Goal: Task Accomplishment & Management: Complete application form

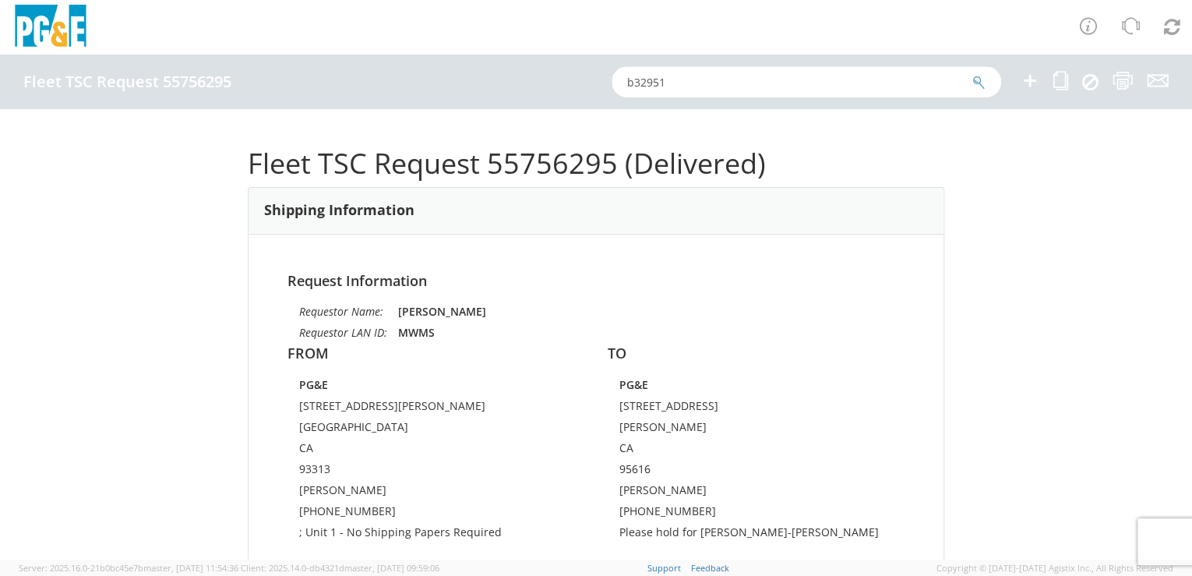
drag, startPoint x: 662, startPoint y: 76, endPoint x: 620, endPoint y: 79, distance: 42.3
click at [620, 79] on input "b32951" at bounding box center [807, 81] width 390 height 31
click at [612, 79] on input "b32951" at bounding box center [807, 81] width 390 height 31
drag, startPoint x: 678, startPoint y: 81, endPoint x: 604, endPoint y: 84, distance: 74.1
click at [604, 84] on div "Fleet TSC Request 55756295 b32951" at bounding box center [596, 82] width 1192 height 55
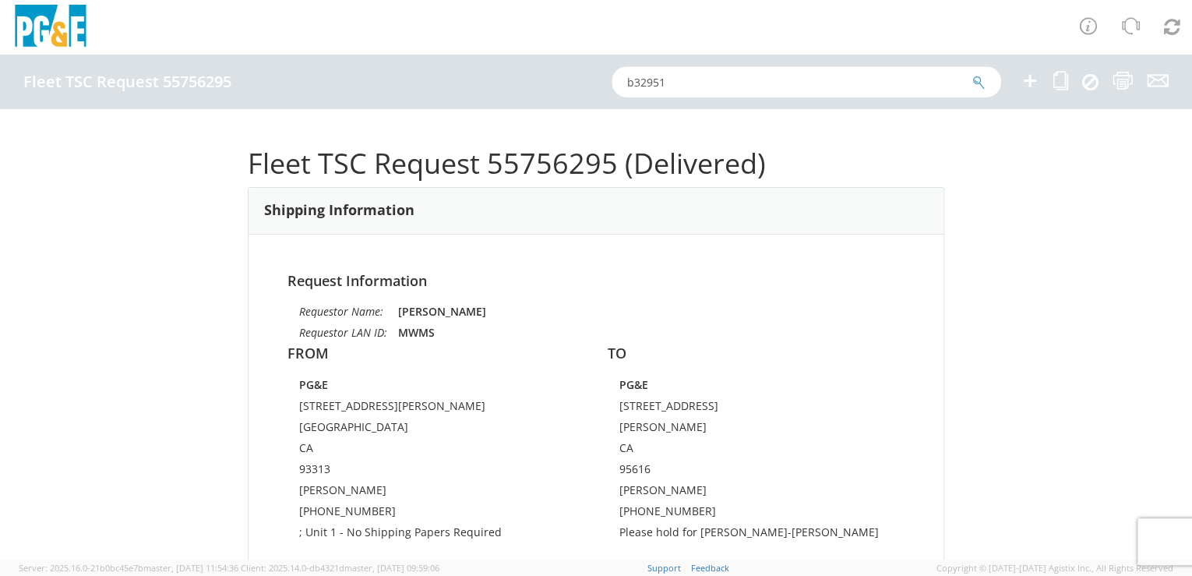
paste input "54913449"
type input "54913449"
click at [979, 80] on icon "submit" at bounding box center [978, 83] width 13 height 14
click at [979, 79] on div at bounding box center [807, 81] width 390 height 31
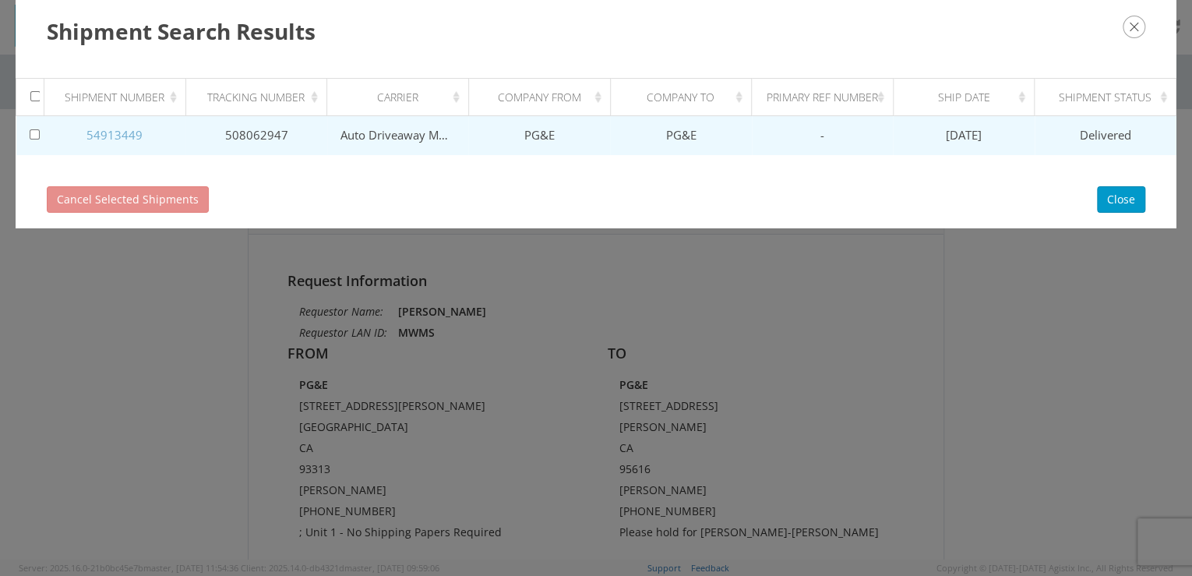
click at [122, 131] on link "54913449" at bounding box center [114, 135] width 56 height 16
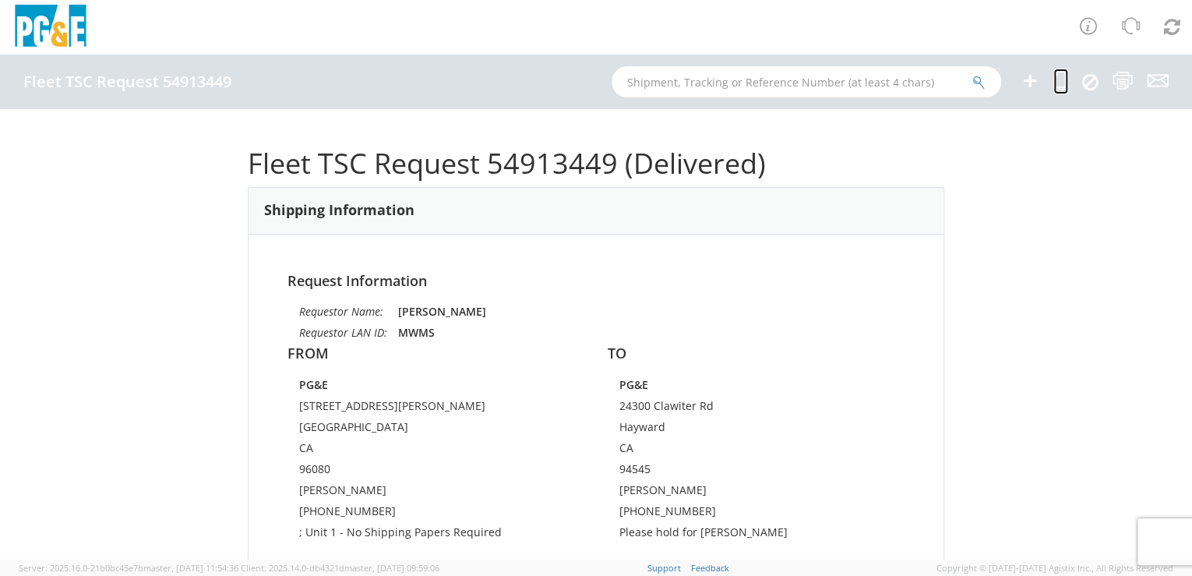
click at [1057, 86] on icon at bounding box center [1060, 80] width 15 height 19
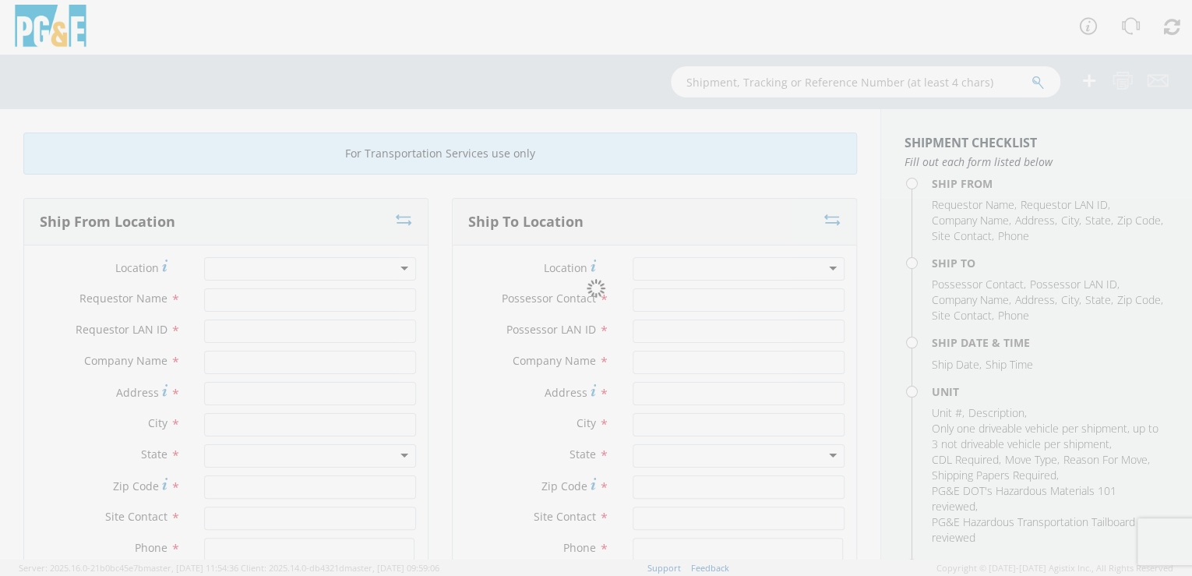
type input "[PERSON_NAME]"
type input "MWMS"
type input "PG&E"
type input "[STREET_ADDRESS][PERSON_NAME]"
type input "[GEOGRAPHIC_DATA]"
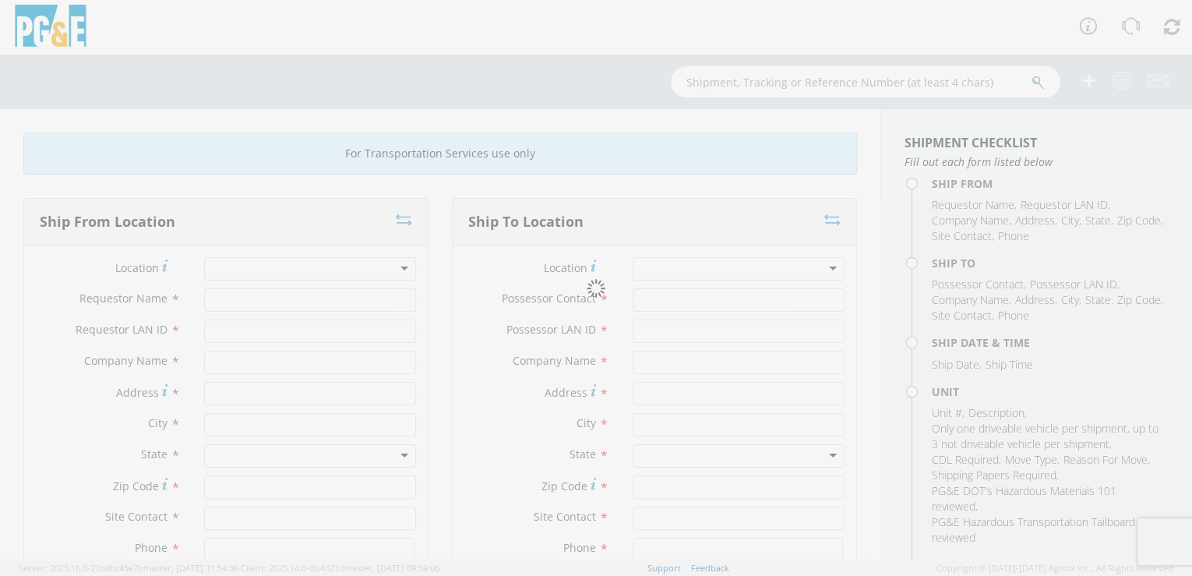
type input "96080"
type input "[PERSON_NAME]"
type input "[PHONE_NUMBER]"
type input "[PERSON_NAME]"
type input "NXYJ"
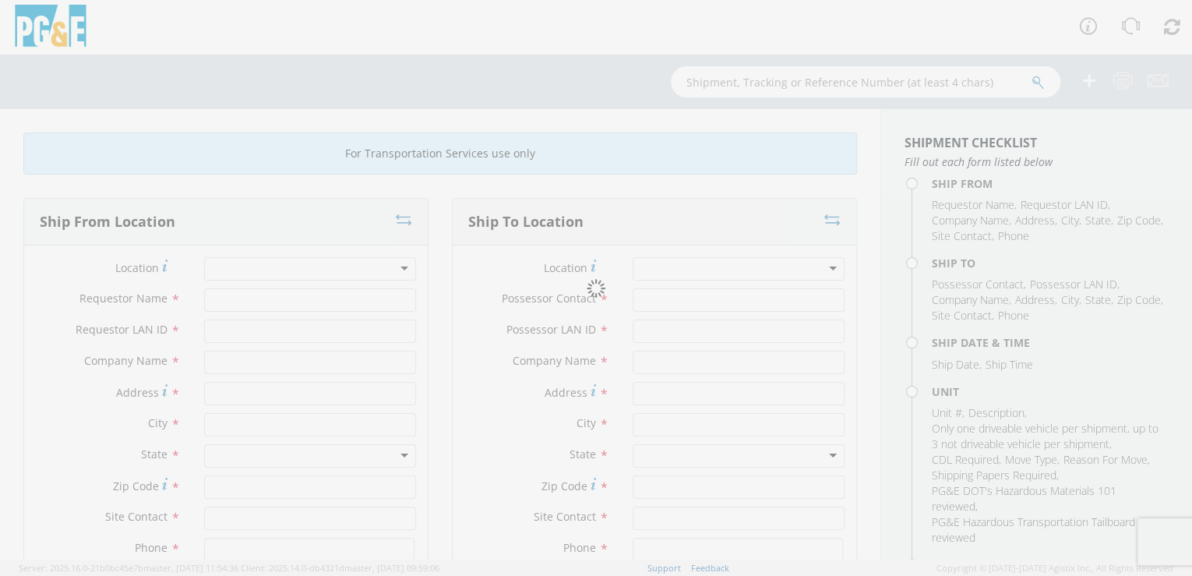
type input "PG&E"
type input "24300 Clawiter Rd"
type input "Hayward"
type input "94545"
type input "[PERSON_NAME]"
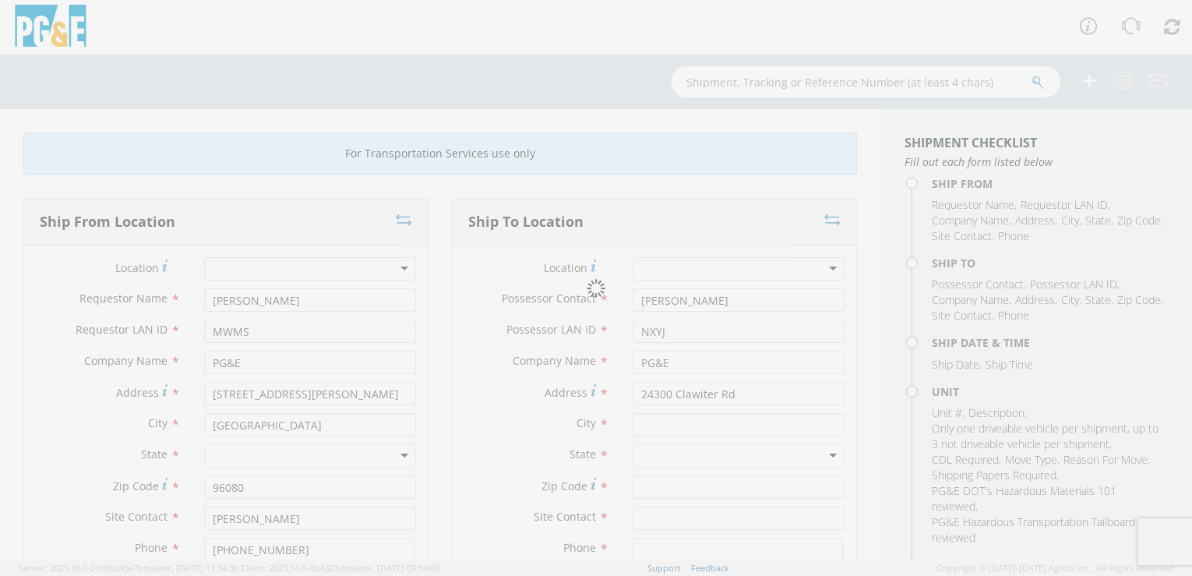
type input "[PHONE_NUMBER]"
type input "[DATE]"
type input "PICKUP; 3/4T 4X2"
type input "9500"
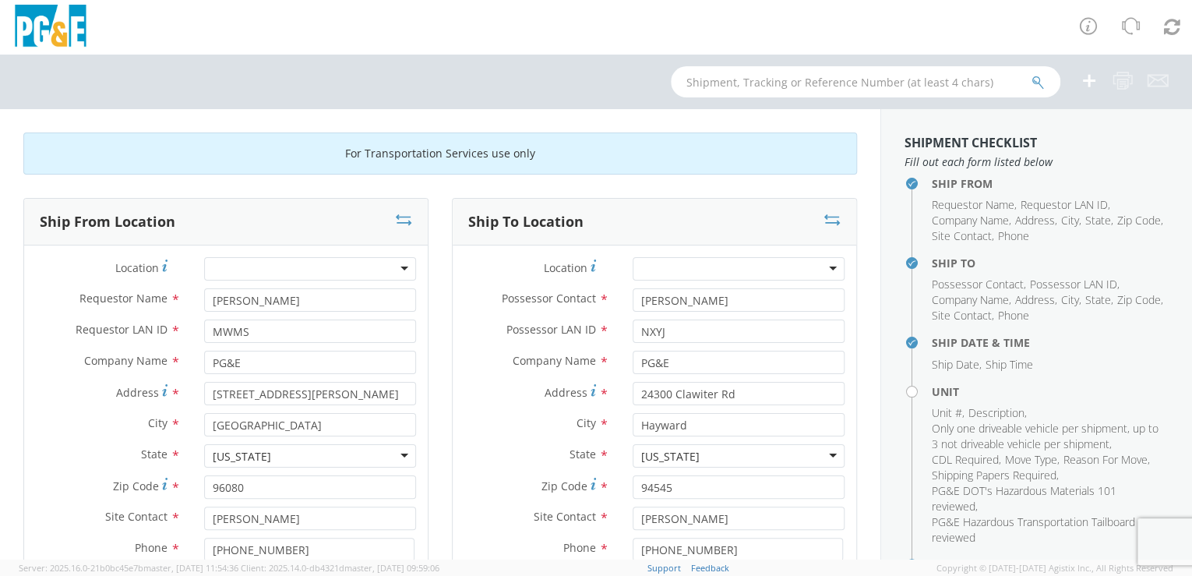
select select "15327"
select select "B33051"
drag, startPoint x: 871, startPoint y: 33, endPoint x: 587, endPoint y: 156, distance: 309.2
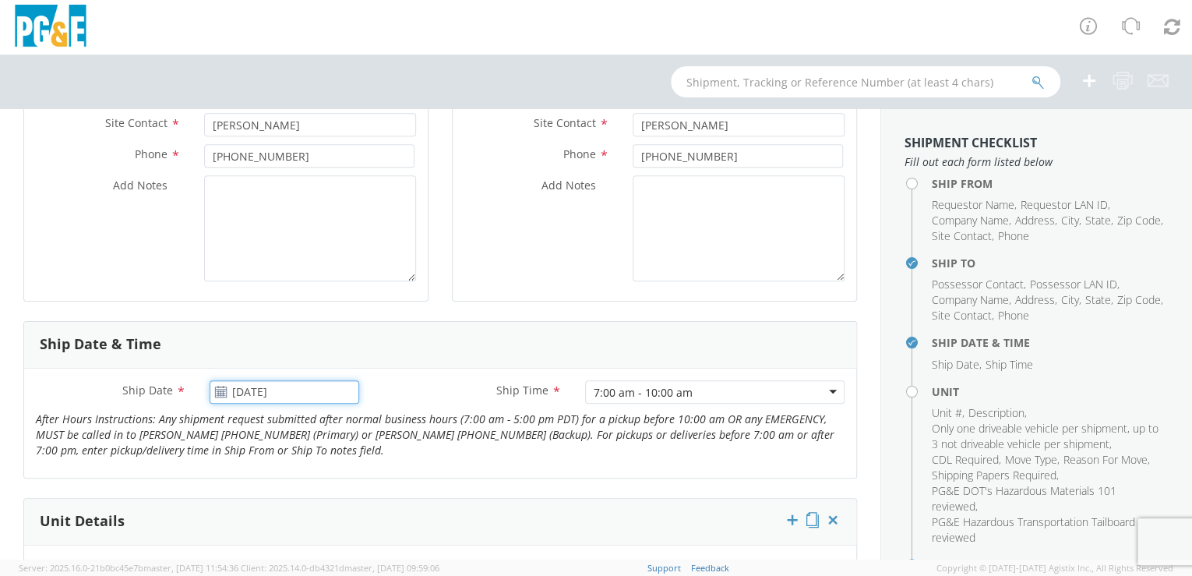
click at [320, 389] on input "[DATE]" at bounding box center [285, 391] width 150 height 23
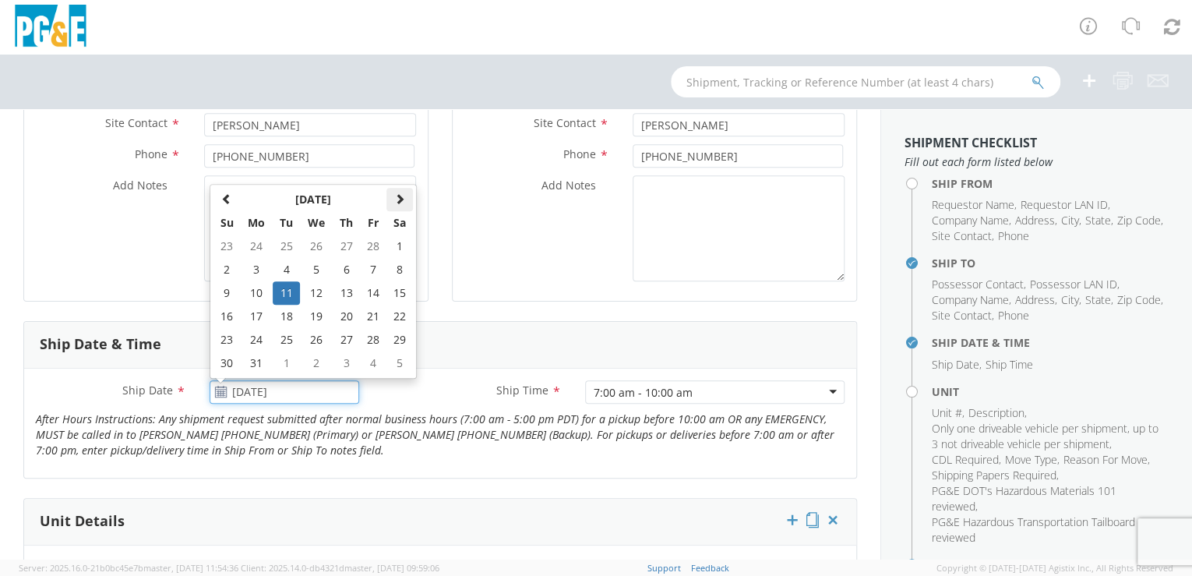
click at [396, 199] on span at bounding box center [399, 198] width 11 height 11
click at [397, 199] on span at bounding box center [399, 198] width 11 height 11
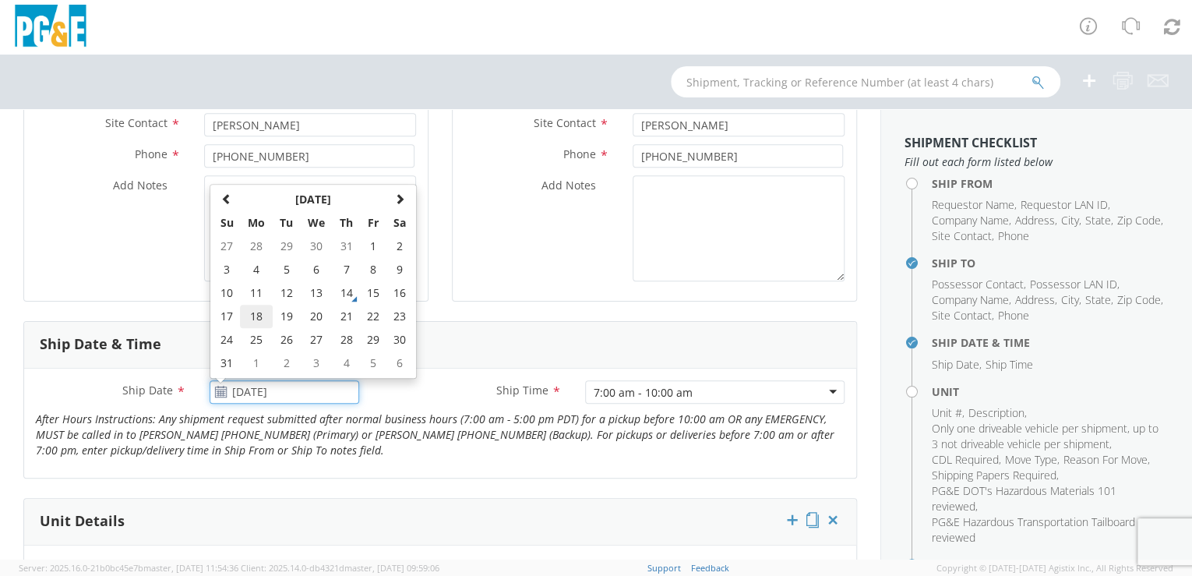
click at [256, 315] on td "18" at bounding box center [256, 316] width 33 height 23
type input "[DATE]"
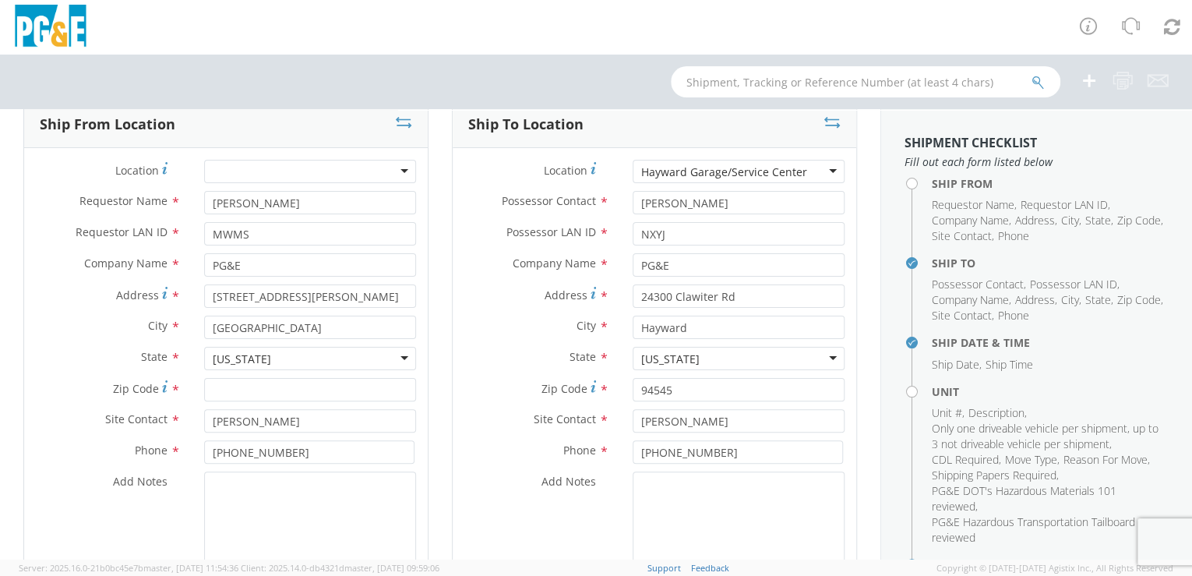
scroll to position [95, 0]
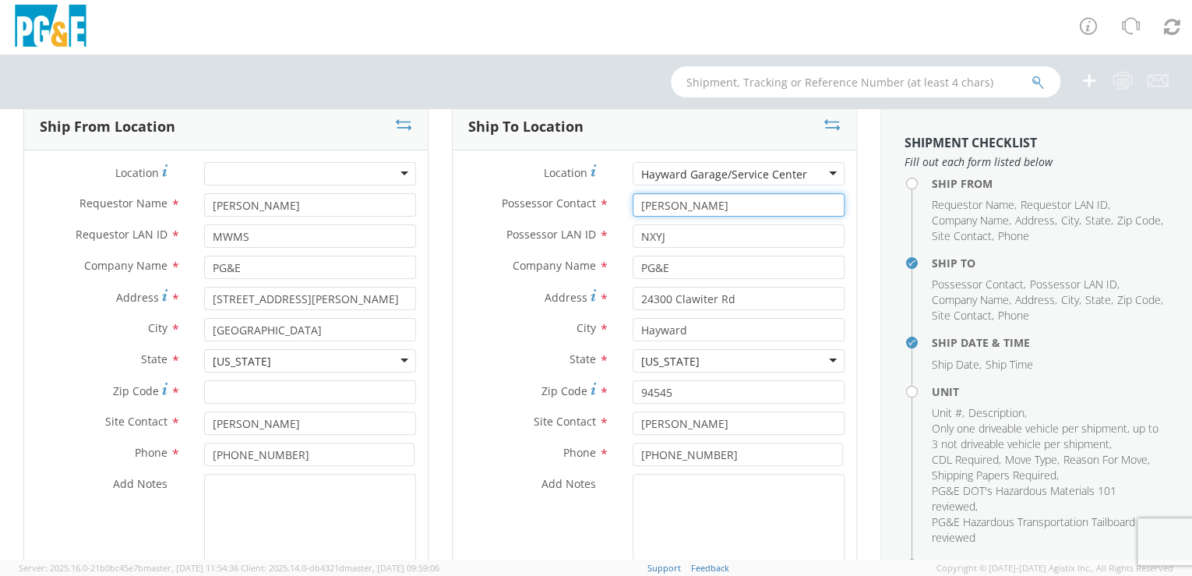
click at [707, 202] on input "[PERSON_NAME]" at bounding box center [739, 204] width 212 height 23
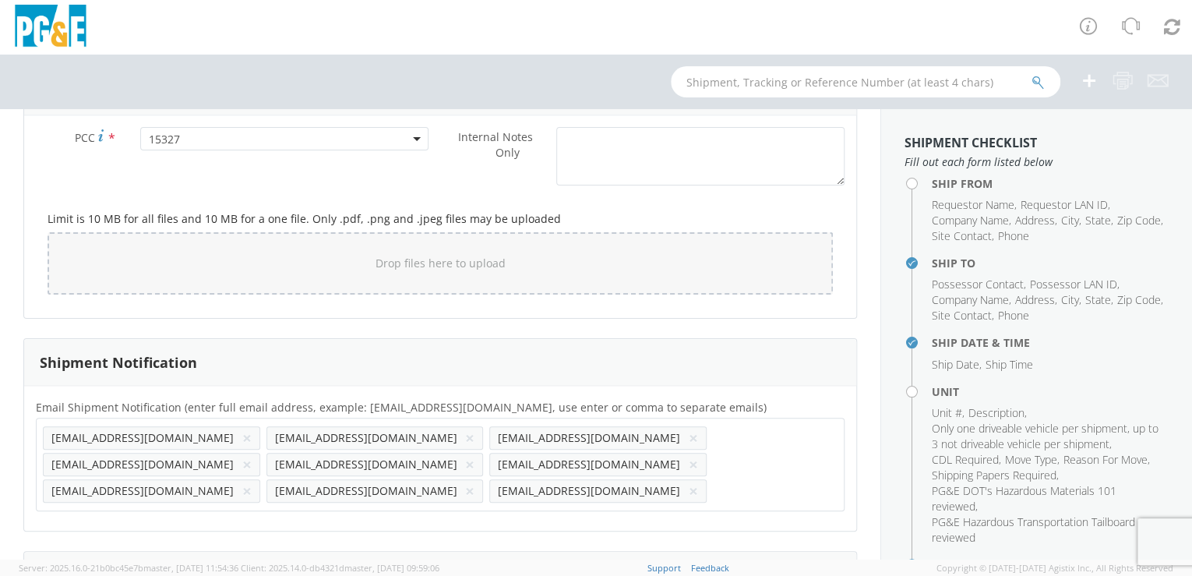
scroll to position [1406, 0]
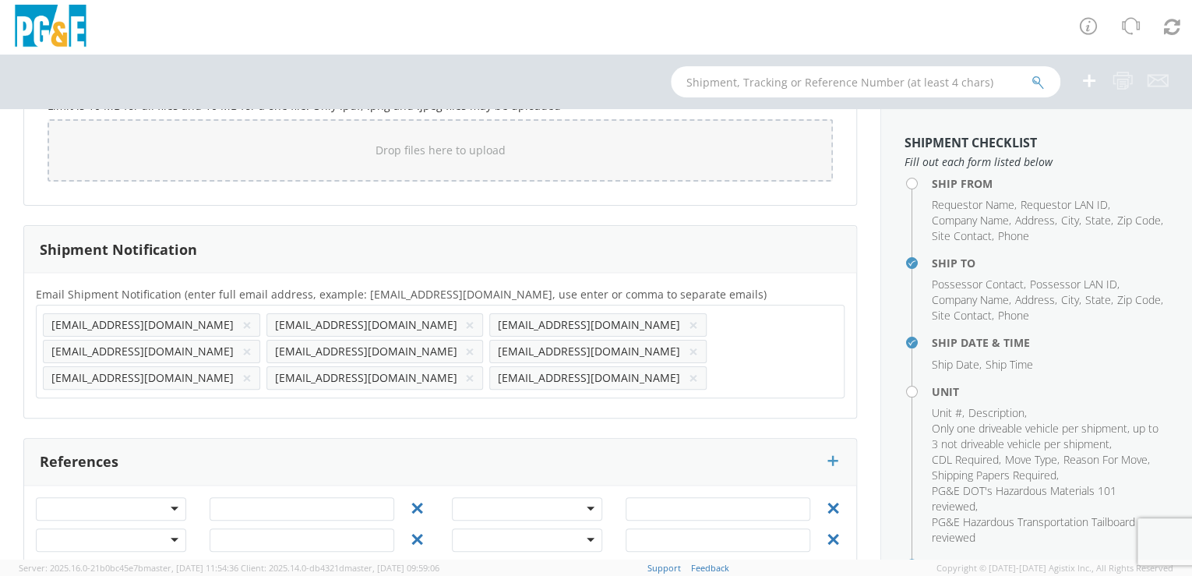
click at [242, 369] on button "×" at bounding box center [246, 378] width 9 height 19
click at [689, 321] on button "×" at bounding box center [693, 325] width 9 height 19
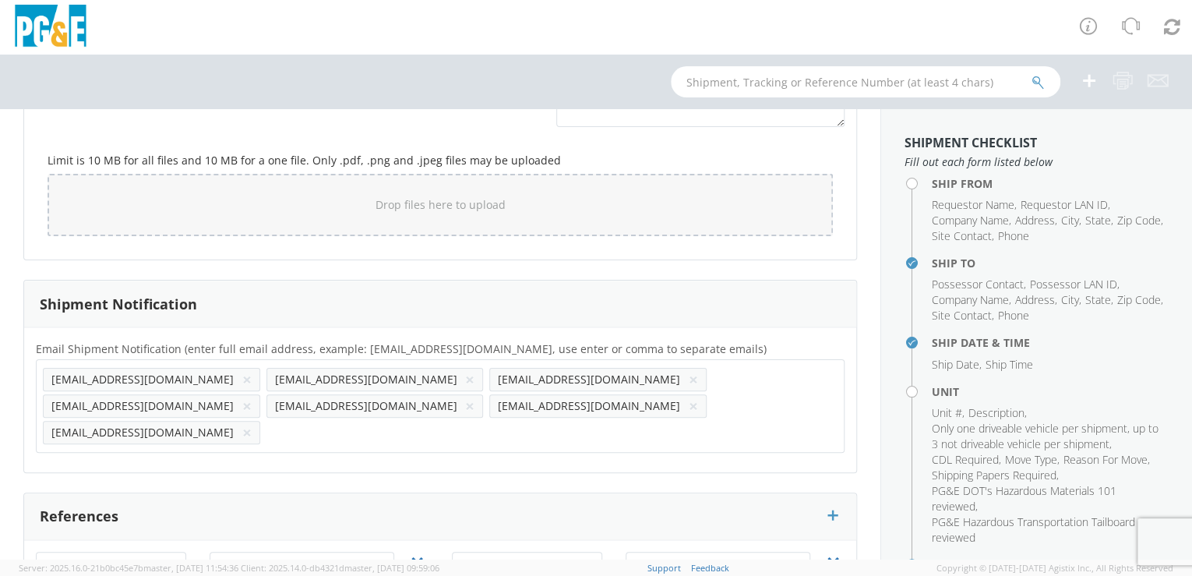
scroll to position [1359, 0]
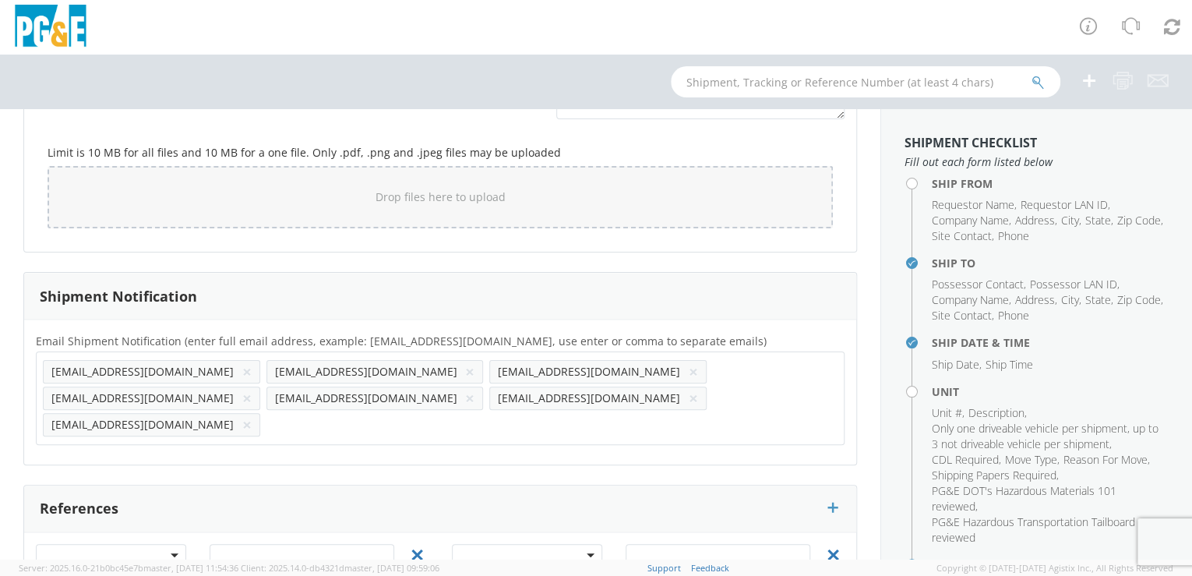
click at [242, 368] on button "×" at bounding box center [246, 371] width 9 height 19
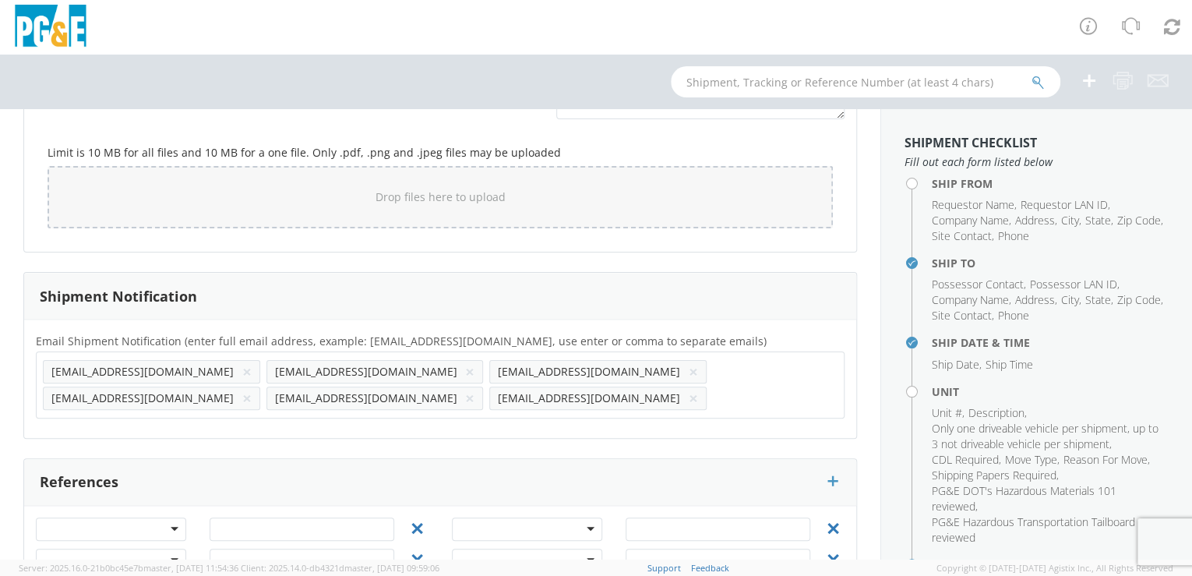
click at [698, 389] on button "×" at bounding box center [693, 398] width 9 height 19
click at [242, 368] on button "×" at bounding box center [246, 371] width 9 height 19
click at [252, 389] on button "×" at bounding box center [246, 398] width 9 height 19
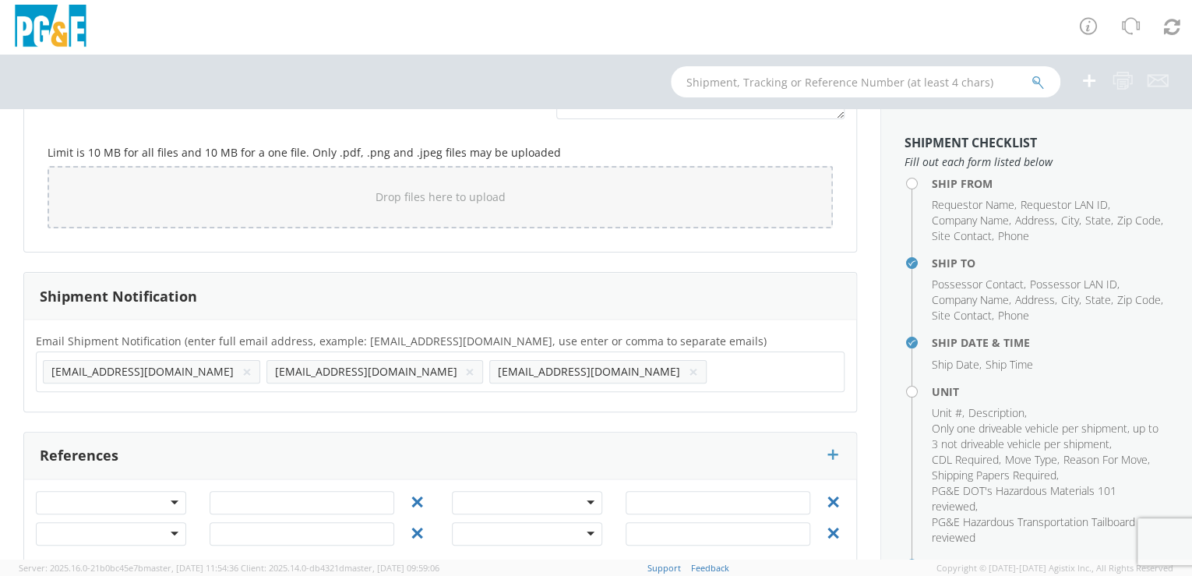
click at [713, 370] on input "text" at bounding box center [721, 371] width 16 height 23
paste input "[EMAIL_ADDRESS][DOMAIN_NAME]"
type input "[EMAIL_ADDRESS][DOMAIN_NAME]"
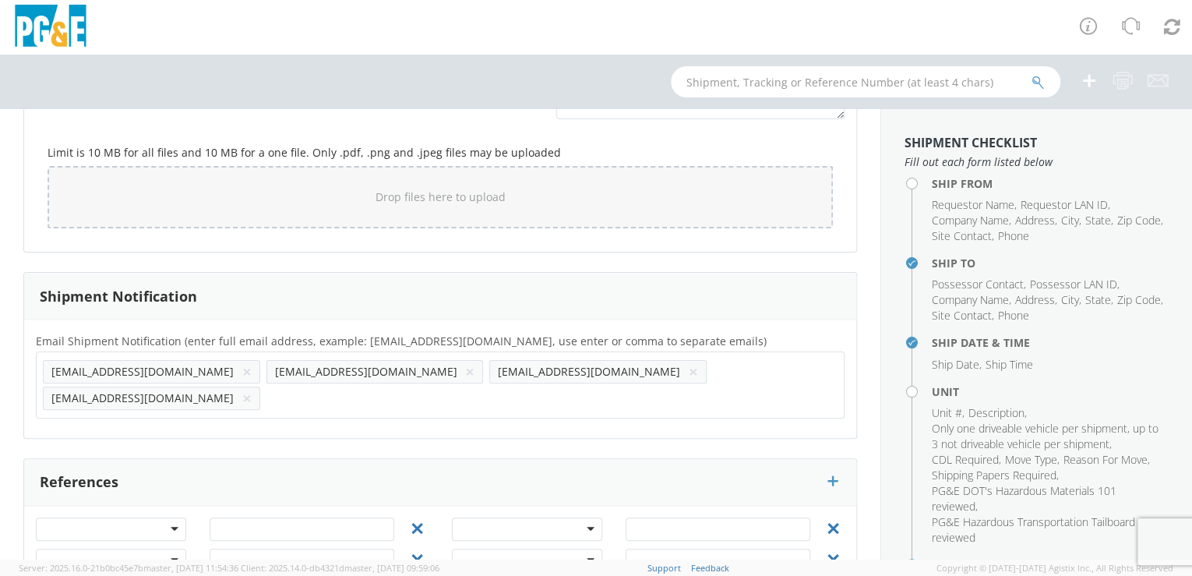
scroll to position [0, 0]
click at [470, 393] on div "Email Shipment Notification (enter full email address, example: [EMAIL_ADDRESS]…" at bounding box center [440, 378] width 832 height 95
click at [283, 386] on input "text" at bounding box center [274, 397] width 16 height 23
paste input "[EMAIL_ADDRESS][DOMAIN_NAME]"
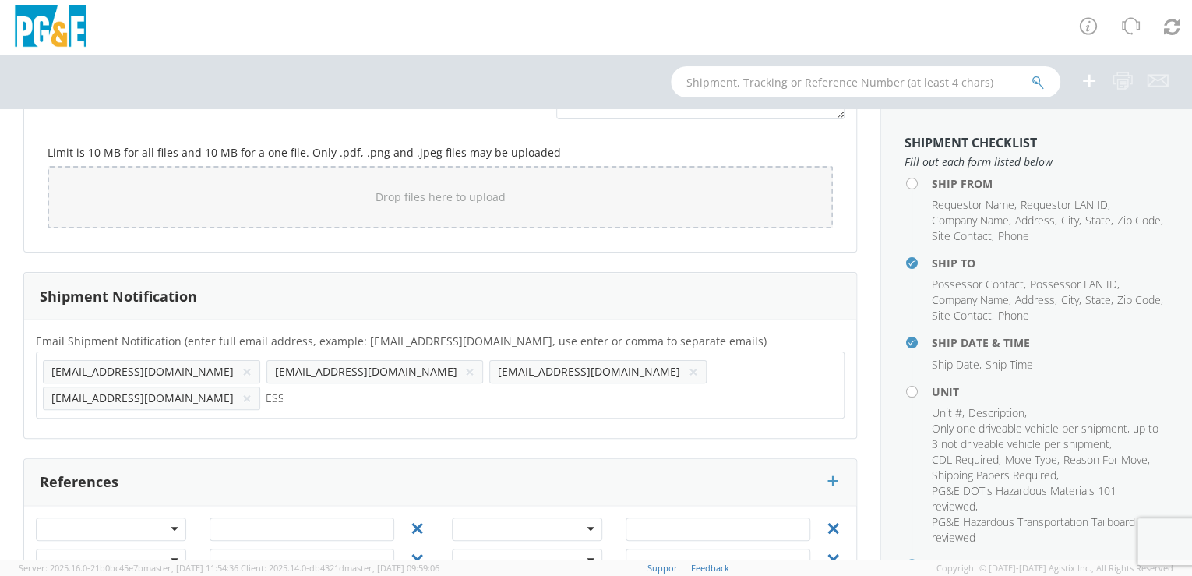
type input "[EMAIL_ADDRESS][DOMAIN_NAME]"
click at [553, 392] on div "Email Shipment Notification (enter full email address, example: [EMAIL_ADDRESS]…" at bounding box center [440, 378] width 832 height 95
click at [506, 386] on input "text" at bounding box center [497, 397] width 16 height 23
paste input "[EMAIL_ADDRESS][DOMAIN_NAME]"
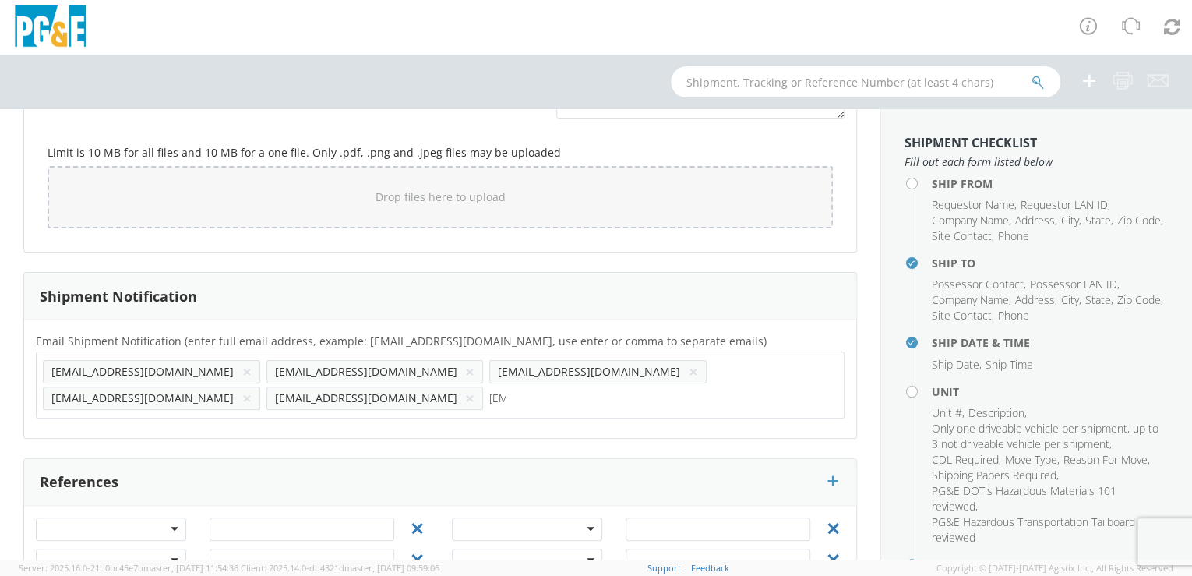
scroll to position [0, 65]
type input "[EMAIL_ADDRESS][DOMAIN_NAME]"
click at [694, 393] on div "Email Shipment Notification (enter full email address, example: [EMAIL_ADDRESS]…" at bounding box center [440, 378] width 832 height 95
click at [713, 399] on input "text" at bounding box center [721, 397] width 16 height 23
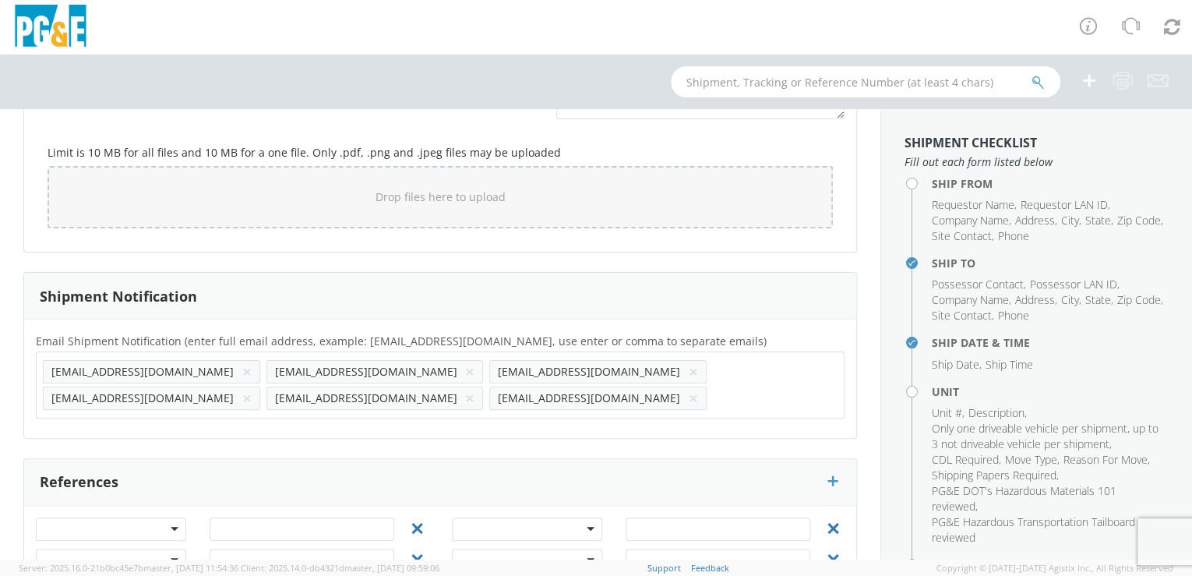
paste input "[EMAIL_ADDRESS][DOMAIN_NAME]"
type input "[EMAIL_ADDRESS][DOMAIN_NAME]"
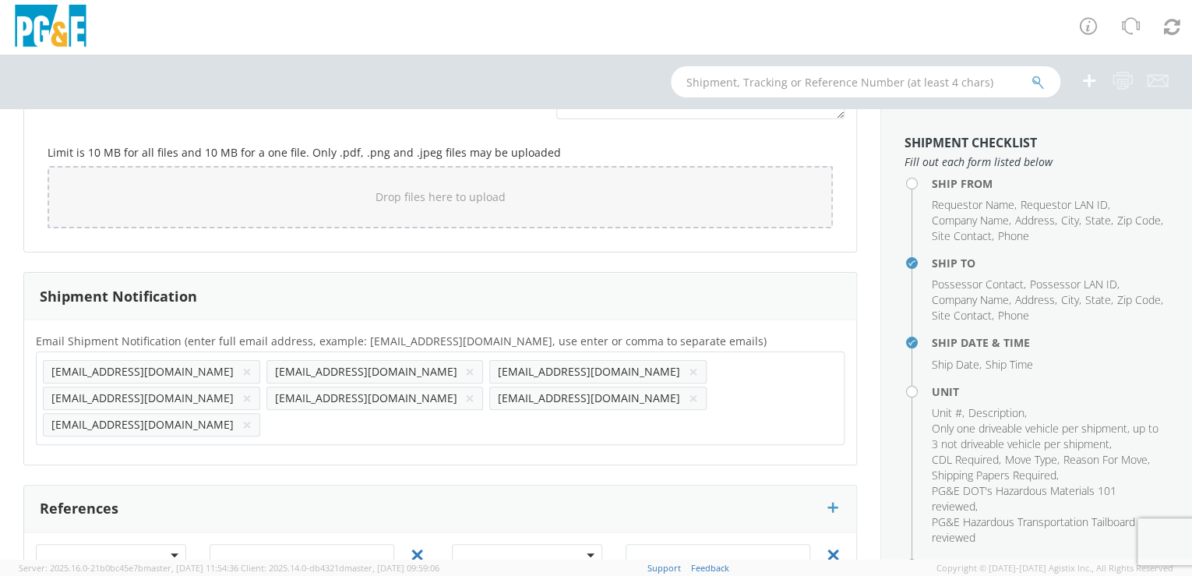
click at [89, 422] on div "Email Shipment Notification (enter full email address, example: [EMAIL_ADDRESS]…" at bounding box center [440, 391] width 832 height 145
click at [266, 413] on input "text" at bounding box center [274, 424] width 16 height 23
paste input "[EMAIL_ADDRESS][DOMAIN_NAME]"
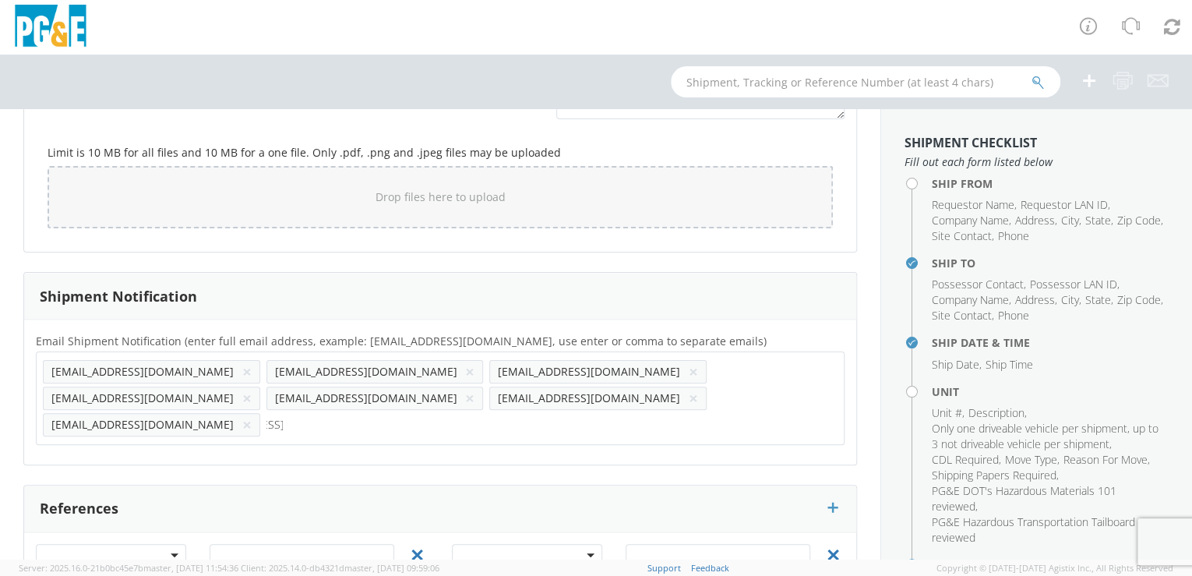
type input "[EMAIL_ADDRESS][DOMAIN_NAME]"
click at [225, 423] on div "Email Shipment Notification (enter full email address, example: [EMAIL_ADDRESS]…" at bounding box center [440, 391] width 832 height 145
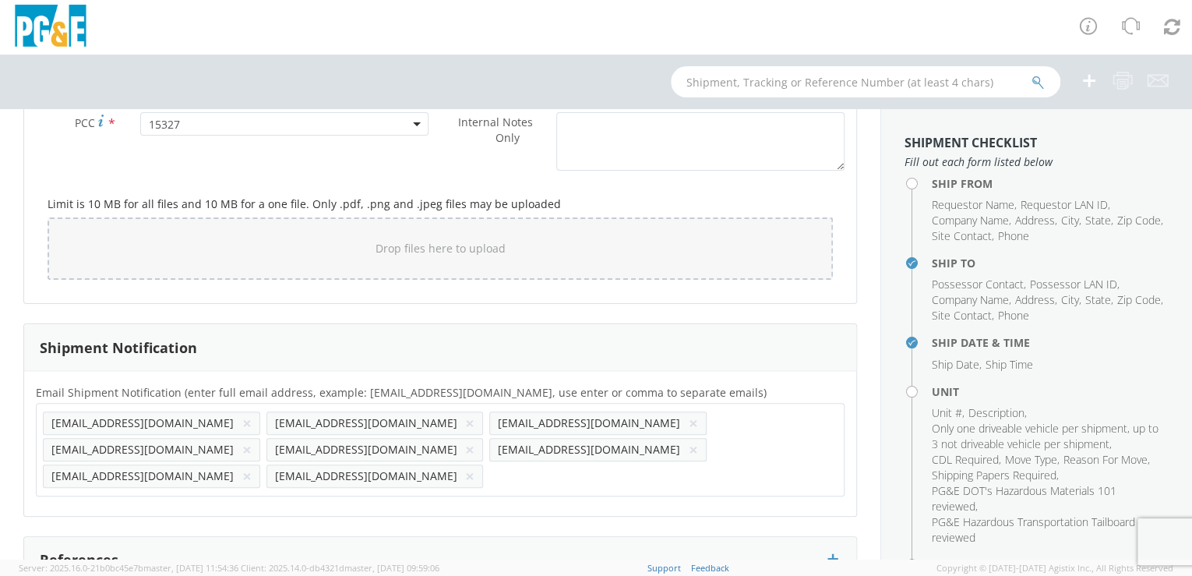
scroll to position [1293, 0]
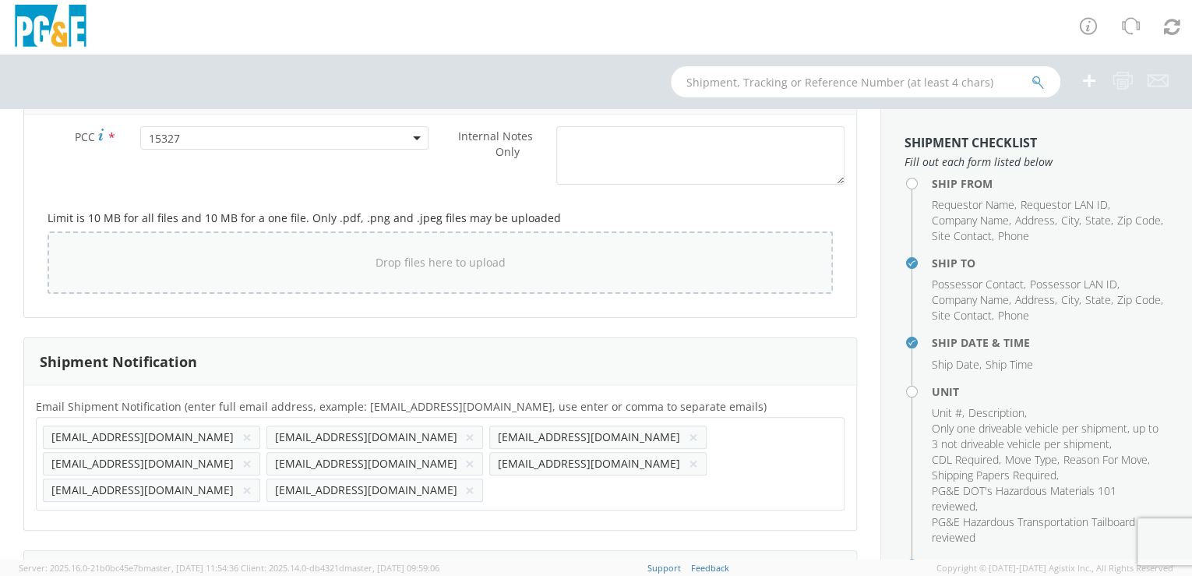
click at [238, 255] on div "Drop files here to upload" at bounding box center [440, 262] width 760 height 37
type input "C:\fakepath\B35129_b.jpg"
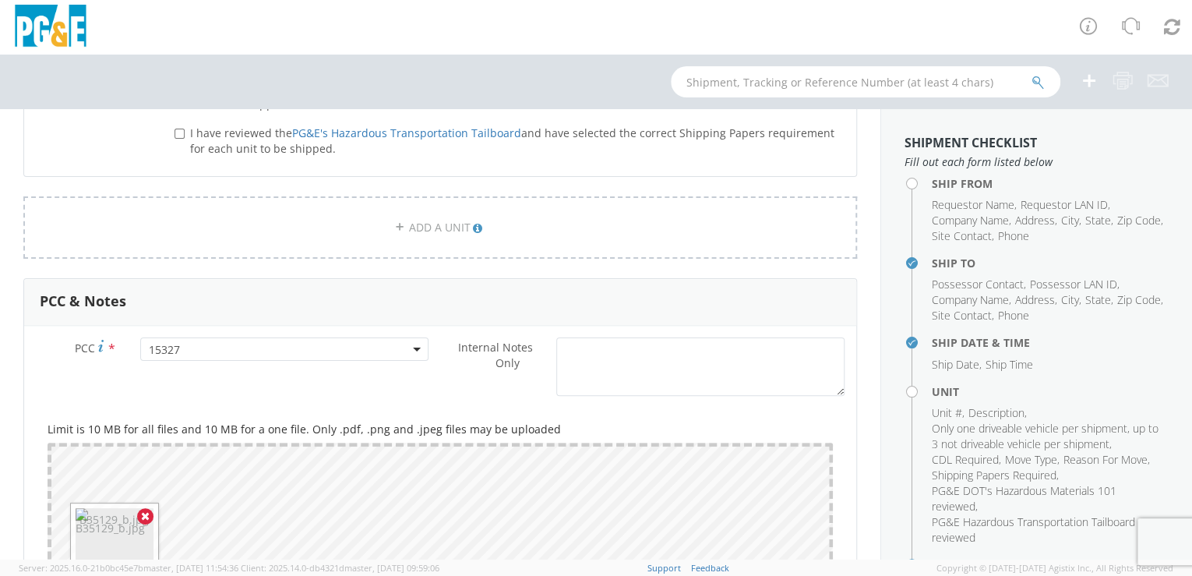
scroll to position [1065, 0]
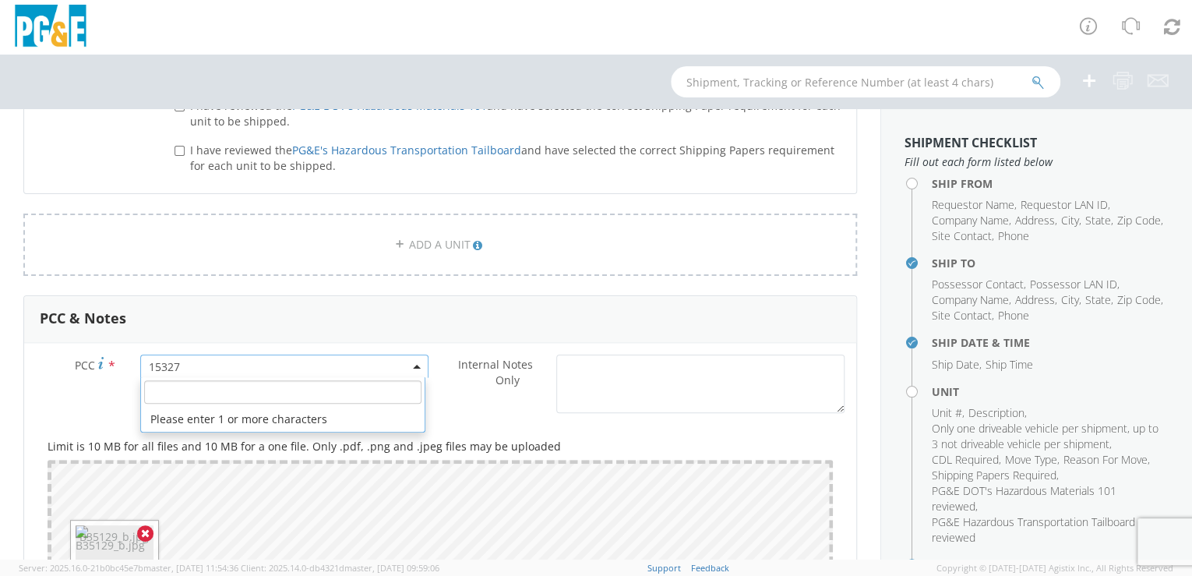
click at [216, 362] on span "15327" at bounding box center [285, 366] width 272 height 15
click at [235, 385] on input "number" at bounding box center [282, 391] width 277 height 23
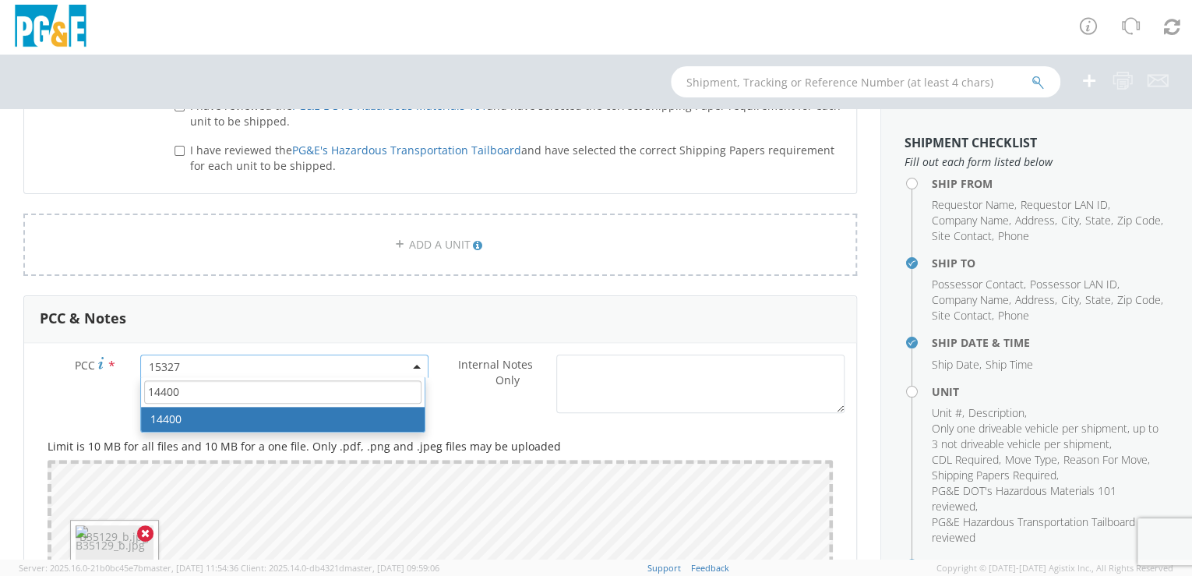
type input "14400"
select select "14400"
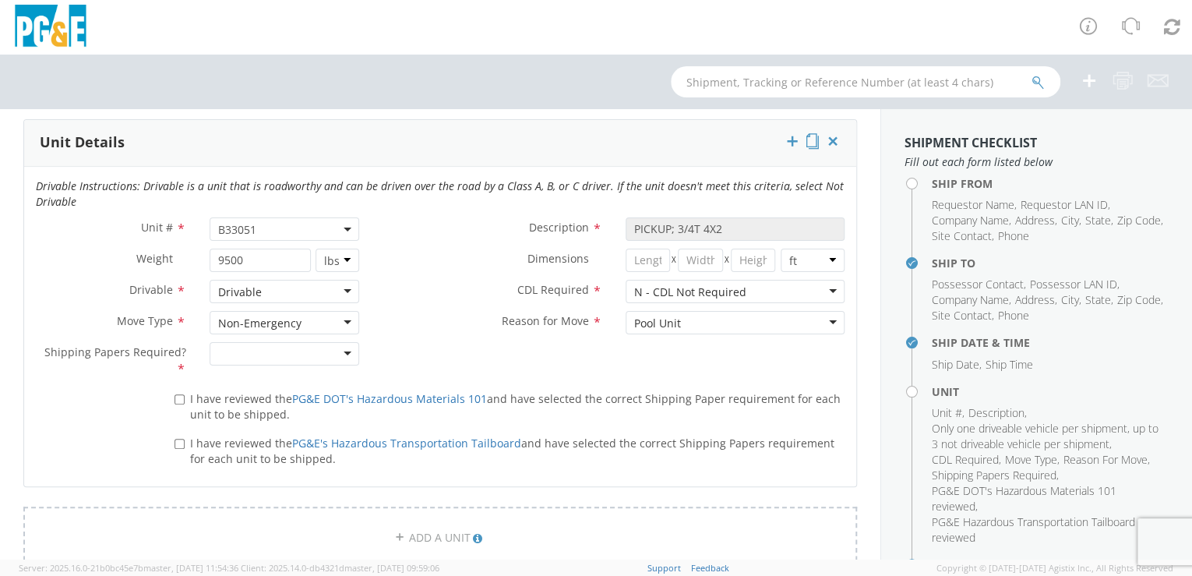
scroll to position [769, 0]
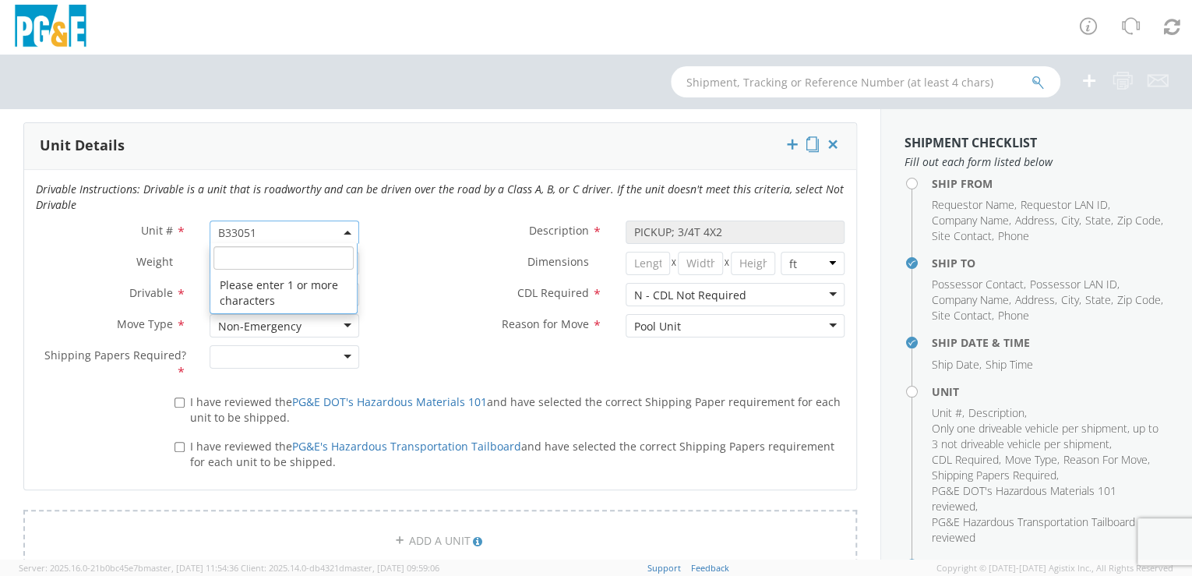
click at [283, 232] on span "B33051" at bounding box center [284, 232] width 133 height 15
click at [270, 254] on input "search" at bounding box center [283, 257] width 140 height 23
paste input "B35139"
type input "B35139"
type input "TRAILER; WATER BLAST 1200GL"
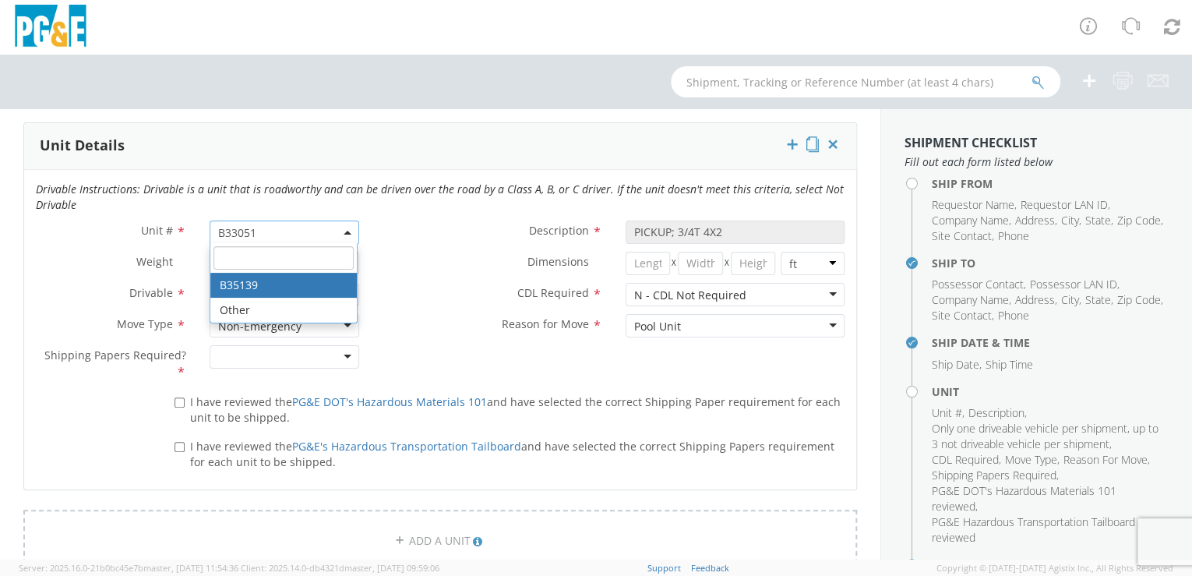
type input "26000"
select select "B35139"
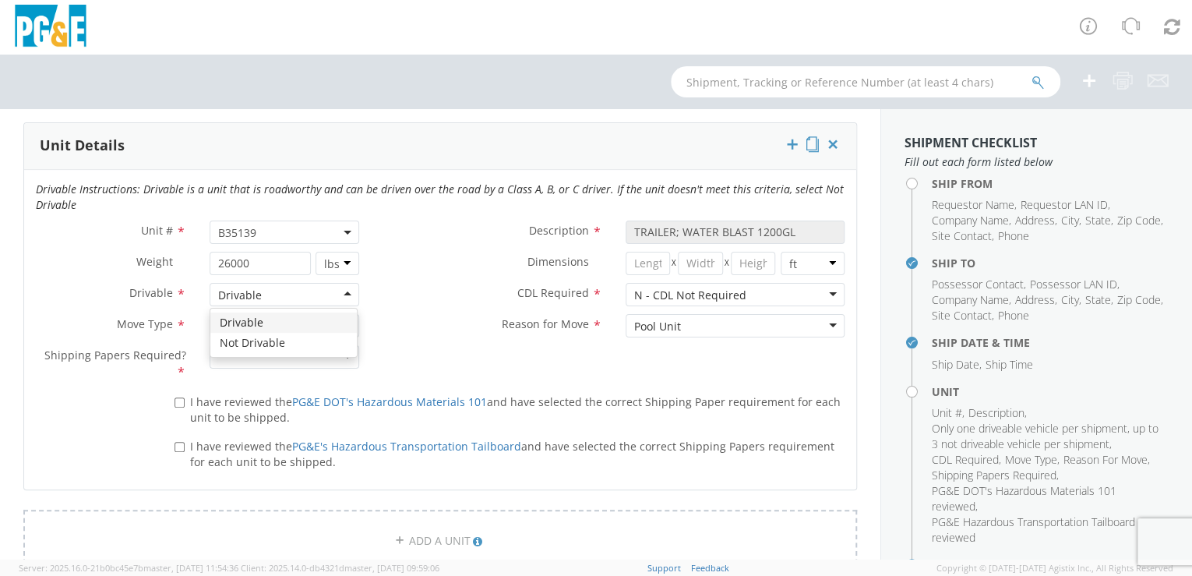
click at [342, 295] on div "Drivable" at bounding box center [285, 294] width 150 height 23
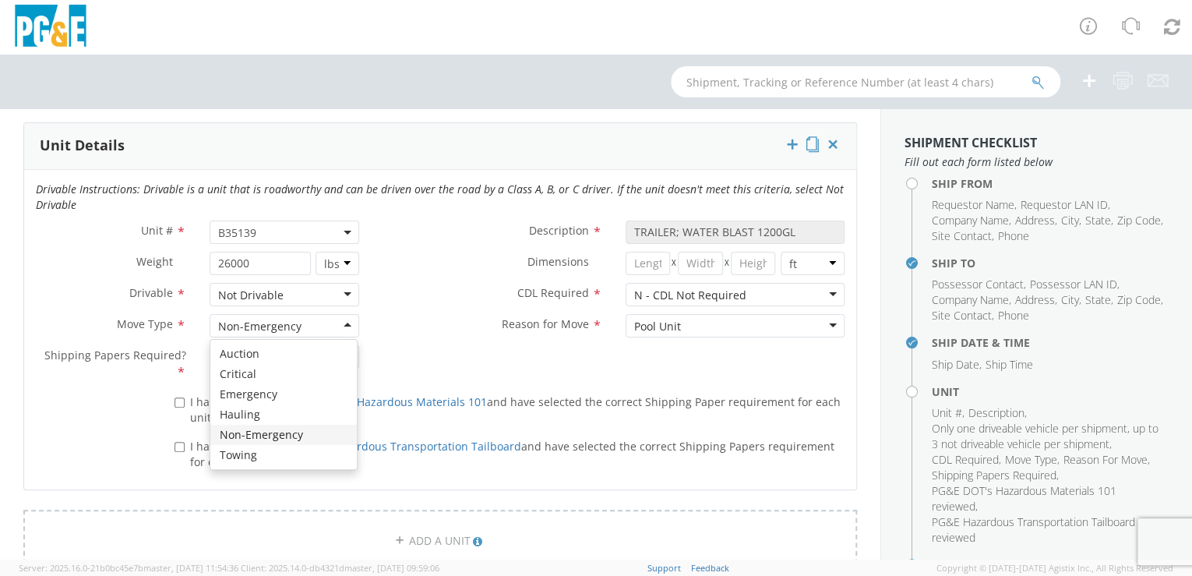
click at [340, 323] on div "Non-Emergency" at bounding box center [285, 325] width 150 height 23
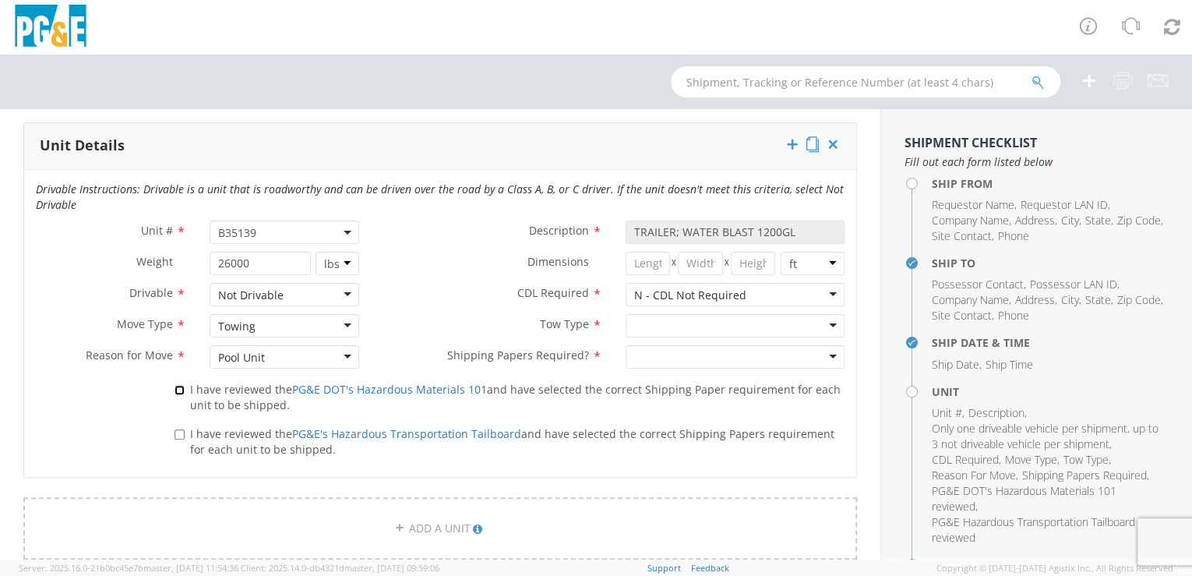
click at [177, 386] on input "I have reviewed the PG&E DOT's Hazardous Materials 101 and have selected the co…" at bounding box center [180, 390] width 10 height 10
checkbox input "true"
click at [178, 435] on input "I have reviewed the PG&E's Hazardous Transportation Tailboard and have selected…" at bounding box center [180, 434] width 10 height 10
checkbox input "true"
click at [341, 356] on div "Pool Unit" at bounding box center [285, 356] width 150 height 23
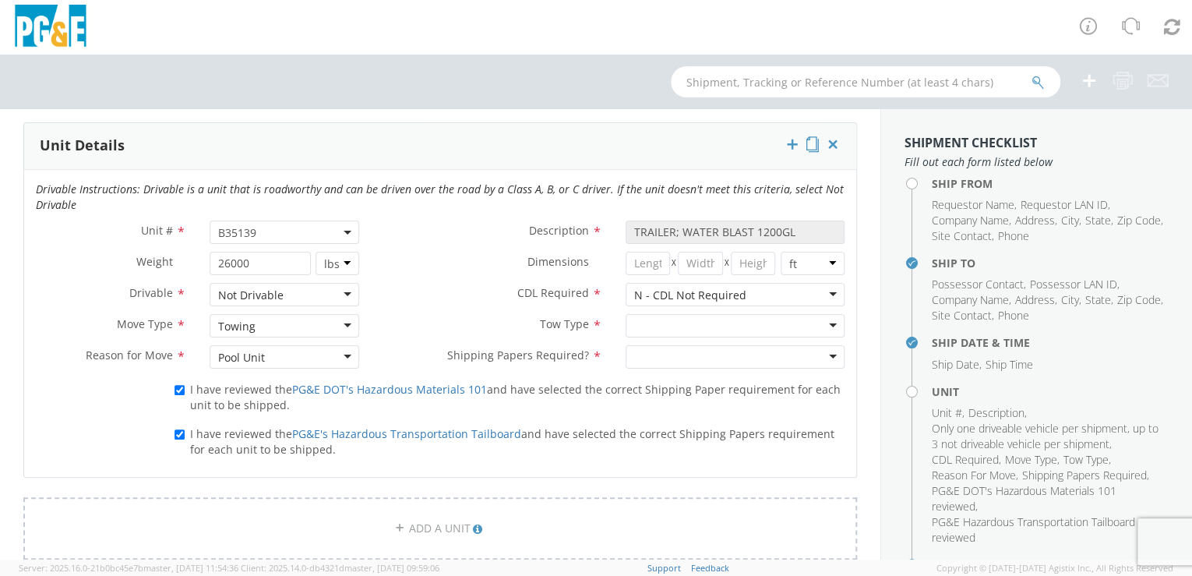
drag, startPoint x: 743, startPoint y: 488, endPoint x: 751, endPoint y: 471, distance: 19.2
click at [743, 487] on form "Ship From Location Location * (OBSOLETE) [GEOGRAPHIC_DATA] SC - GC TRAILER (OBS…" at bounding box center [440, 375] width 834 height 1893
click at [825, 323] on div at bounding box center [736, 325] width 220 height 23
click at [826, 351] on div at bounding box center [736, 356] width 220 height 23
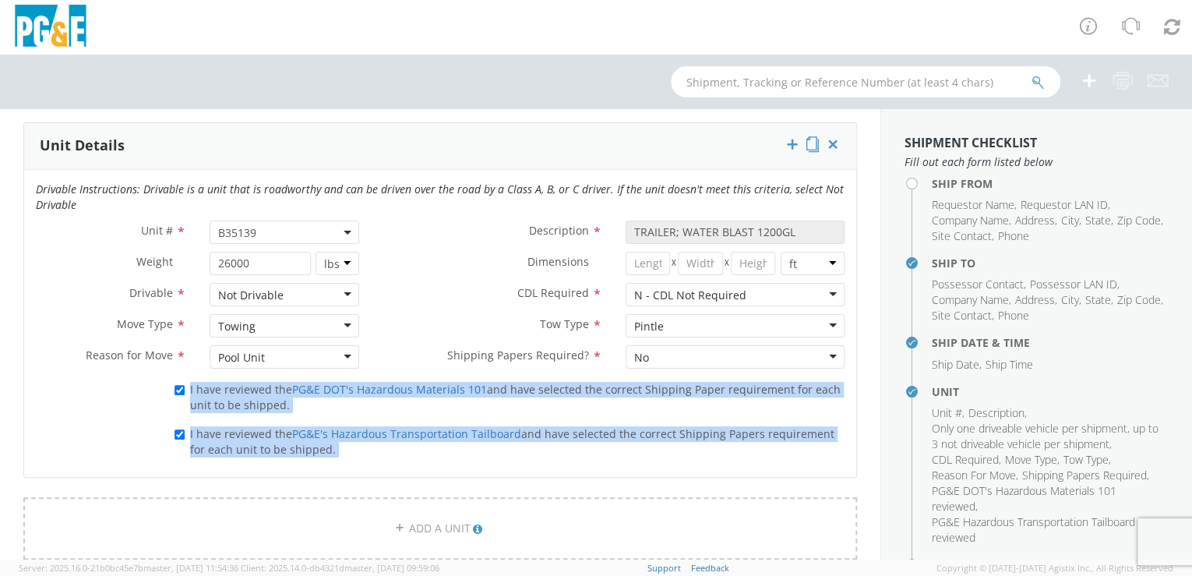
drag, startPoint x: 870, startPoint y: 344, endPoint x: 859, endPoint y: 437, distance: 93.4
click at [859, 437] on div "Ship From Location Location * (OBSOLETE) [GEOGRAPHIC_DATA] SC - GC TRAILER (OBS…" at bounding box center [440, 364] width 880 height 1917
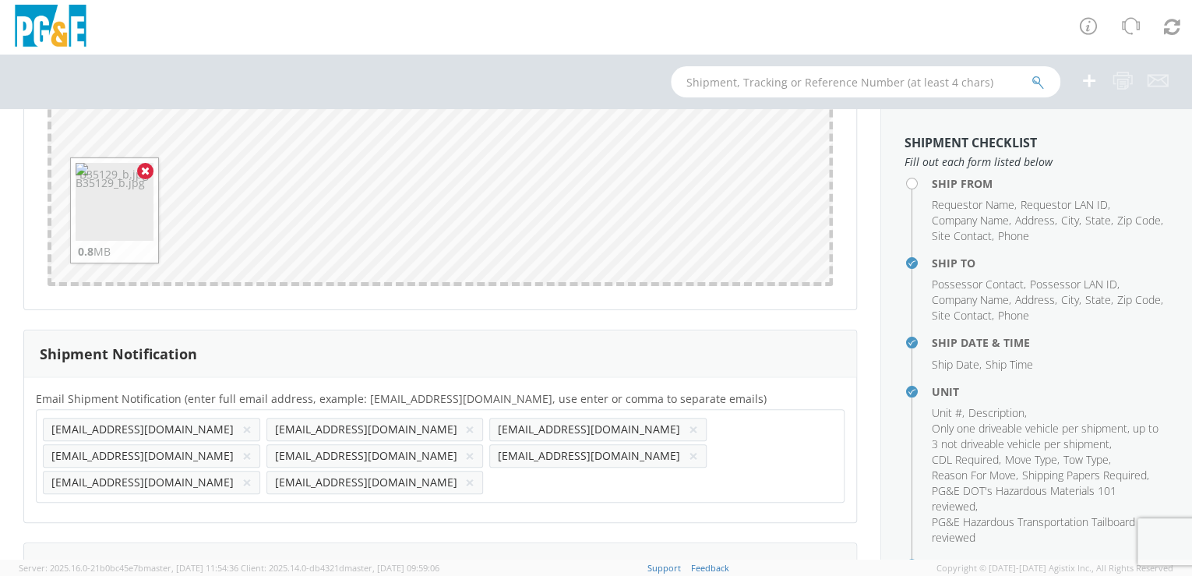
scroll to position [1421, 0]
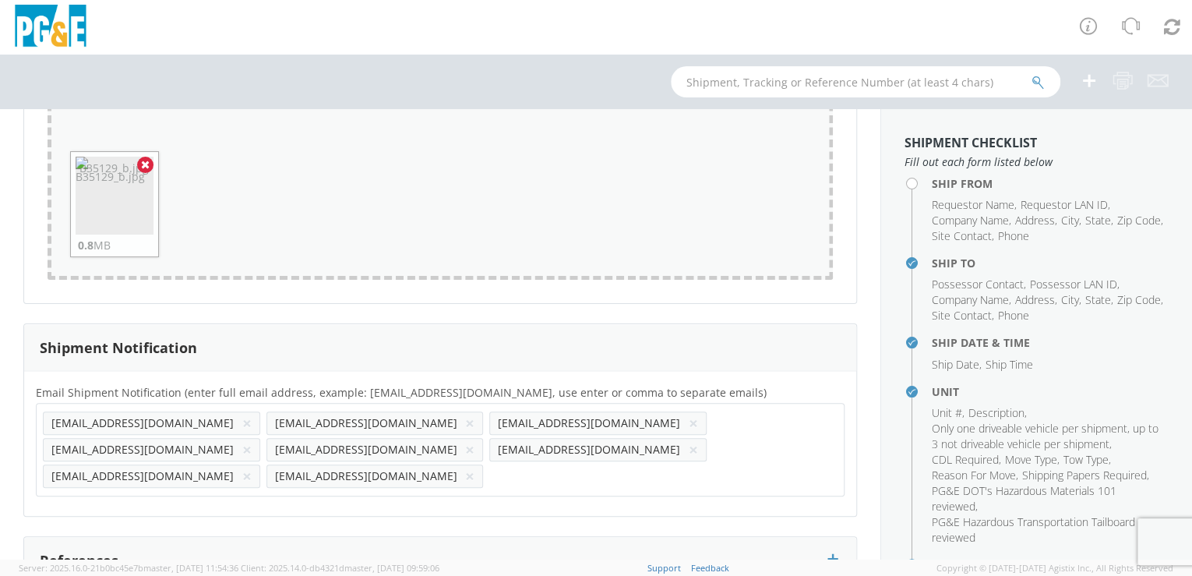
click at [312, 236] on div "Drop files here to upload B35129_b.jpg 0.8 MB" at bounding box center [440, 185] width 785 height 189
type input "C:\fakepath\B35139_A.jpg"
click at [143, 162] on icon at bounding box center [145, 164] width 9 height 11
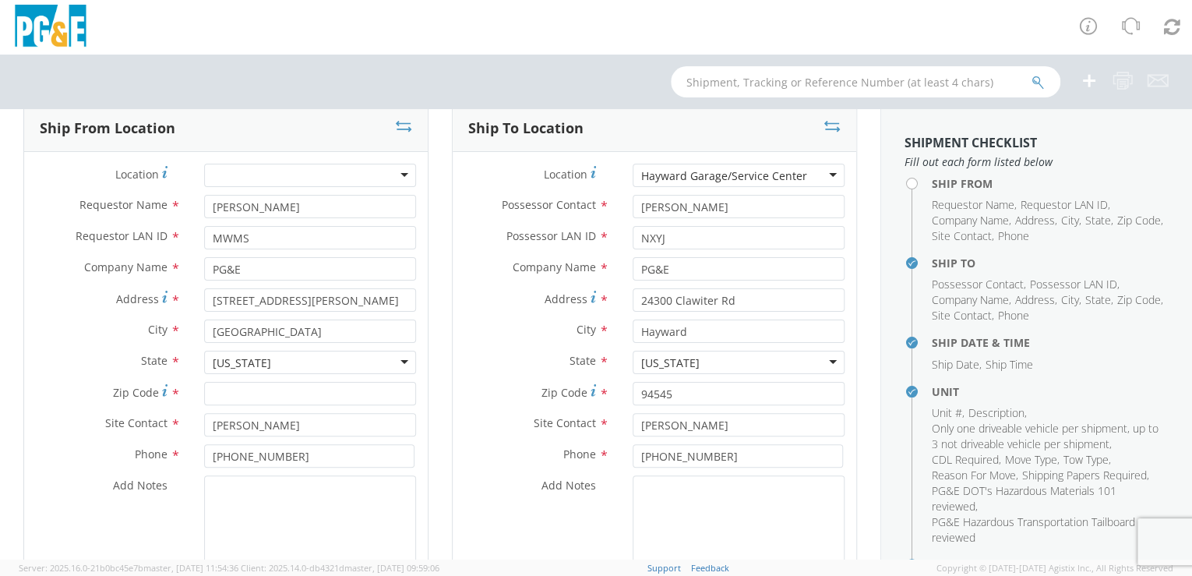
scroll to position [90, 0]
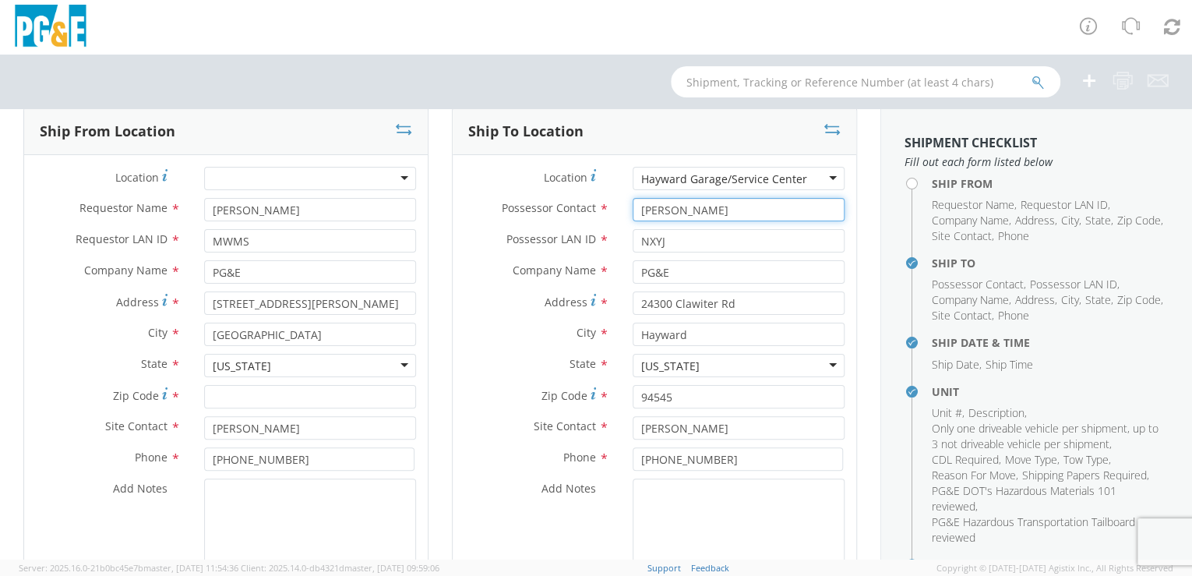
drag, startPoint x: 704, startPoint y: 206, endPoint x: 614, endPoint y: 210, distance: 90.5
click at [621, 210] on div "[PERSON_NAME]" at bounding box center [738, 209] width 235 height 23
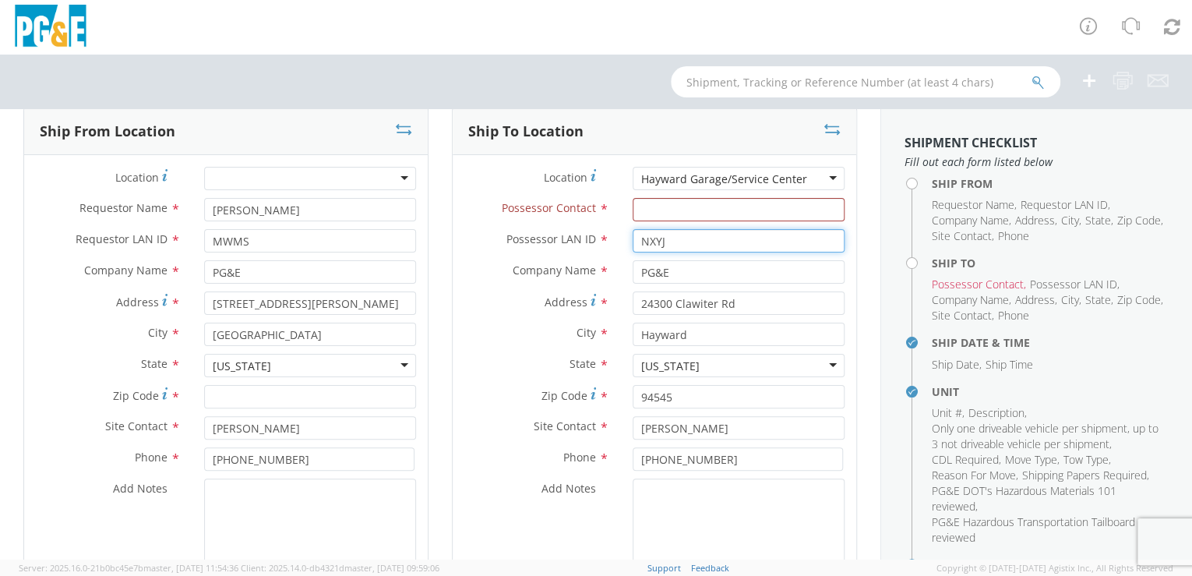
drag, startPoint x: 670, startPoint y: 235, endPoint x: 623, endPoint y: 236, distance: 47.6
click at [623, 236] on div "NXYJ" at bounding box center [738, 240] width 235 height 23
click at [801, 175] on div "Hayward Garage/Service Center" at bounding box center [739, 178] width 212 height 23
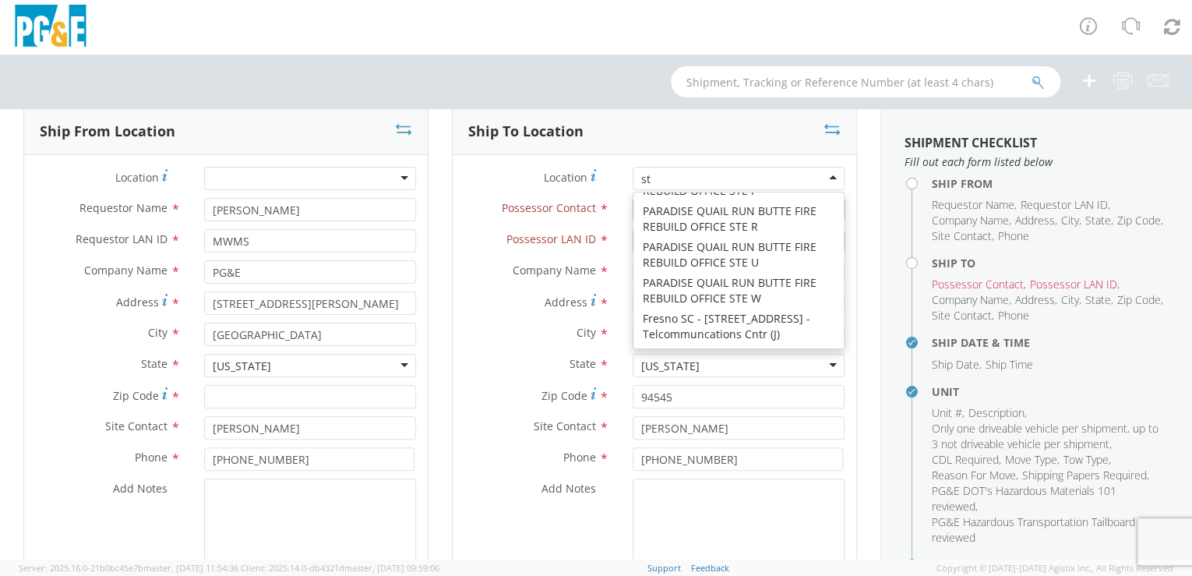
scroll to position [3, 0]
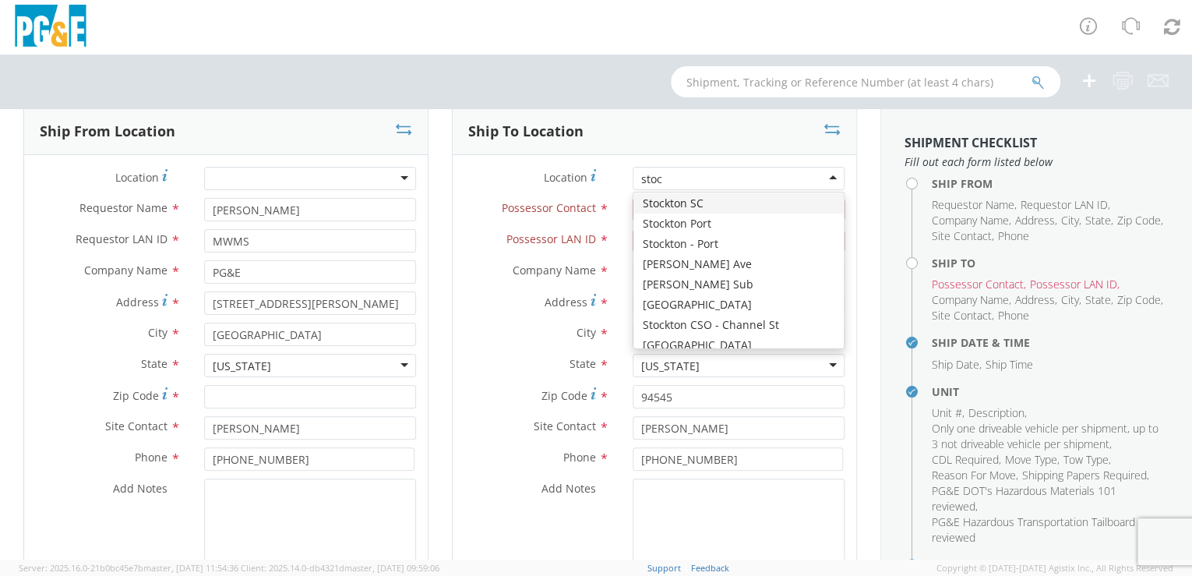
type input "stock"
type input "[STREET_ADDRESS]"
type input "STOCKTON"
type input "95204"
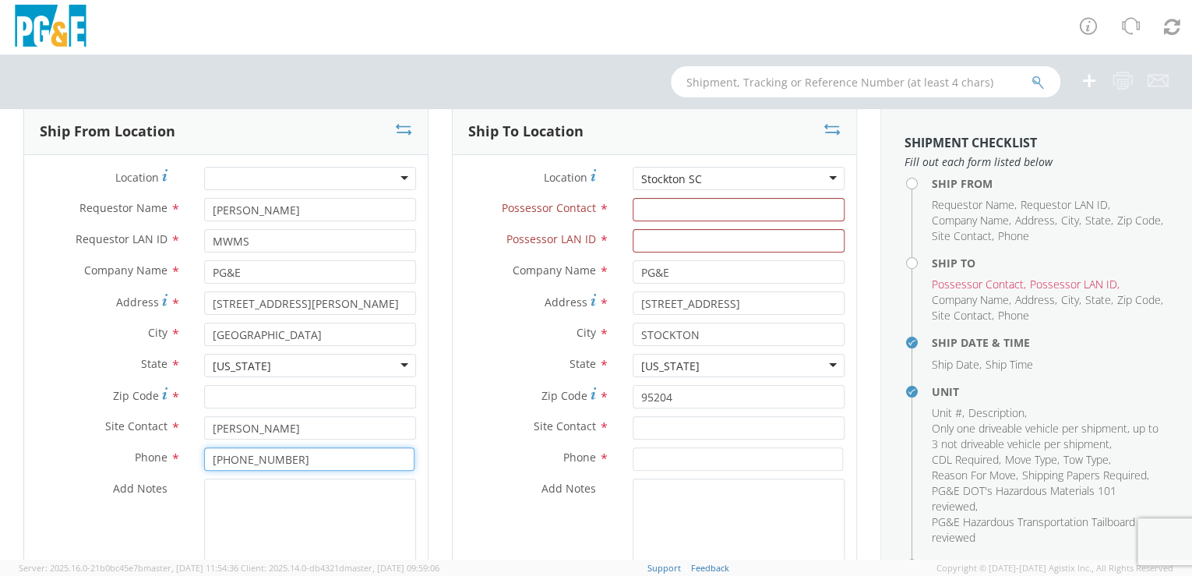
drag, startPoint x: 293, startPoint y: 456, endPoint x: 185, endPoint y: 460, distance: 108.4
click at [185, 460] on div "Phone * [PHONE_NUMBER]" at bounding box center [226, 458] width 404 height 23
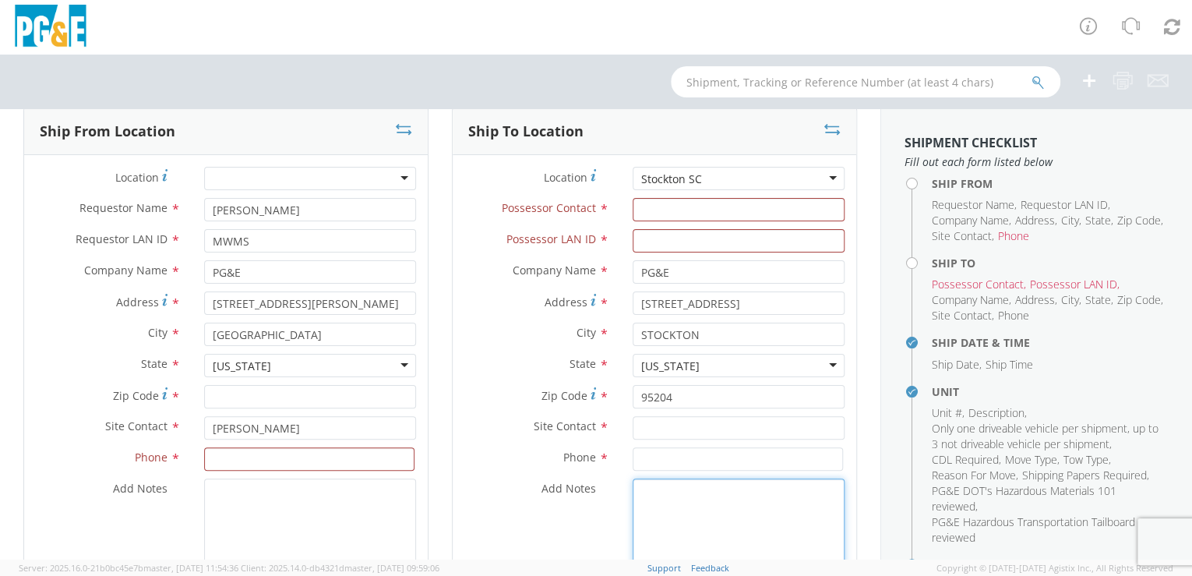
click at [676, 500] on textarea "Add Notes *" at bounding box center [739, 531] width 212 height 106
click at [663, 451] on input at bounding box center [738, 458] width 210 height 23
paste input "[PHONE_NUMBER]"
type input "[PHONE_NUMBER]"
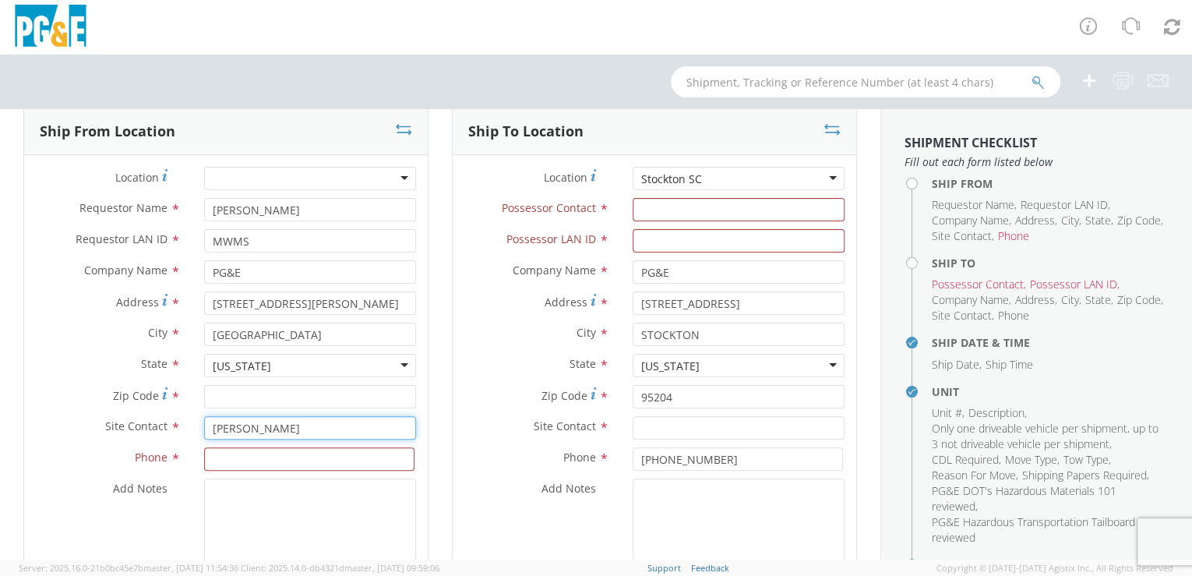
drag, startPoint x: 269, startPoint y: 425, endPoint x: 203, endPoint y: 423, distance: 65.5
click at [195, 424] on div "[PERSON_NAME]" at bounding box center [309, 427] width 235 height 23
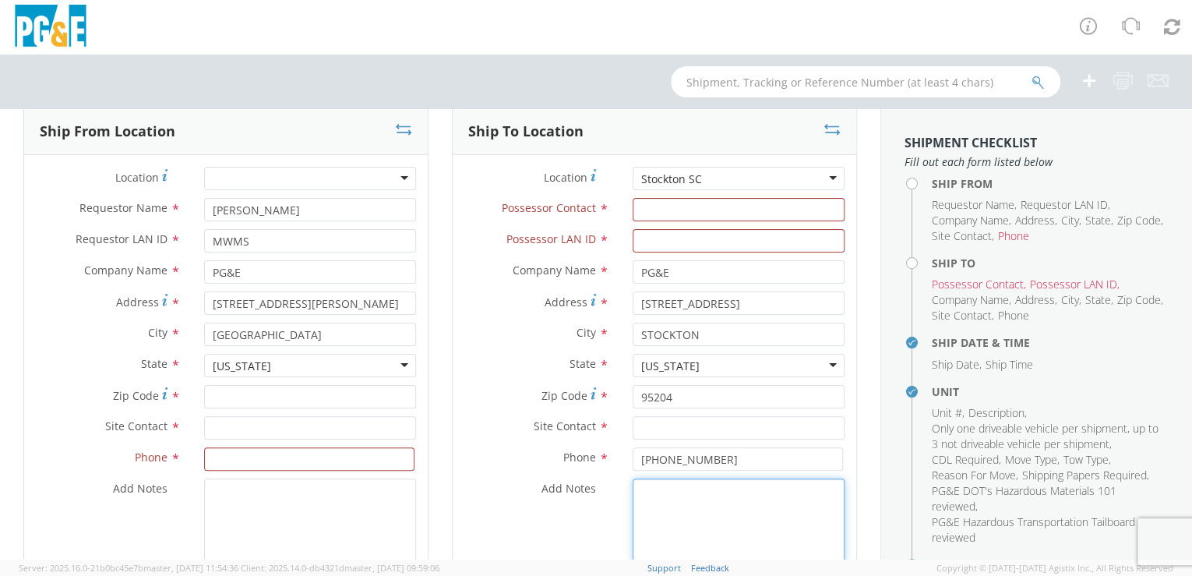
click at [660, 499] on textarea "Add Notes *" at bounding box center [739, 531] width 212 height 106
paste textarea "[PERSON_NAME]"
type textarea "[PERSON_NAME]"
click at [284, 169] on div at bounding box center [310, 178] width 212 height 23
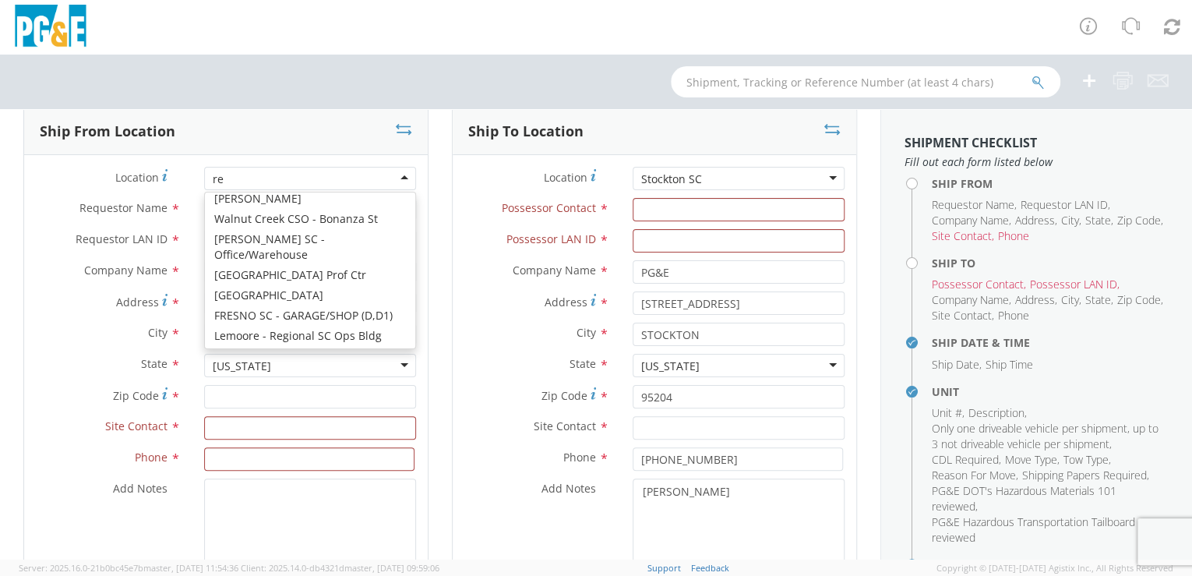
scroll to position [3, 0]
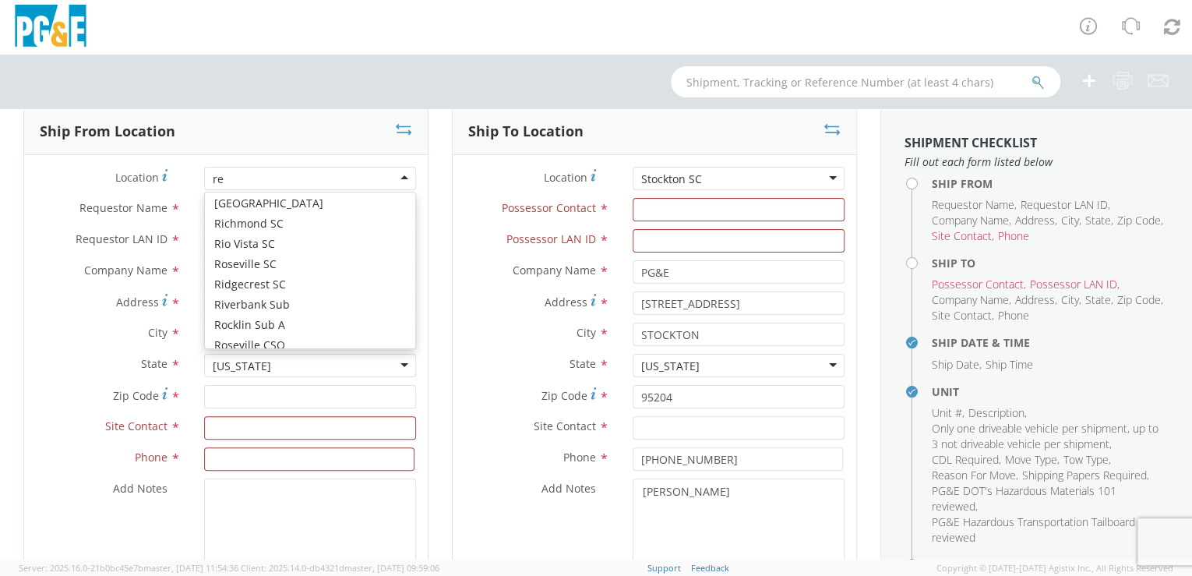
type input "red"
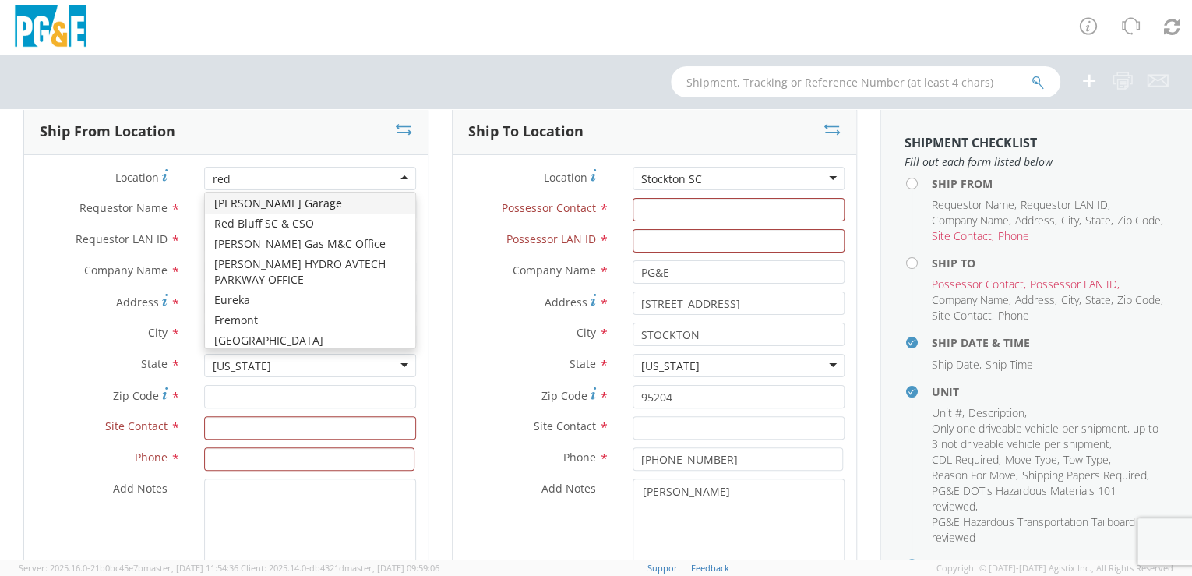
scroll to position [0, 0]
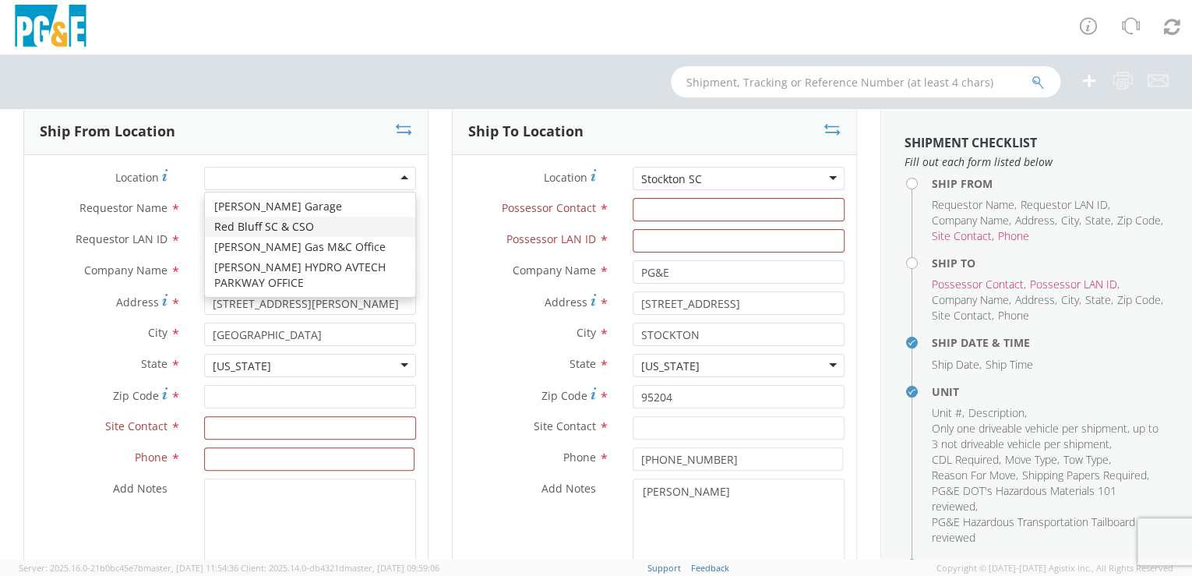
type input "[STREET_ADDRESS]"
type input "RED BLUFF"
type input "96080"
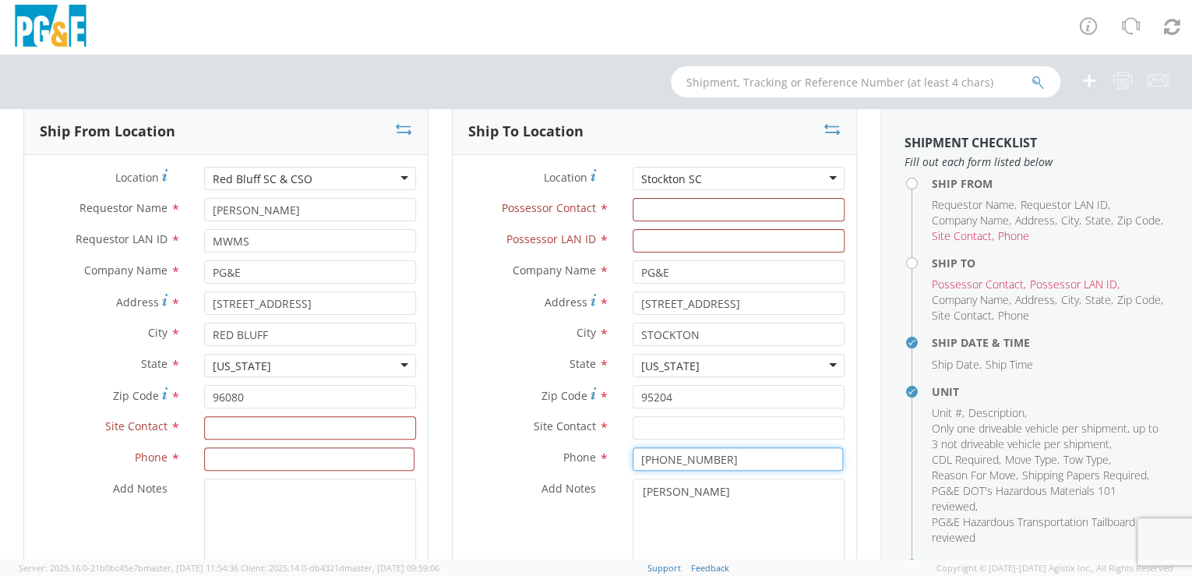
drag, startPoint x: 718, startPoint y: 456, endPoint x: 605, endPoint y: 457, distance: 113.8
click at [605, 457] on div "Phone * [PHONE_NUMBER]" at bounding box center [655, 458] width 404 height 23
click at [246, 456] on input at bounding box center [309, 458] width 210 height 23
paste input "[PHONE_NUMBER]"
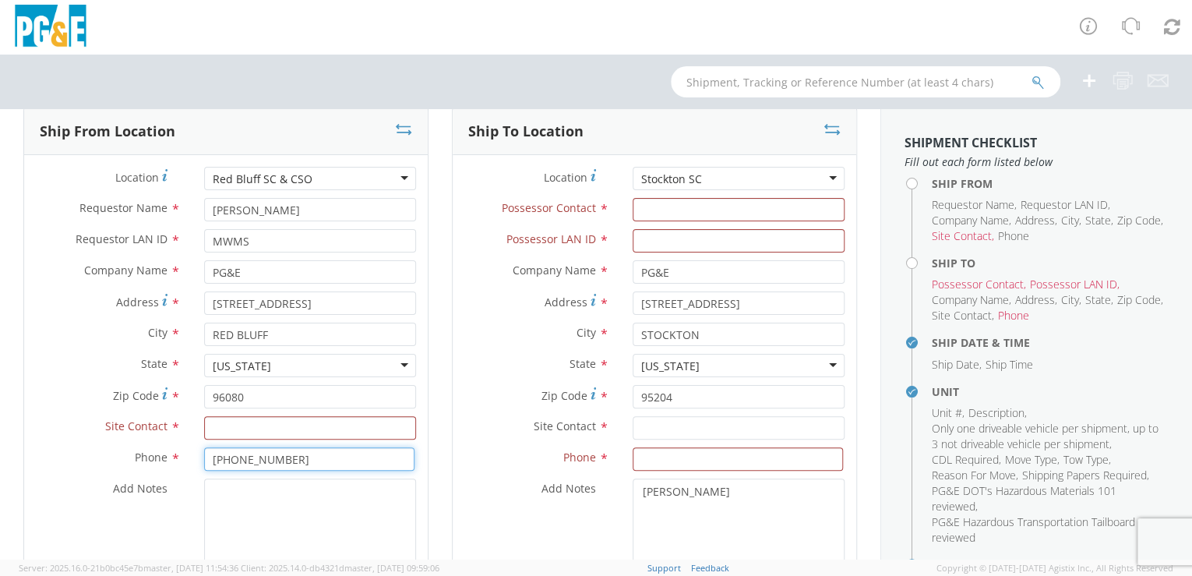
type input "[PHONE_NUMBER]"
drag, startPoint x: 683, startPoint y: 488, endPoint x: 581, endPoint y: 487, distance: 101.3
click at [581, 487] on div "Add Notes * [PERSON_NAME]" at bounding box center [655, 531] width 404 height 106
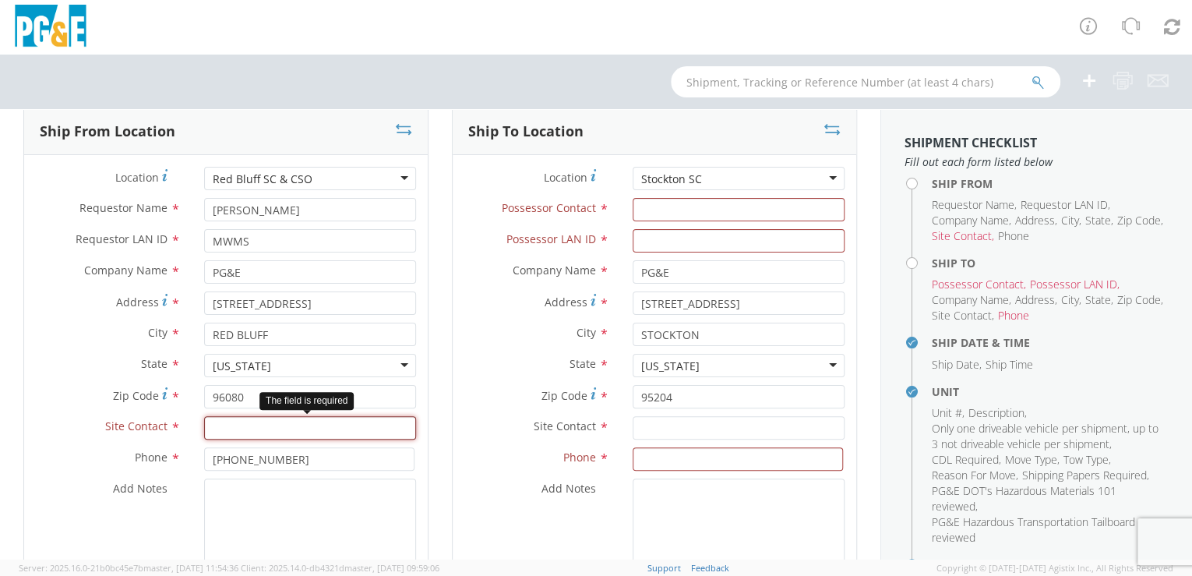
click at [267, 429] on input "text" at bounding box center [310, 427] width 212 height 23
paste input "[PERSON_NAME]"
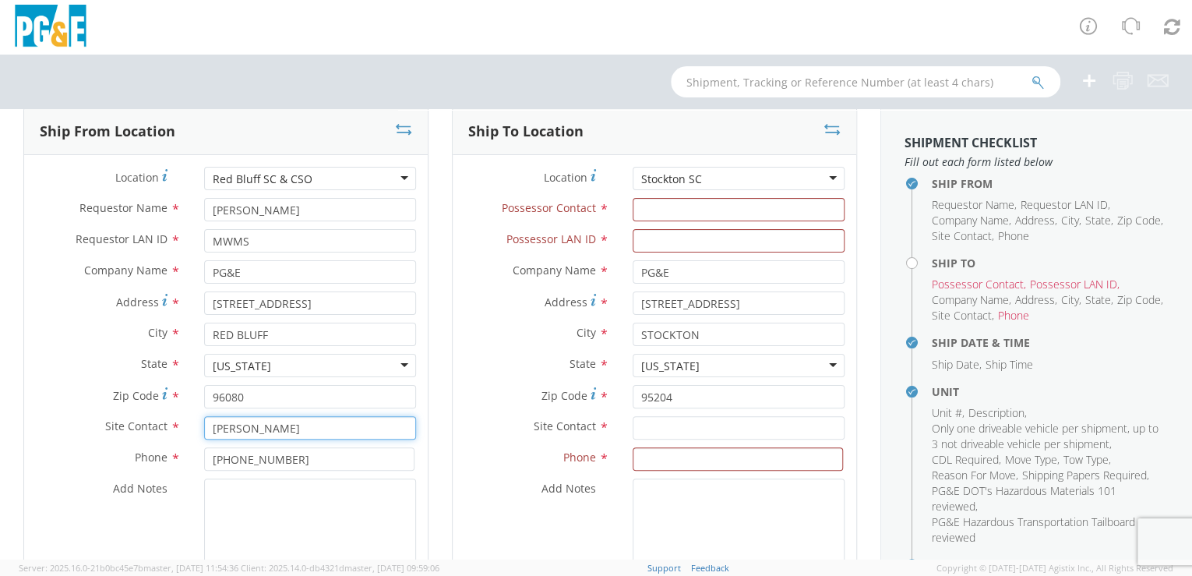
type input "[PERSON_NAME]"
click at [651, 205] on input "Possessor Contact *" at bounding box center [739, 209] width 212 height 23
paste input "[PERSON_NAME]"
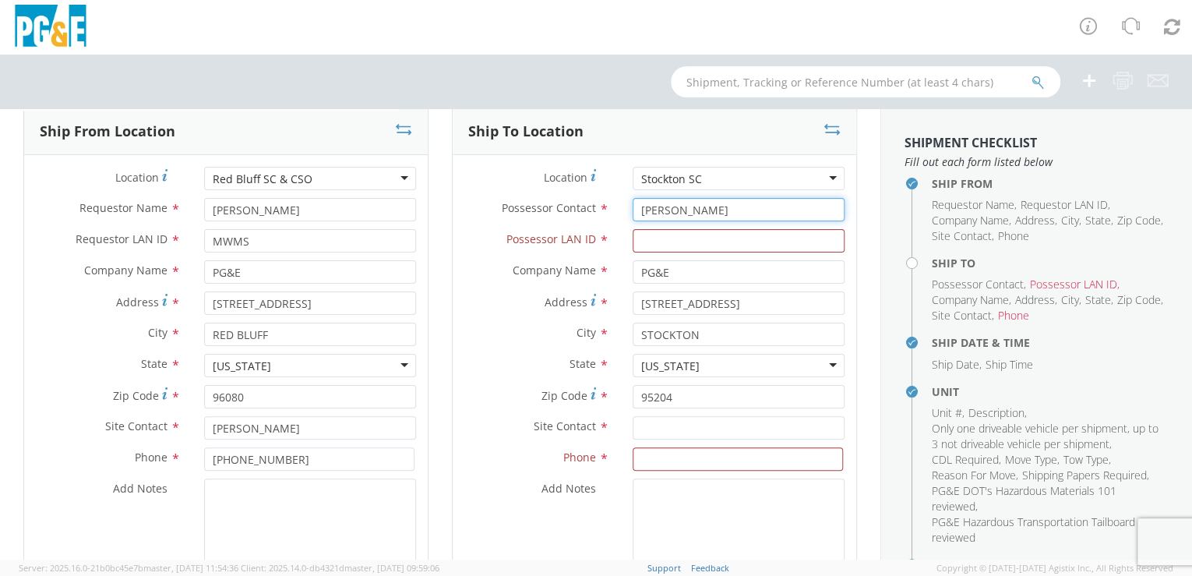
type input "[PERSON_NAME]"
click at [709, 499] on textarea "Add Notes *" at bounding box center [739, 531] width 212 height 106
click at [642, 234] on input "Possessor LAN ID *" at bounding box center [739, 240] width 212 height 23
paste input "DQGR"
type input "DQGR"
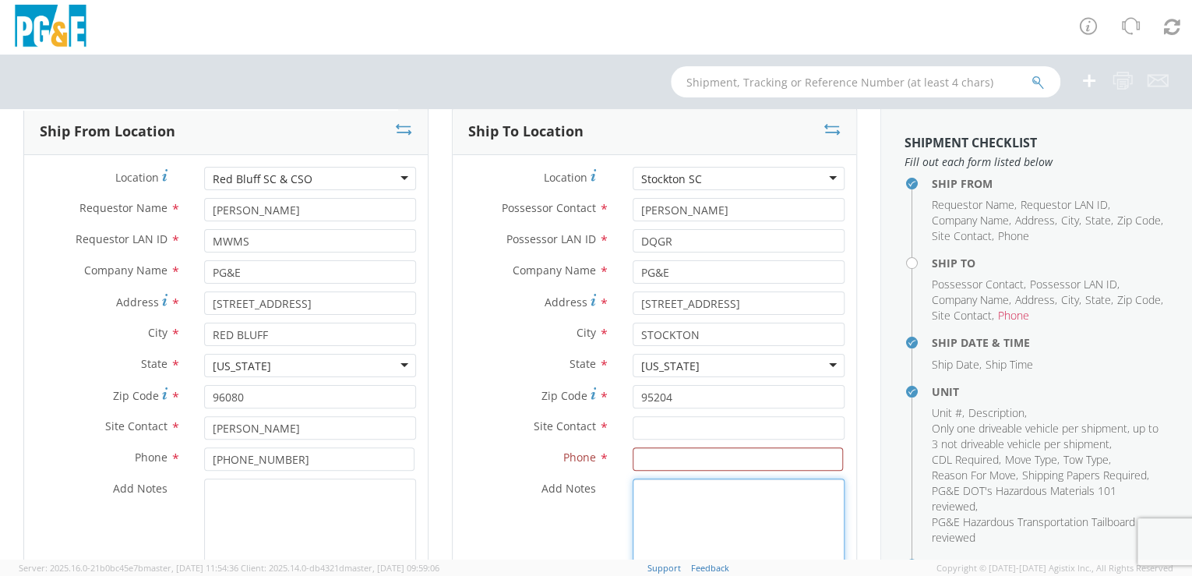
click at [686, 502] on textarea "Add Notes *" at bounding box center [739, 531] width 212 height 106
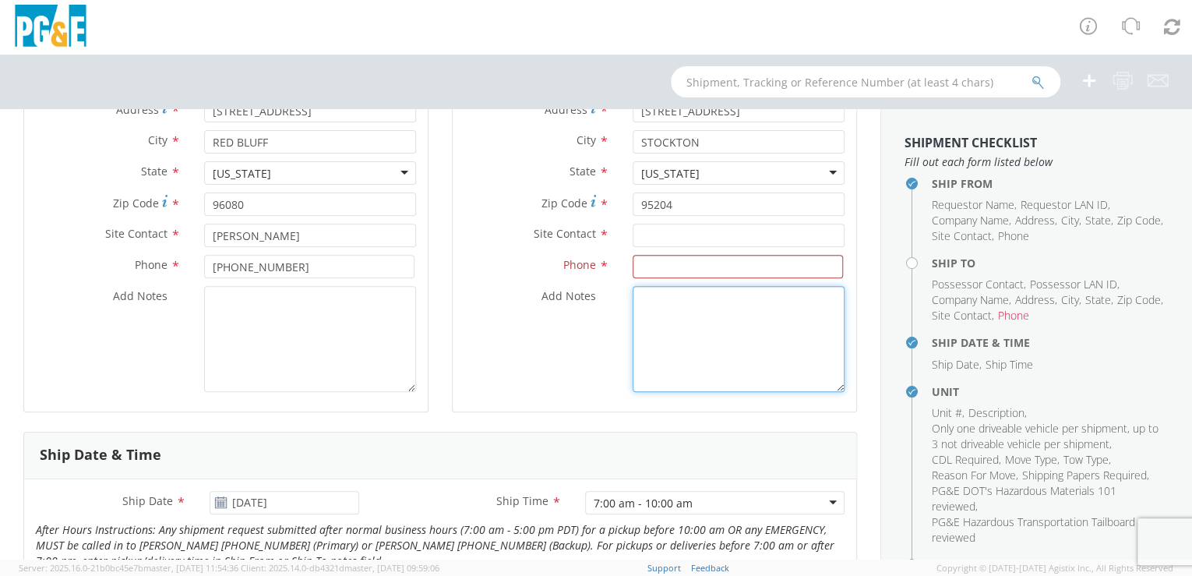
scroll to position [303, 0]
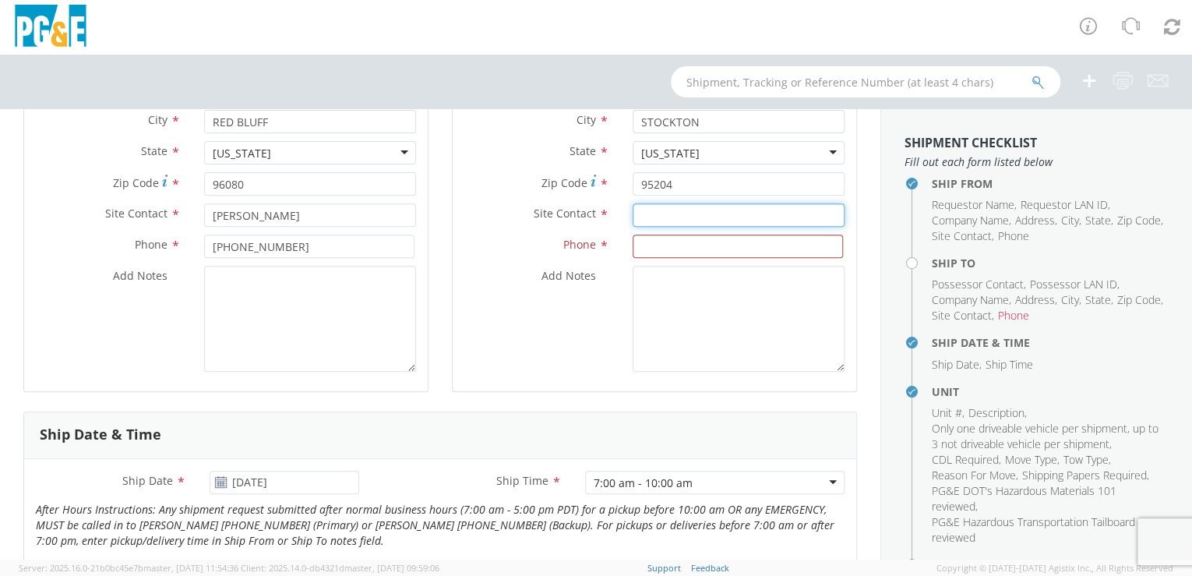
click at [645, 212] on input "text" at bounding box center [739, 214] width 212 height 23
paste input "[PERSON_NAME]"
type input "[PERSON_NAME]"
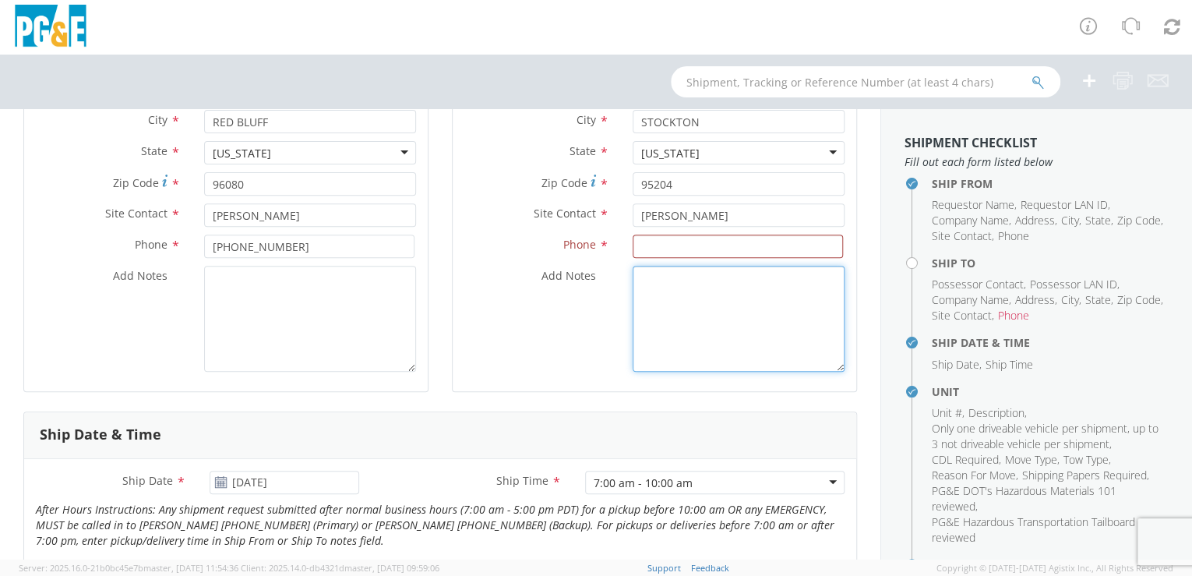
click at [690, 333] on textarea "Add Notes *" at bounding box center [739, 319] width 212 height 106
click at [648, 243] on input at bounding box center [738, 246] width 210 height 23
paste input "[PHONE_NUMBER]"
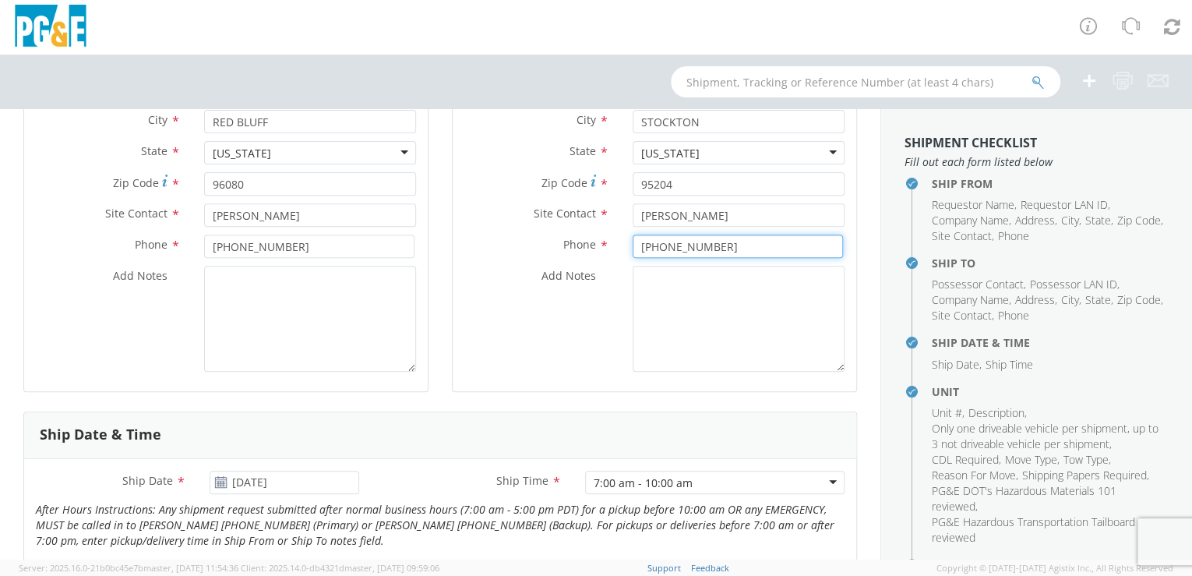
type input "[PHONE_NUMBER]"
click at [764, 339] on textarea "Add Notes *" at bounding box center [739, 319] width 212 height 106
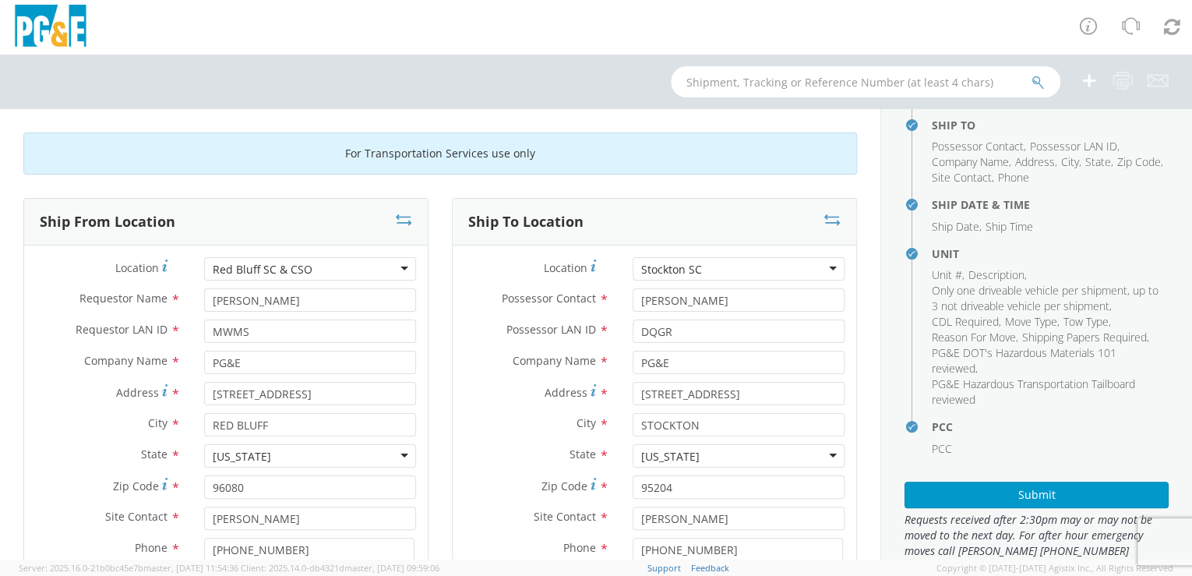
scroll to position [168, 0]
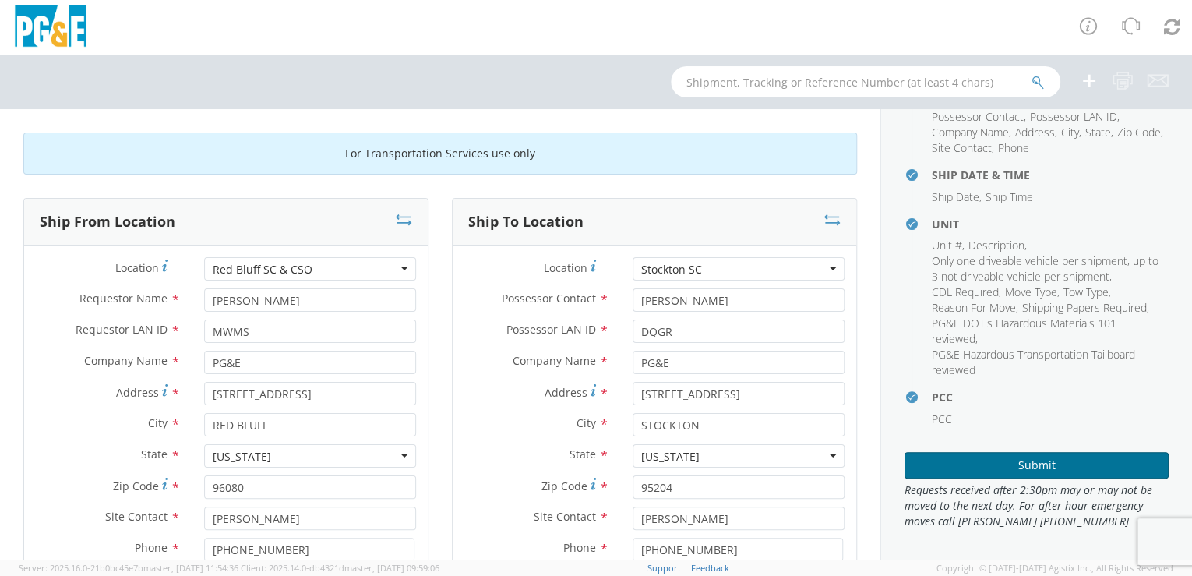
click at [1036, 474] on button "Submit" at bounding box center [1037, 465] width 264 height 26
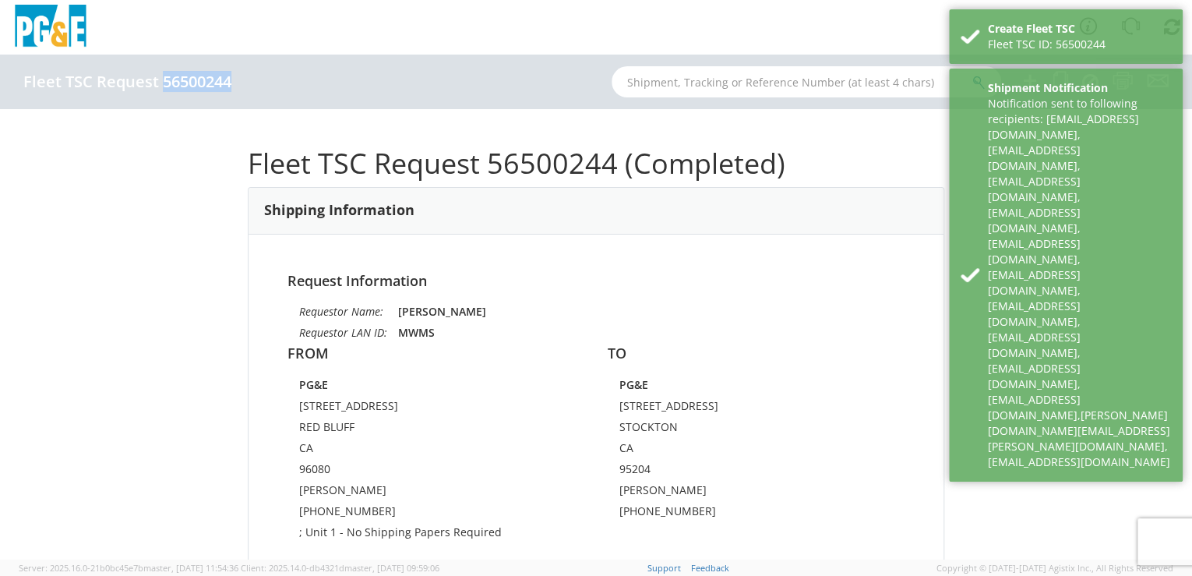
drag, startPoint x: 162, startPoint y: 81, endPoint x: 228, endPoint y: 77, distance: 66.3
click at [228, 77] on h4 "Fleet TSC Request 56500244" at bounding box center [127, 81] width 208 height 17
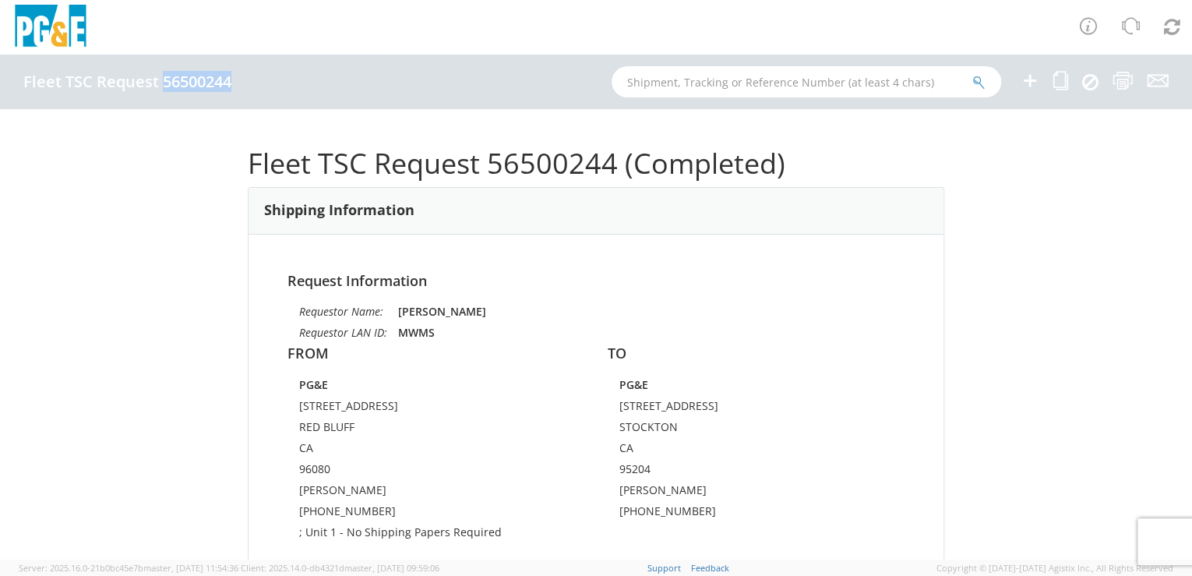
drag, startPoint x: 228, startPoint y: 77, endPoint x: 201, endPoint y: 84, distance: 28.2
copy h4 "56500244"
paste input "B29468"
type input "B29468"
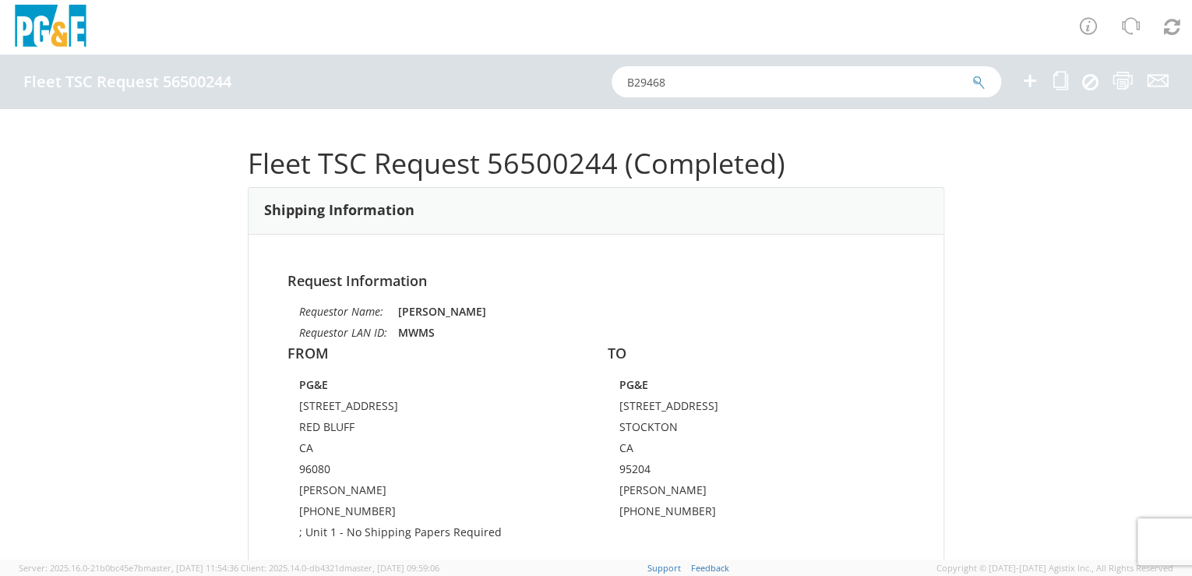
click at [979, 81] on icon "submit" at bounding box center [978, 83] width 13 height 14
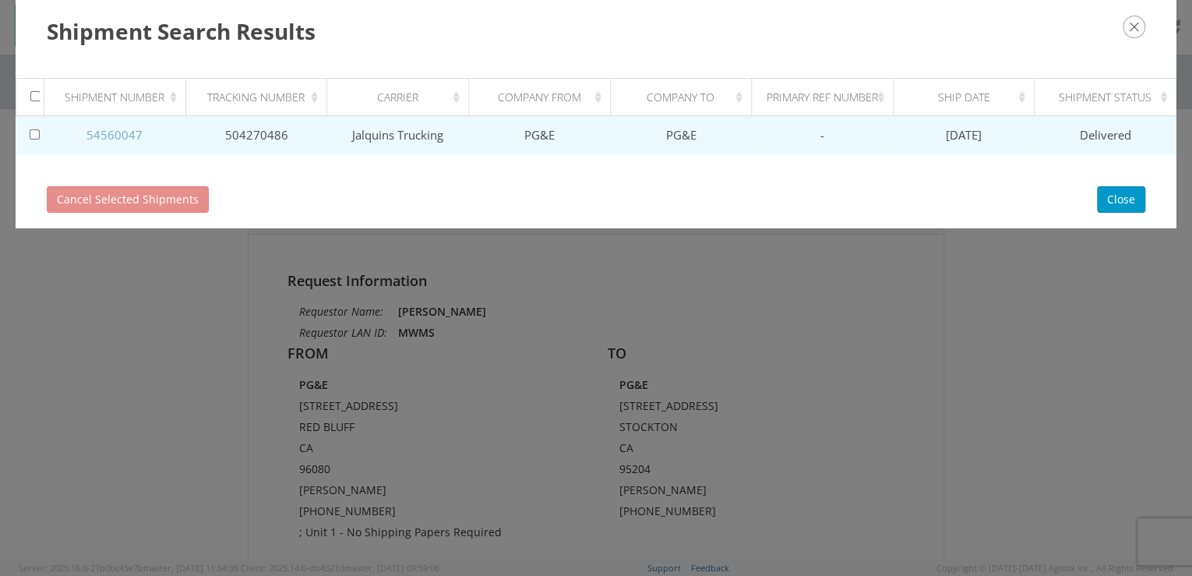
click at [110, 129] on link "54560047" at bounding box center [114, 135] width 56 height 16
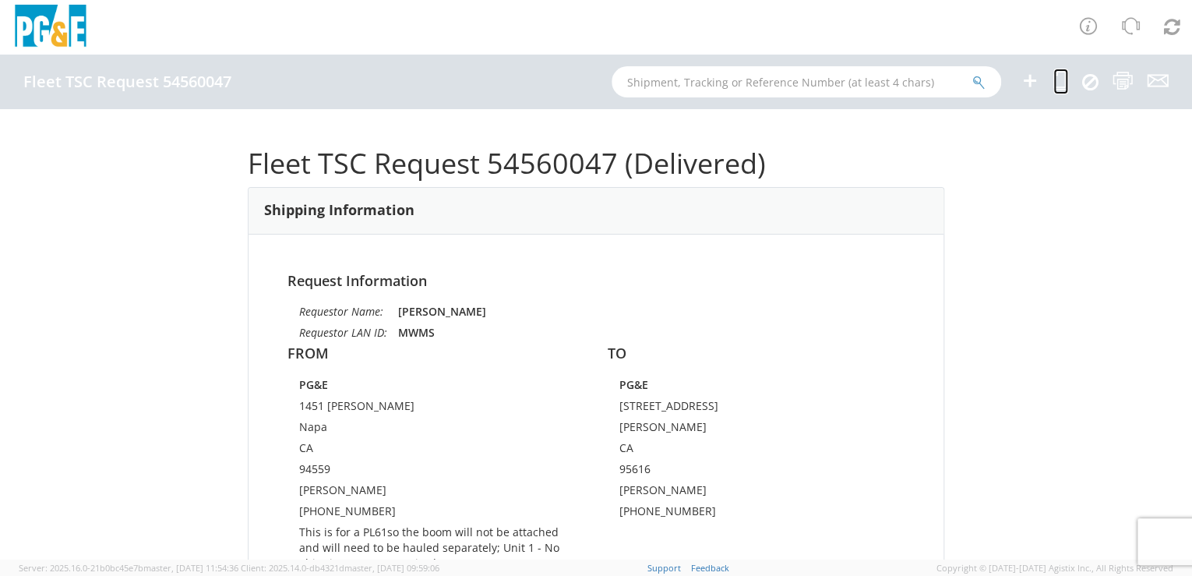
click at [1057, 81] on icon at bounding box center [1060, 80] width 15 height 19
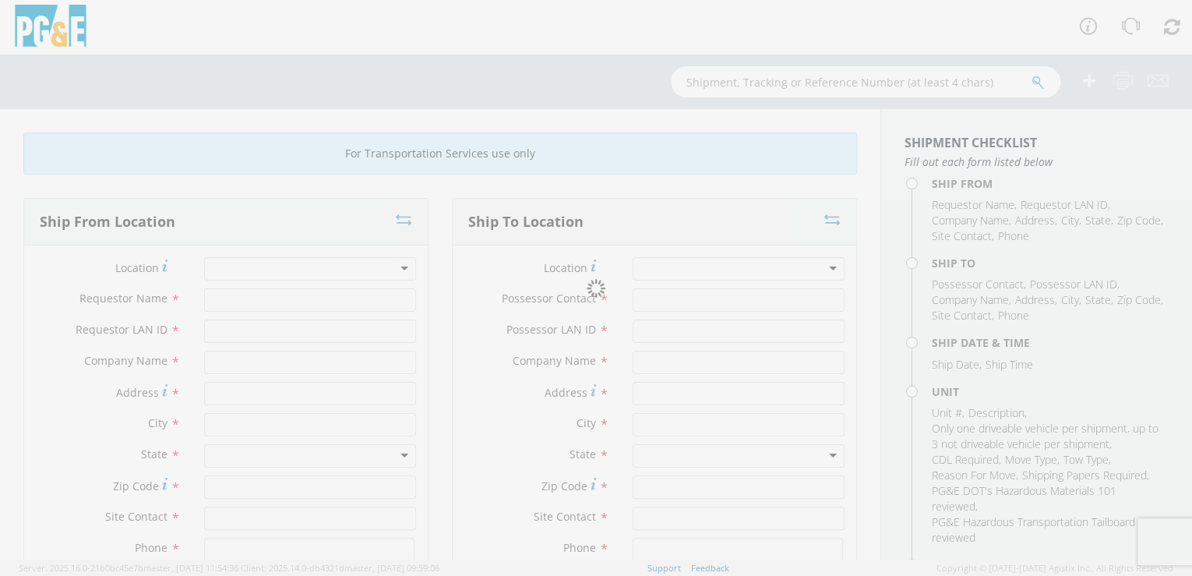
type input "[PERSON_NAME]"
type input "MWMS"
type input "PG&E"
type input "1451 [PERSON_NAME]"
type input "Napa"
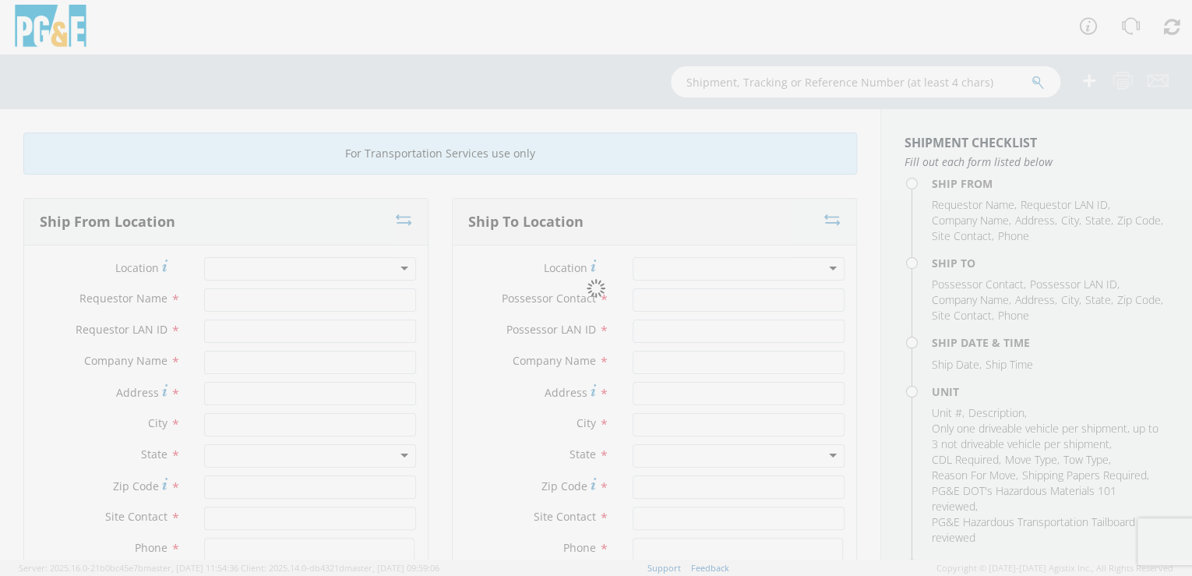
type input "94559"
type input "[PERSON_NAME]"
type input "[PHONE_NUMBER]"
type input "[PERSON_NAME]"
type input "MWMS"
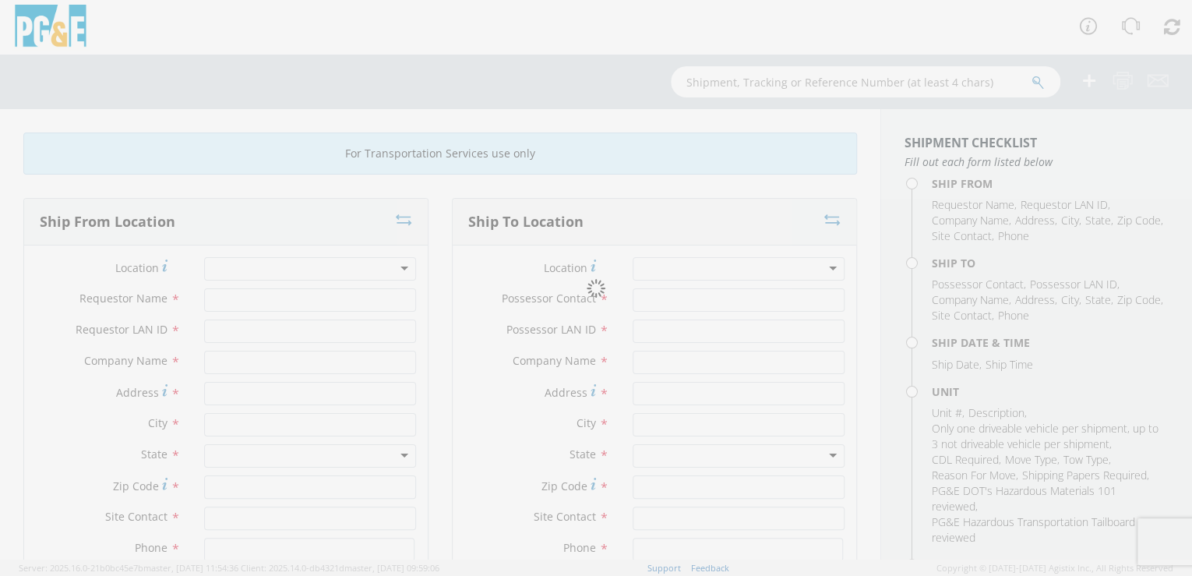
type input "PG&E"
type input "[STREET_ADDRESS]"
type input "[PERSON_NAME]"
type input "[PHONE_NUMBER]"
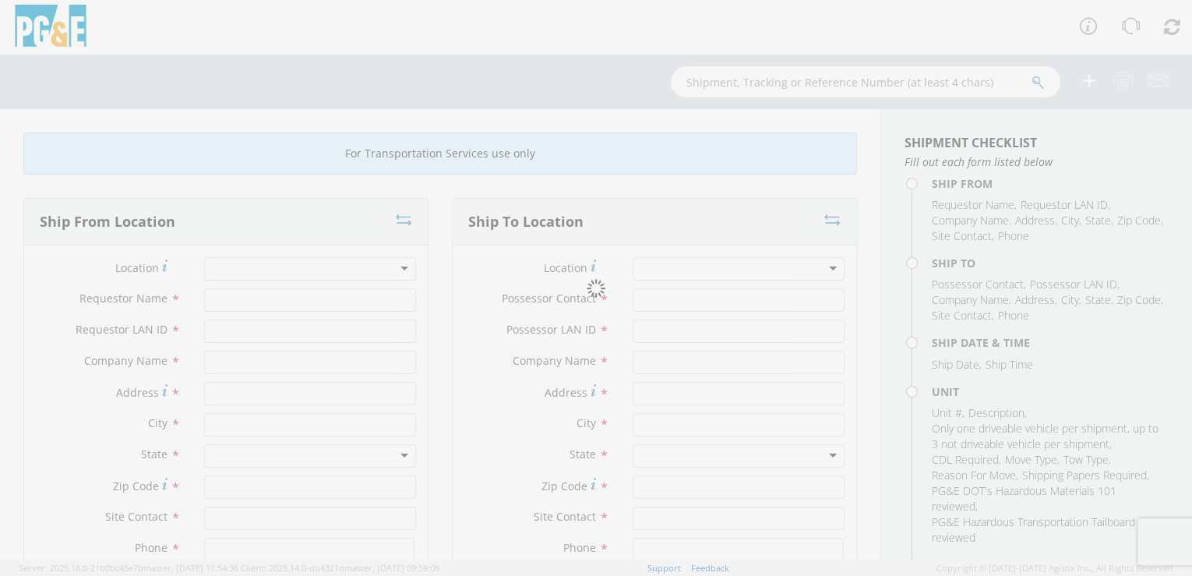
type input "[DATE]"
type input "CRAWLER; SIDEBOOM"
type input "0"
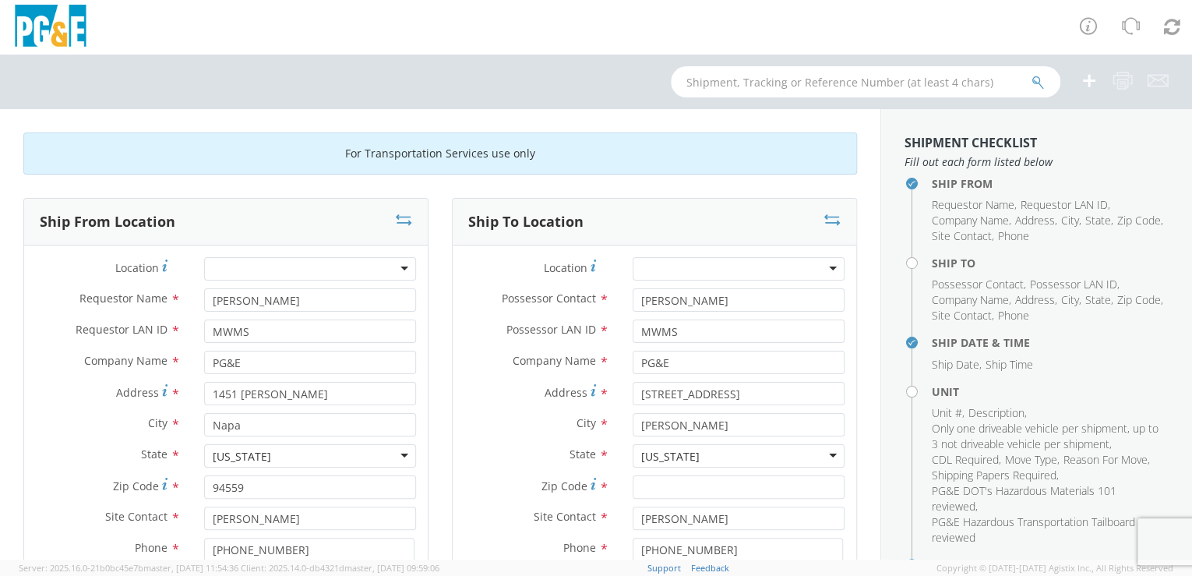
select select "13718"
select select "B29468"
click at [400, 219] on icon at bounding box center [404, 220] width 16 height 16
type input "[STREET_ADDRESS]"
type input "[PERSON_NAME]"
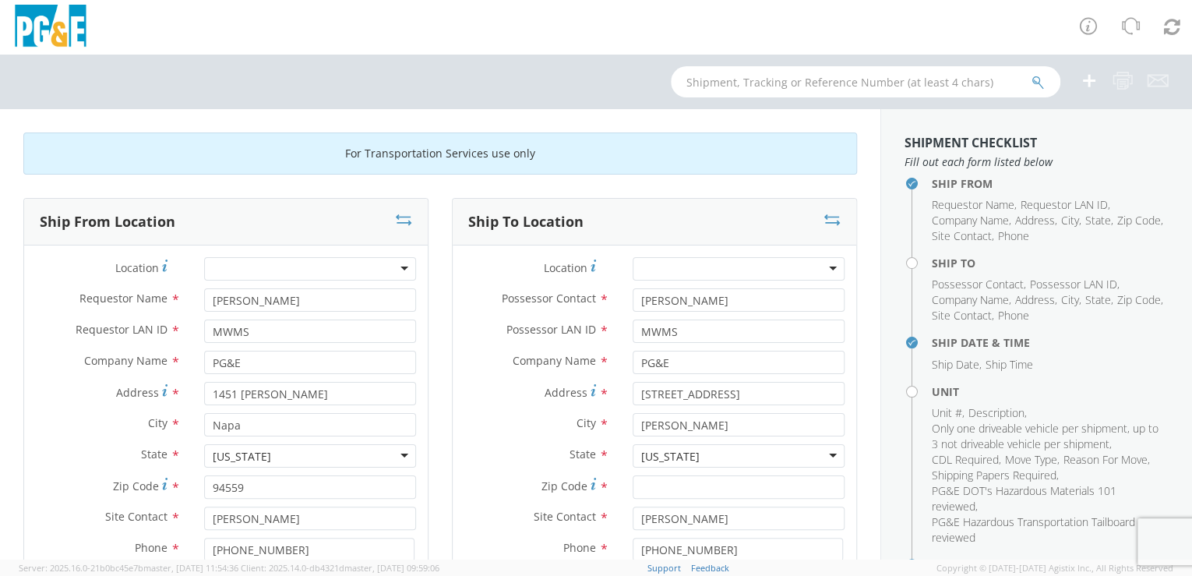
type input "[PERSON_NAME]"
type input "[PHONE_NUMBER]"
type input "1451 [PERSON_NAME]"
type input "Napa"
type input "94559"
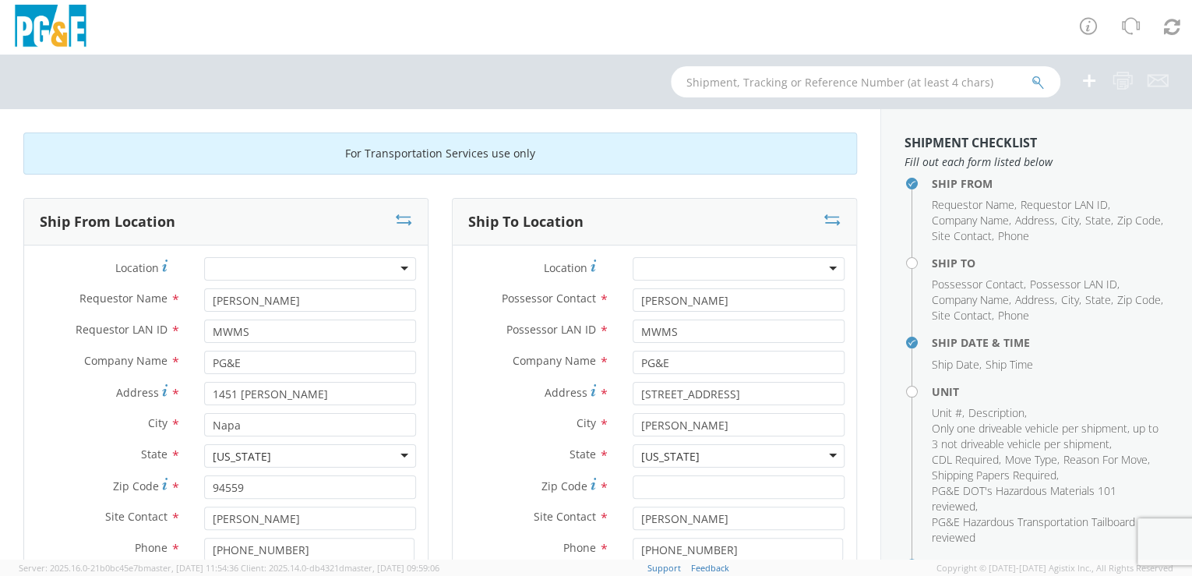
type input "[PERSON_NAME]"
type input "[PHONE_NUMBER]"
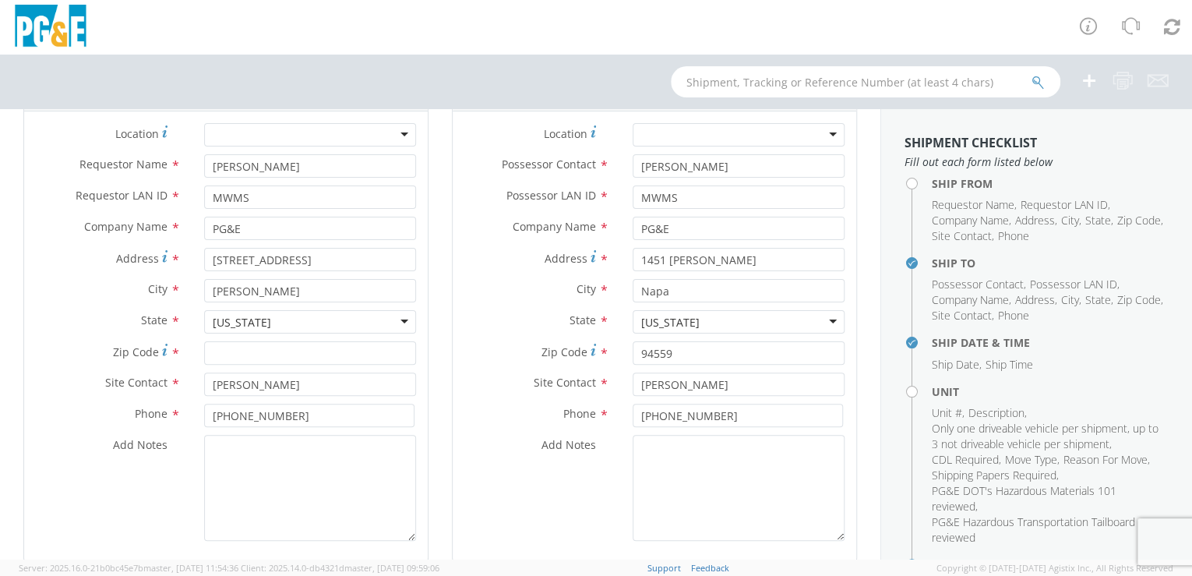
scroll to position [147, 0]
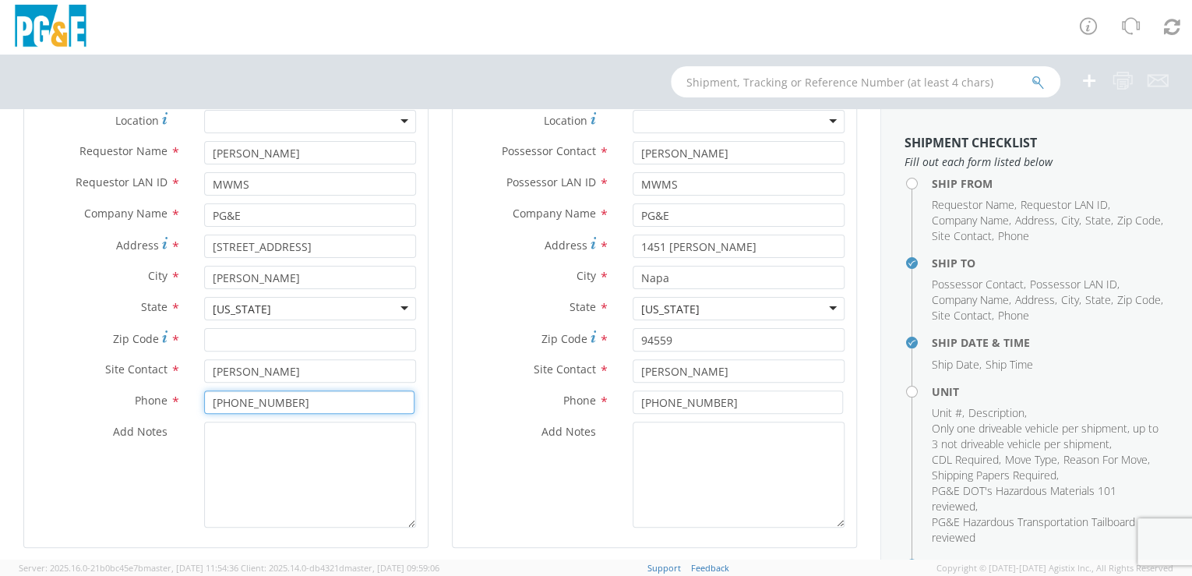
drag, startPoint x: 290, startPoint y: 402, endPoint x: 161, endPoint y: 405, distance: 128.6
click at [161, 405] on div "Phone * [PHONE_NUMBER]" at bounding box center [226, 401] width 404 height 23
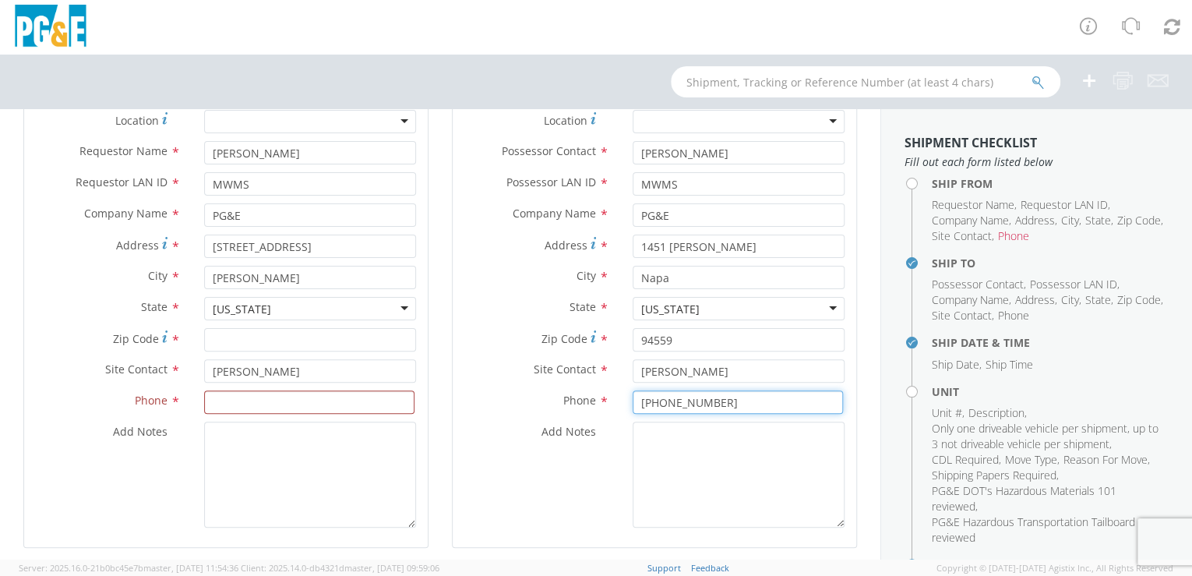
drag, startPoint x: 725, startPoint y: 403, endPoint x: 585, endPoint y: 401, distance: 139.5
click at [585, 401] on div "Phone * [PHONE_NUMBER]" at bounding box center [655, 401] width 404 height 23
paste input "997-344"
type input "[PHONE_NUMBER]"
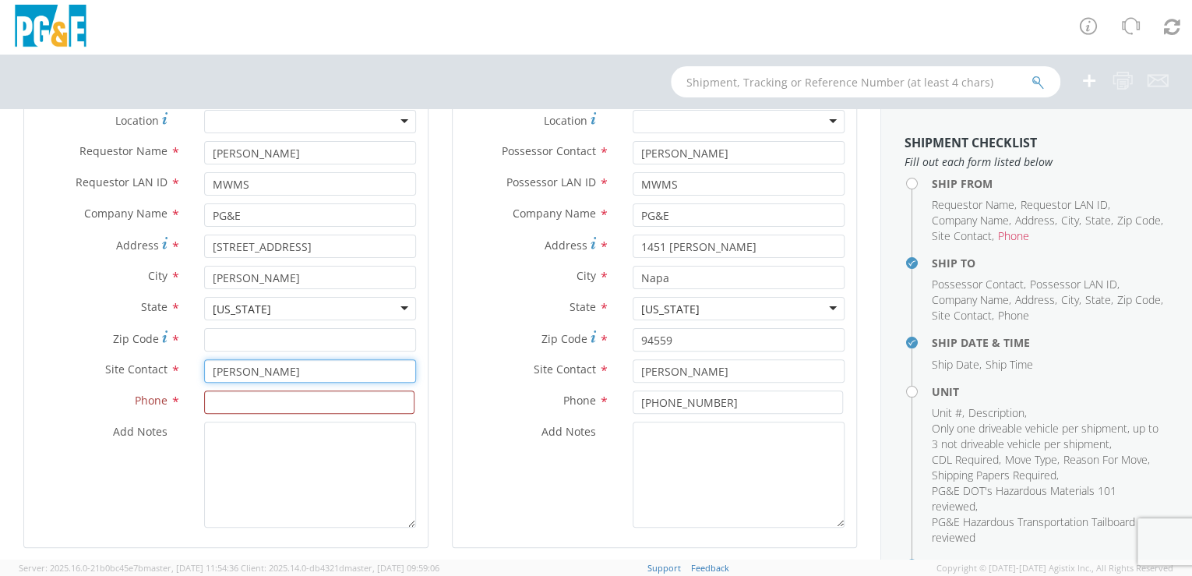
drag, startPoint x: 293, startPoint y: 365, endPoint x: 137, endPoint y: 371, distance: 156.0
click at [138, 371] on div "Site Contact * [PERSON_NAME]" at bounding box center [226, 370] width 404 height 23
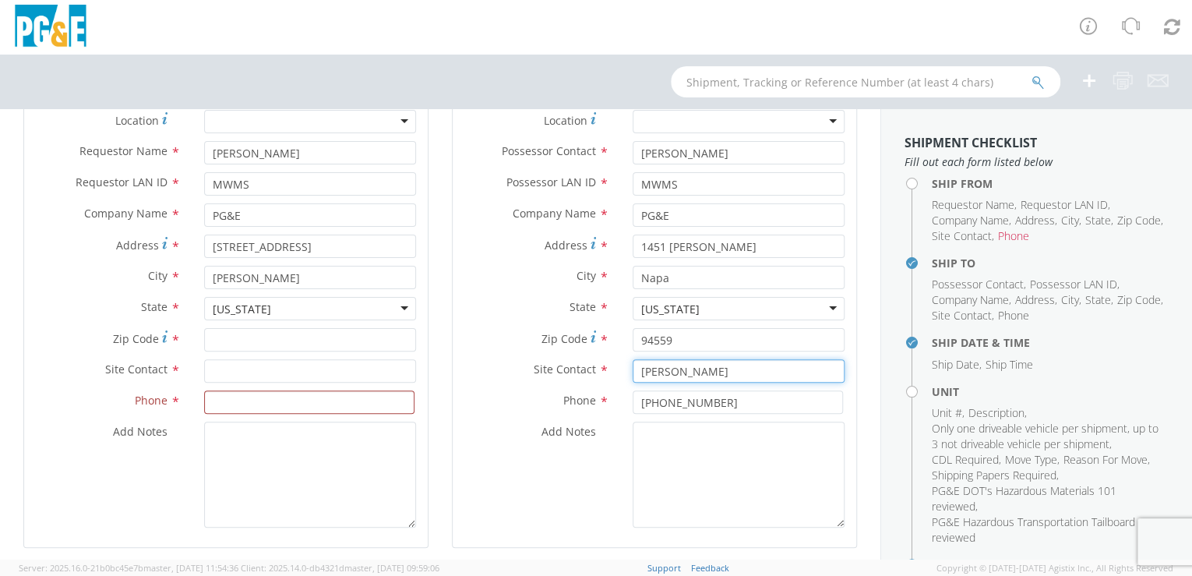
drag, startPoint x: 702, startPoint y: 369, endPoint x: 573, endPoint y: 358, distance: 129.8
click at [573, 359] on div "Site Contact * [PERSON_NAME]" at bounding box center [655, 370] width 404 height 23
paste input "[PERSON_NAME]"
type input "[PERSON_NAME]"
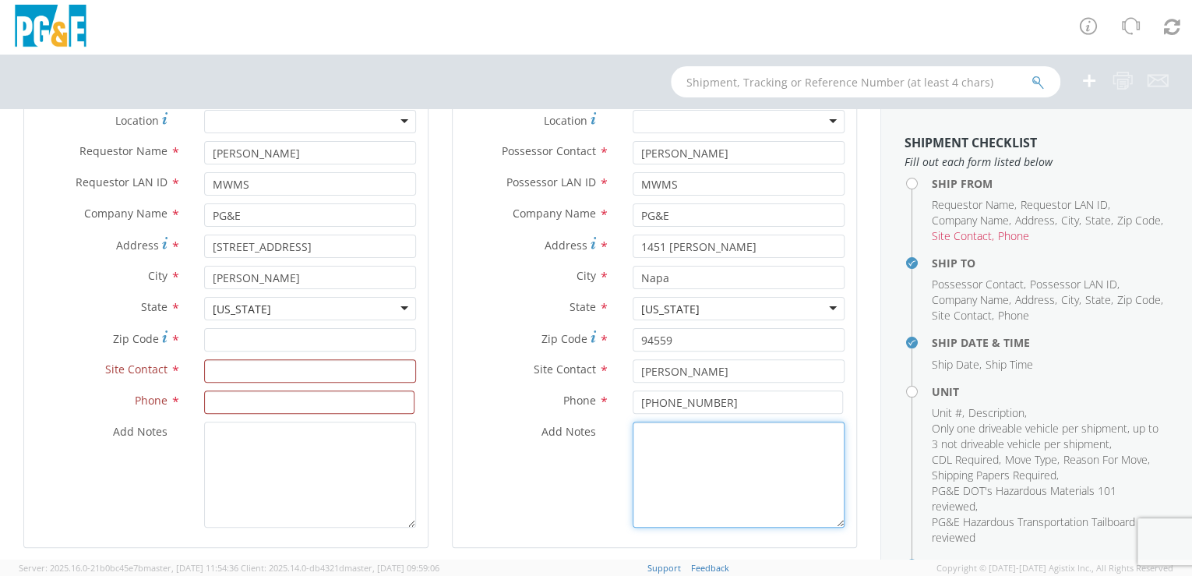
click at [711, 492] on textarea "Add Notes *" at bounding box center [739, 475] width 212 height 106
click at [274, 122] on div at bounding box center [310, 121] width 212 height 23
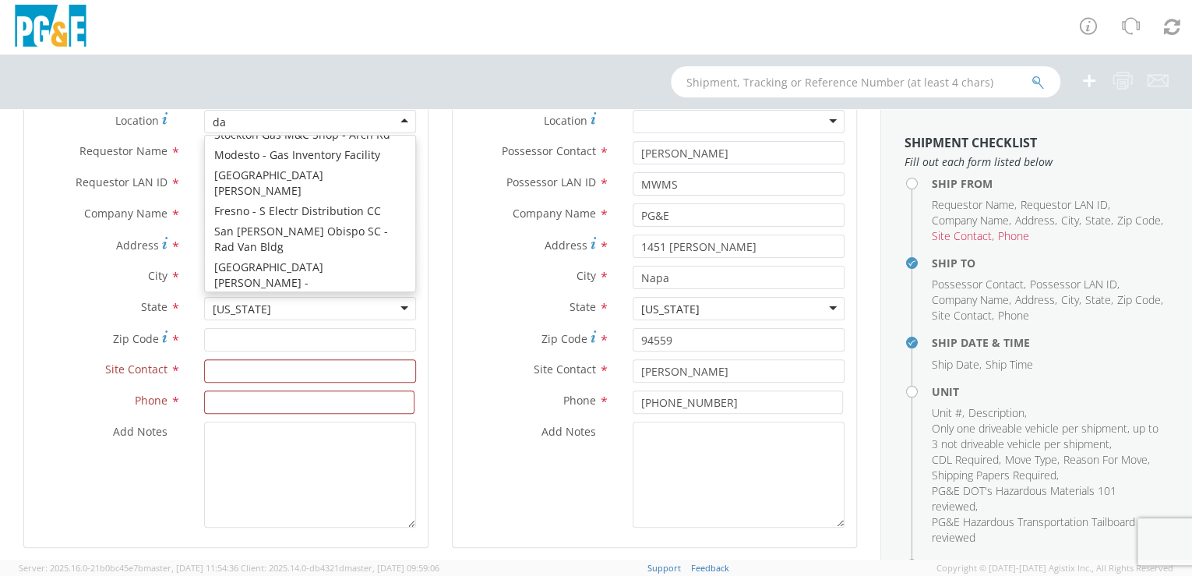
scroll to position [3, 0]
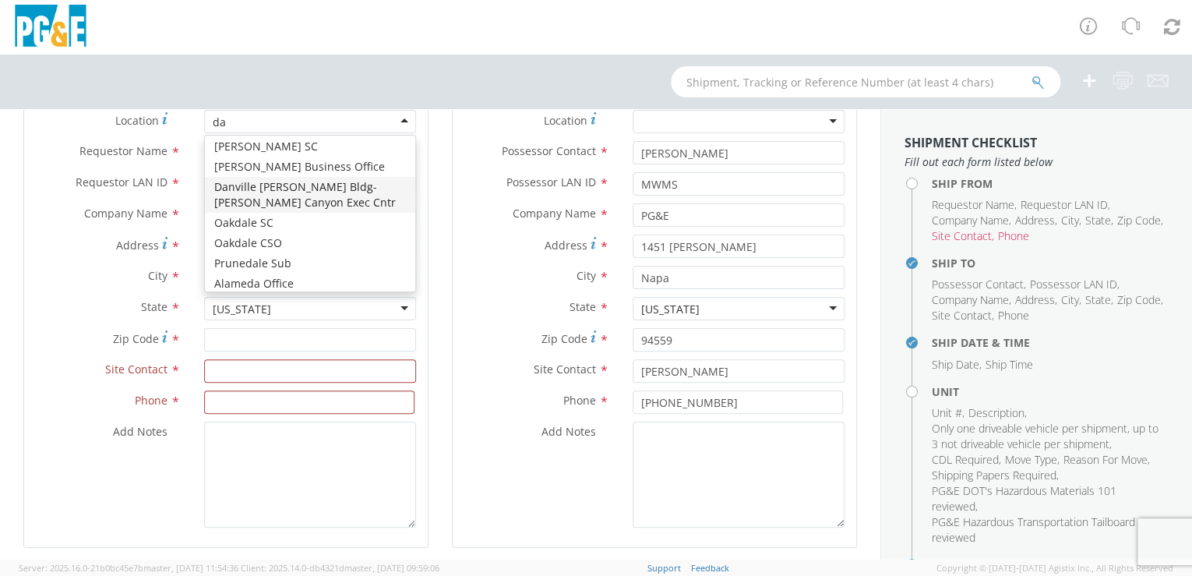
type input "dav"
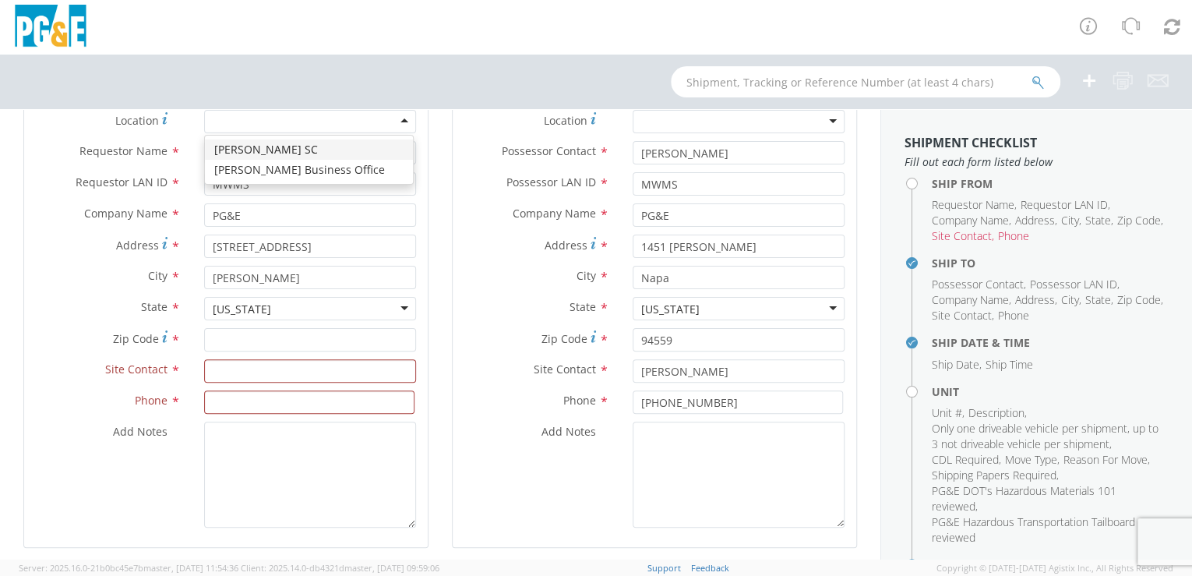
type input "[STREET_ADDRESS]"
type input "[PERSON_NAME]"
type input "95616"
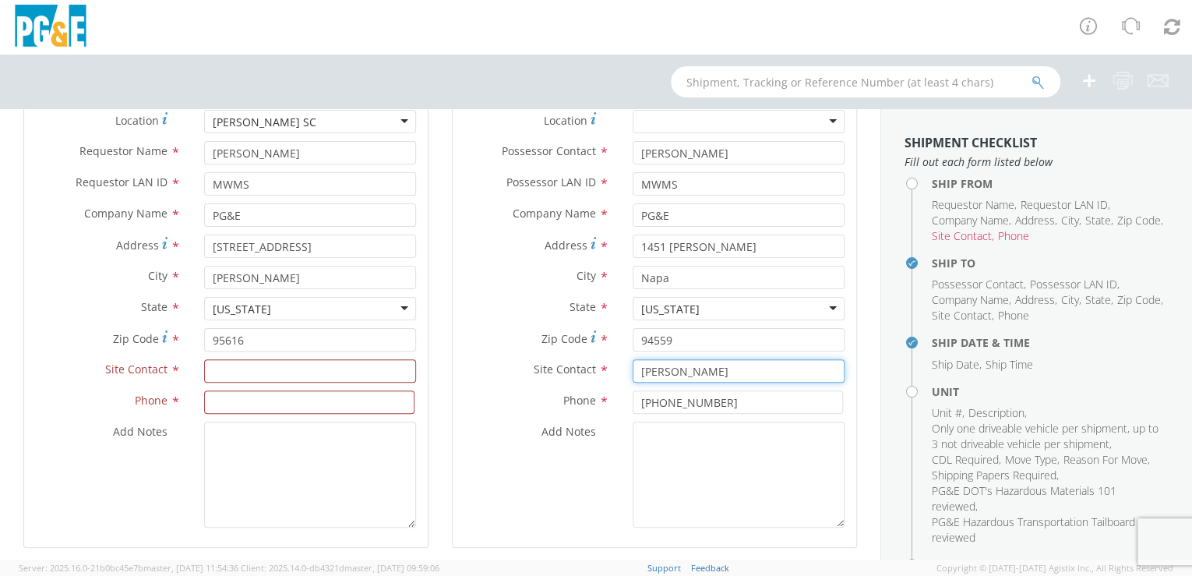
drag, startPoint x: 719, startPoint y: 371, endPoint x: 611, endPoint y: 379, distance: 108.6
click at [609, 379] on div "Site Contact * [PERSON_NAME]" at bounding box center [655, 370] width 404 height 23
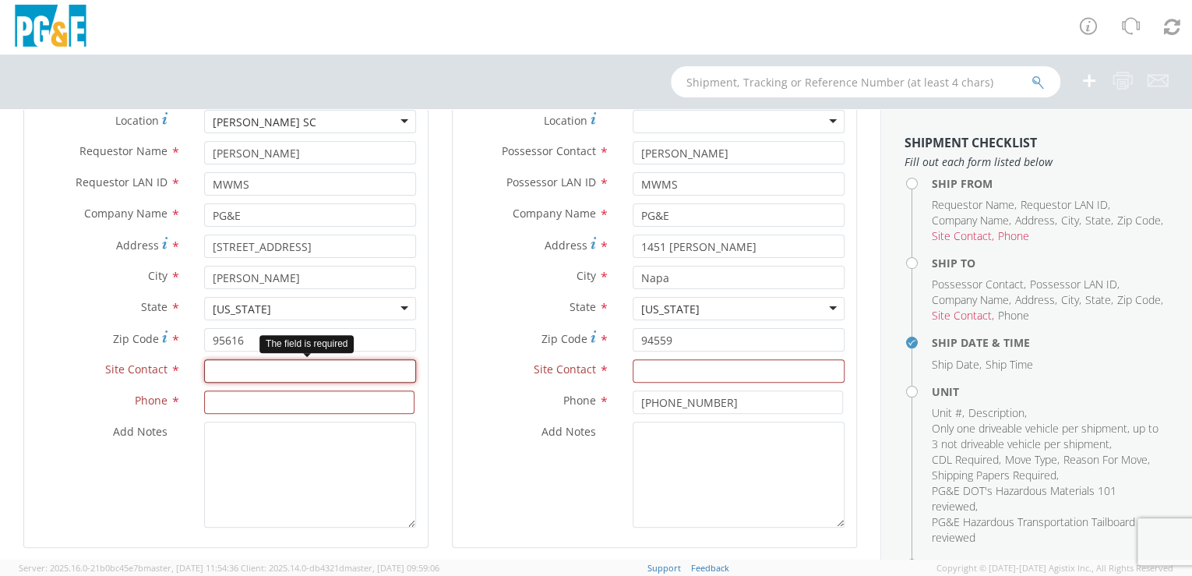
click at [315, 371] on input "text" at bounding box center [310, 370] width 212 height 23
paste input "[PERSON_NAME]"
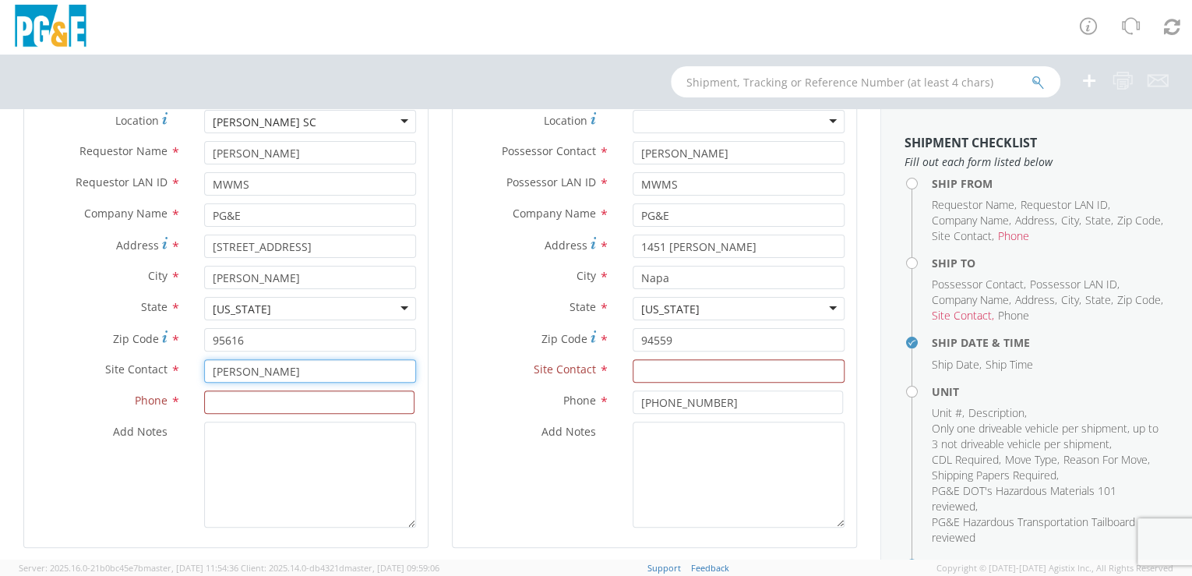
type input "[PERSON_NAME]"
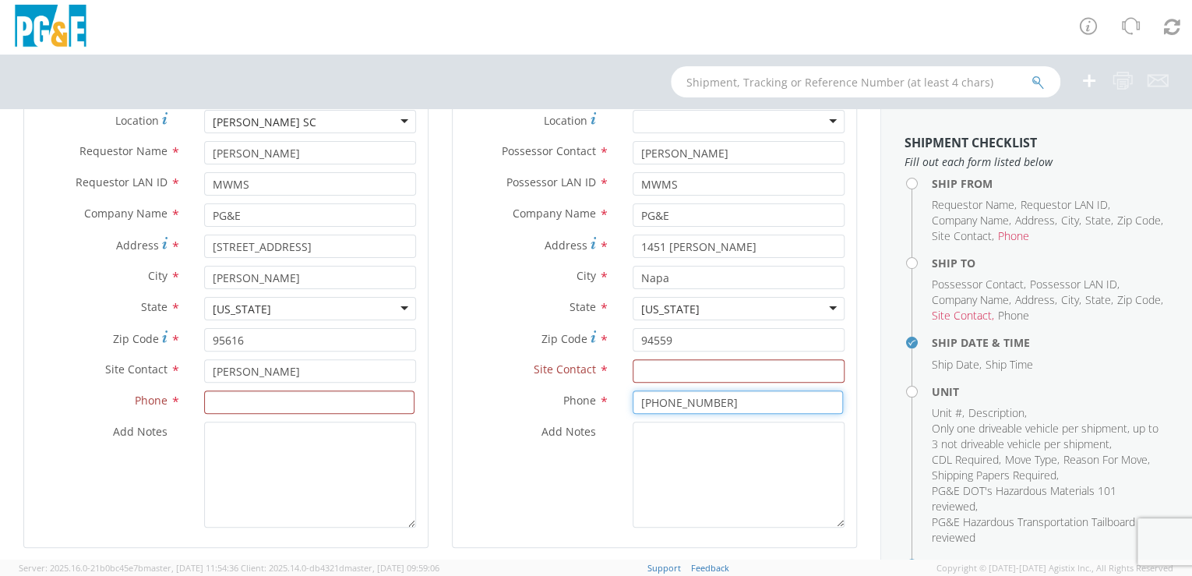
drag, startPoint x: 722, startPoint y: 402, endPoint x: 570, endPoint y: 402, distance: 151.9
click at [570, 402] on div "Phone * [PHONE_NUMBER]" at bounding box center [655, 401] width 404 height 23
click at [294, 404] on input at bounding box center [309, 401] width 210 height 23
paste input "[PHONE_NUMBER]"
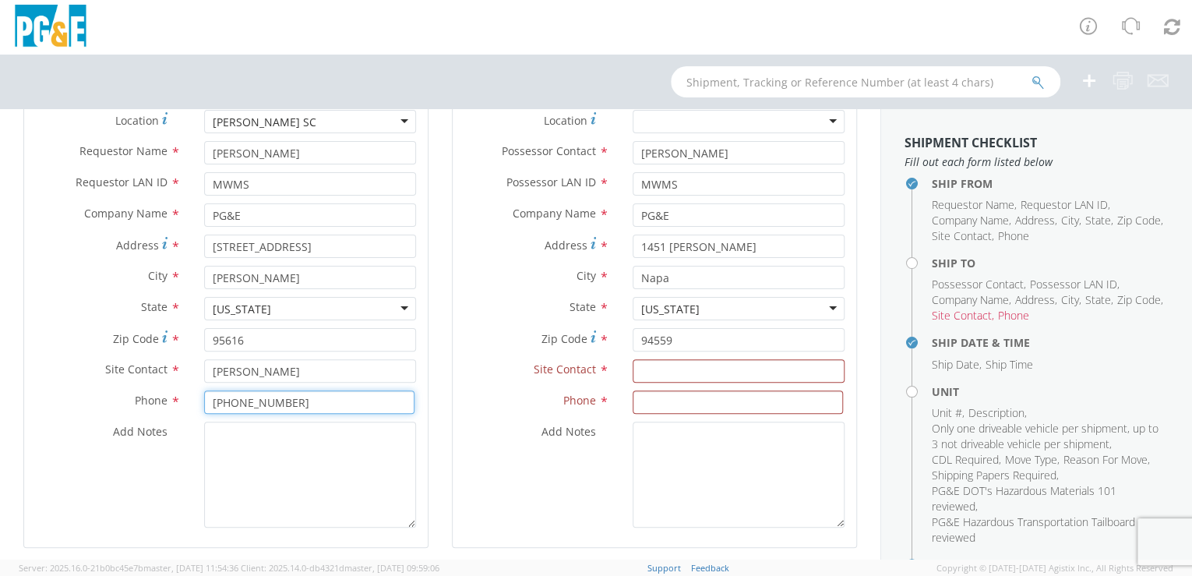
type input "[PHONE_NUMBER]"
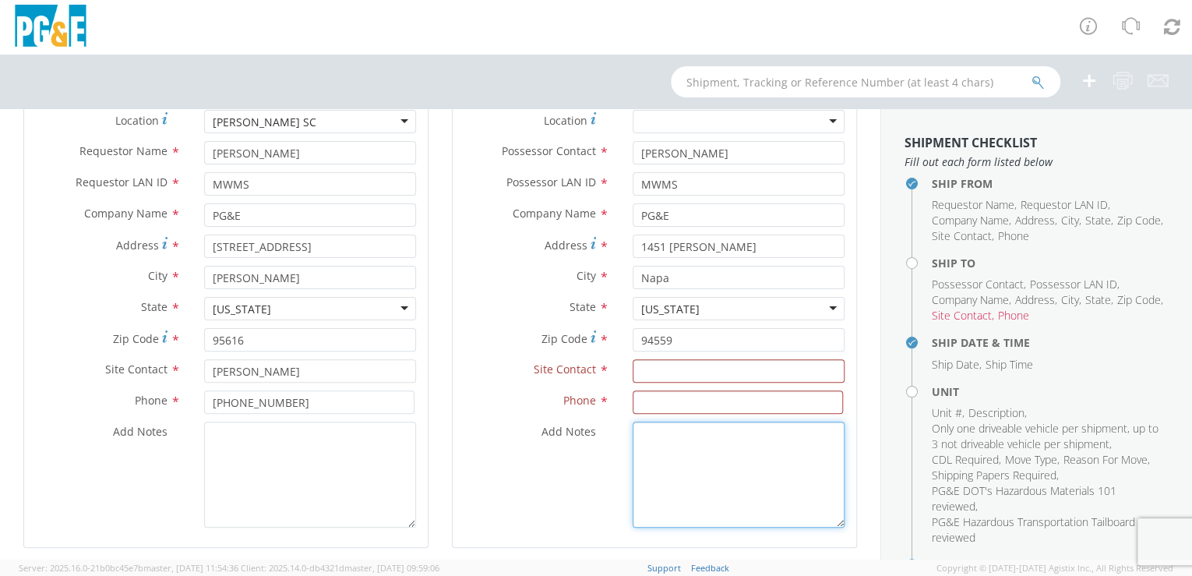
click at [720, 480] on textarea "Add Notes *" at bounding box center [739, 475] width 212 height 106
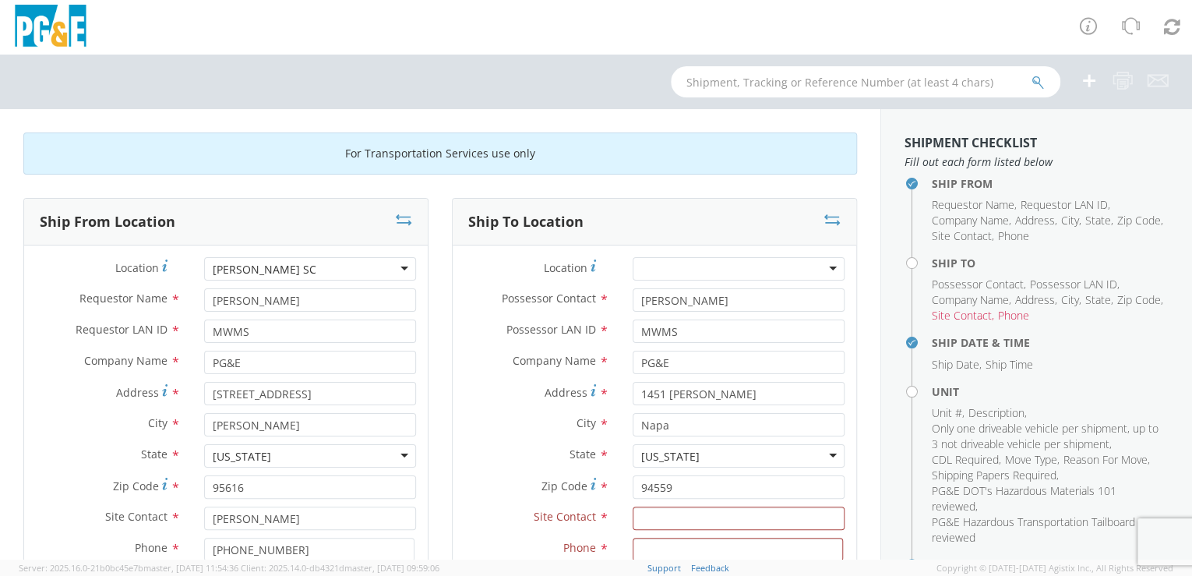
click at [710, 260] on div at bounding box center [739, 268] width 212 height 23
type input "[PERSON_NAME]"
type input "[STREET_ADDRESS]"
type input "[PERSON_NAME]"
type input "95360"
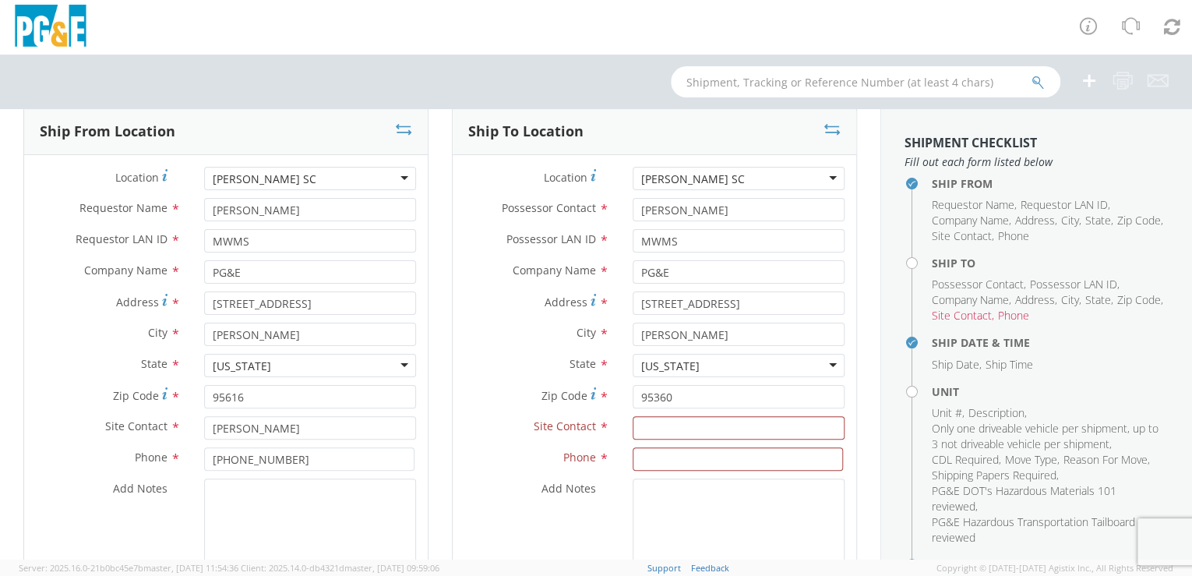
scroll to position [120, 0]
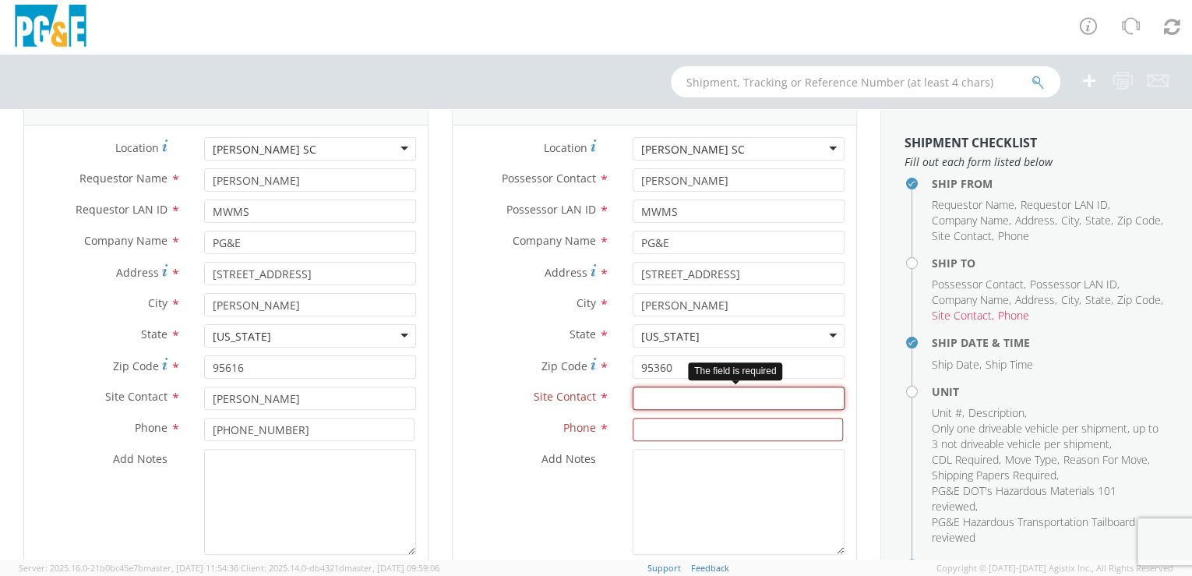
click at [655, 398] on input "text" at bounding box center [739, 397] width 212 height 23
paste input "[PERSON_NAME]"
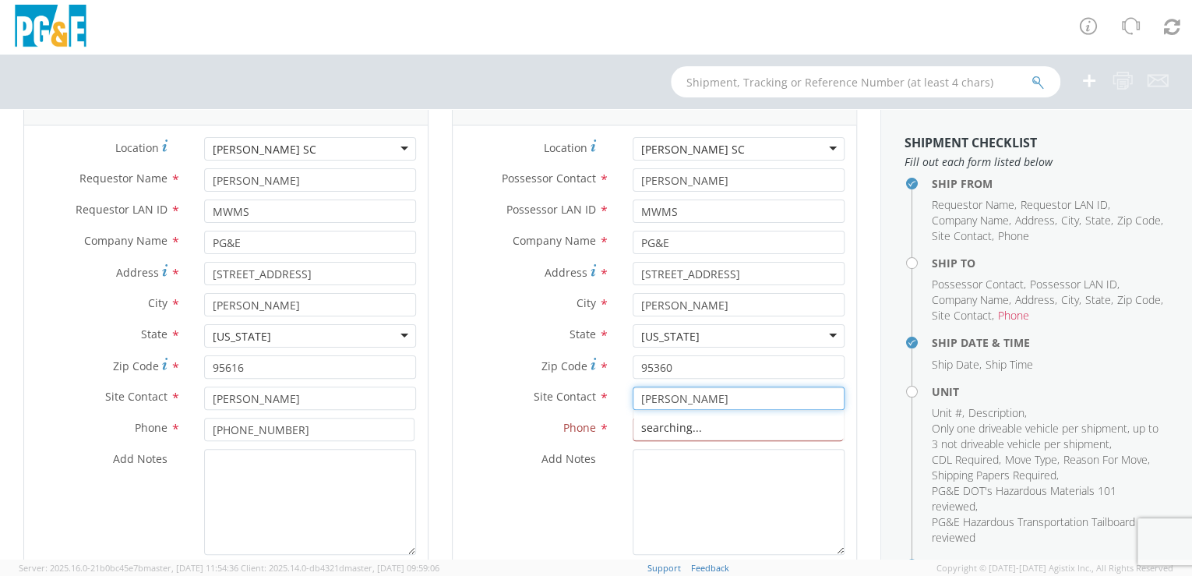
type input "[PERSON_NAME]"
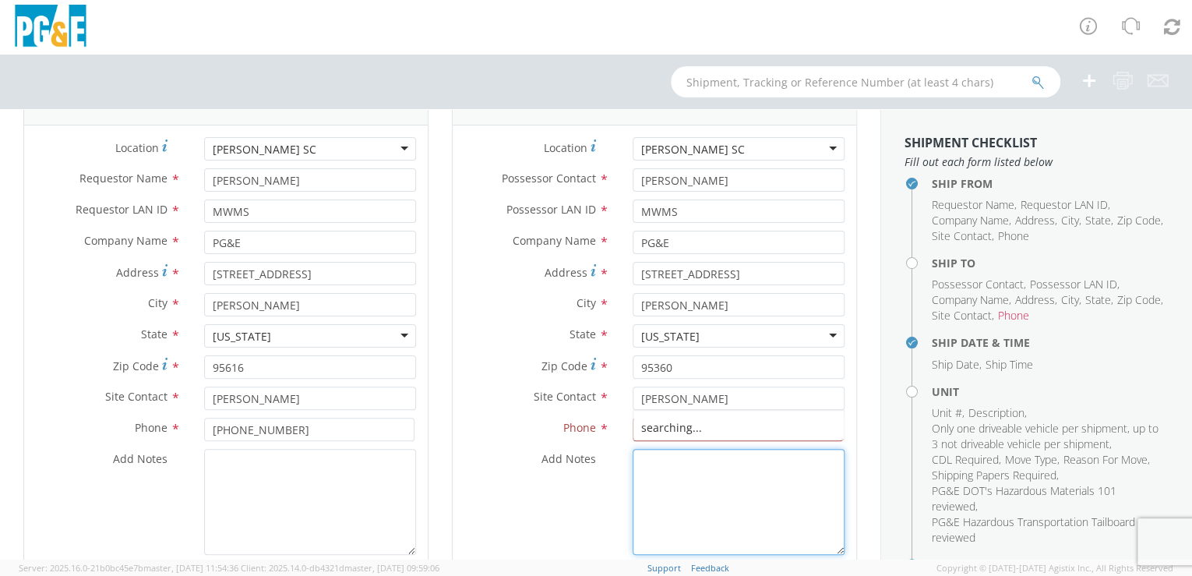
click at [695, 517] on textarea "Add Notes *" at bounding box center [739, 502] width 212 height 106
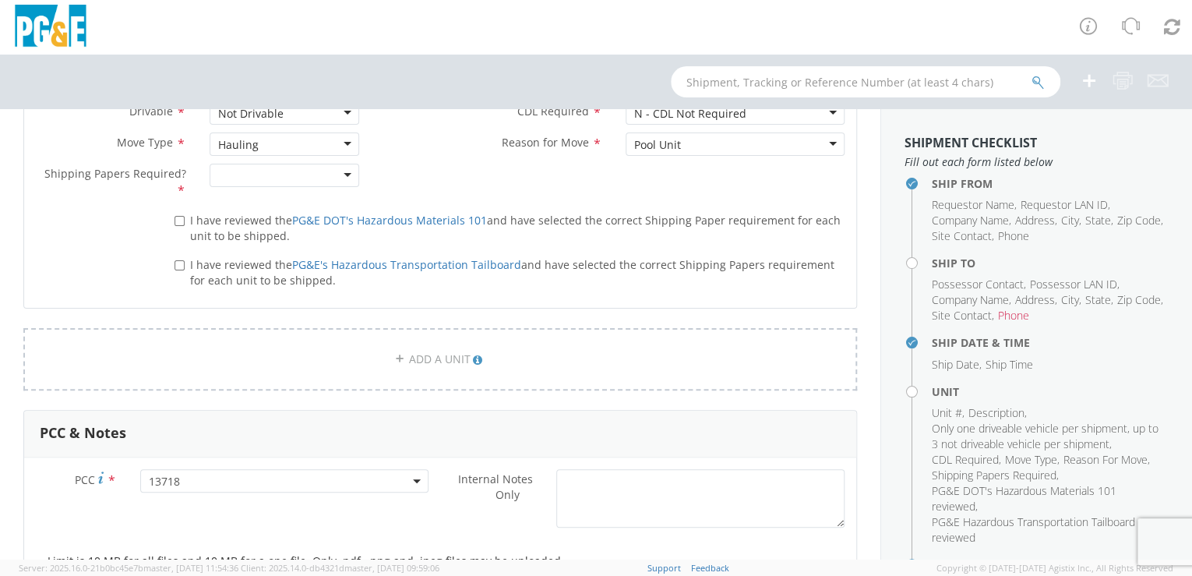
scroll to position [1406, 0]
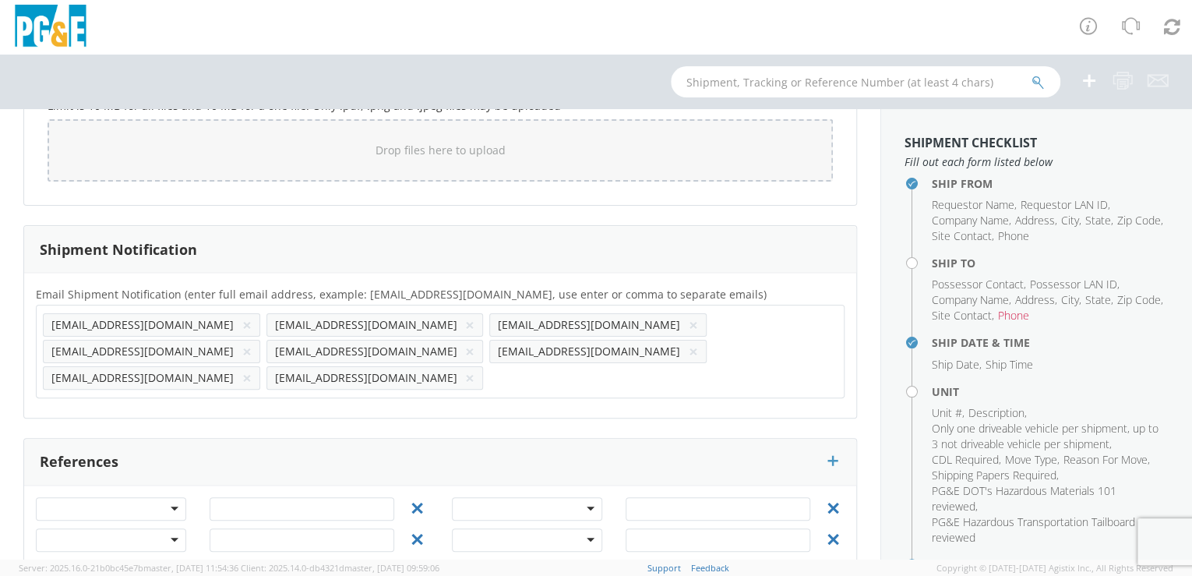
click at [465, 319] on button "×" at bounding box center [469, 325] width 9 height 19
click at [242, 319] on button "×" at bounding box center [246, 325] width 9 height 19
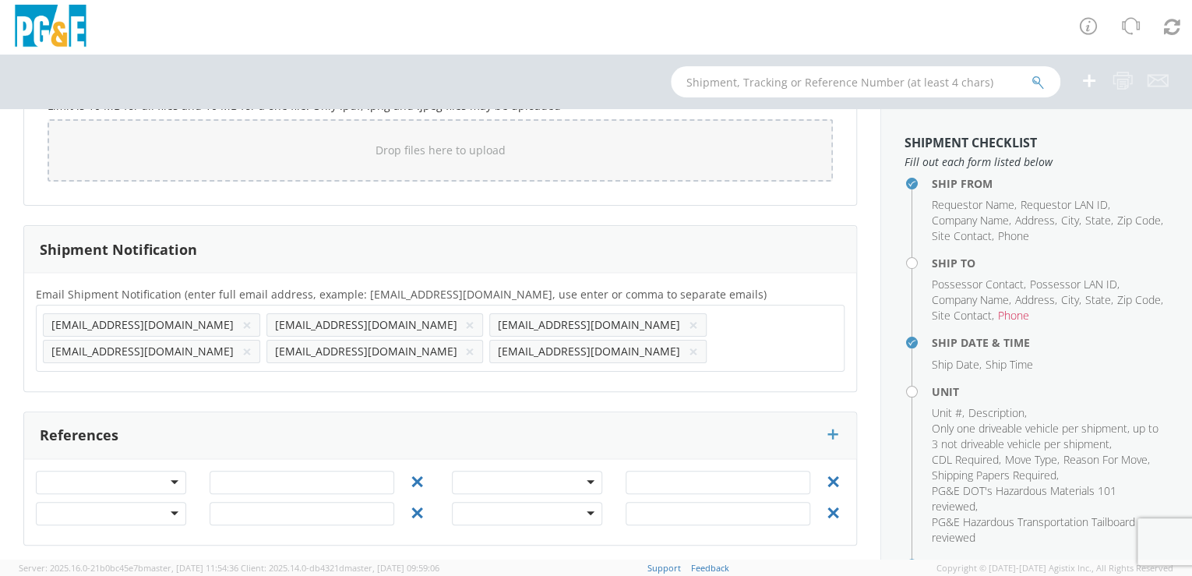
click at [242, 321] on button "×" at bounding box center [246, 325] width 9 height 19
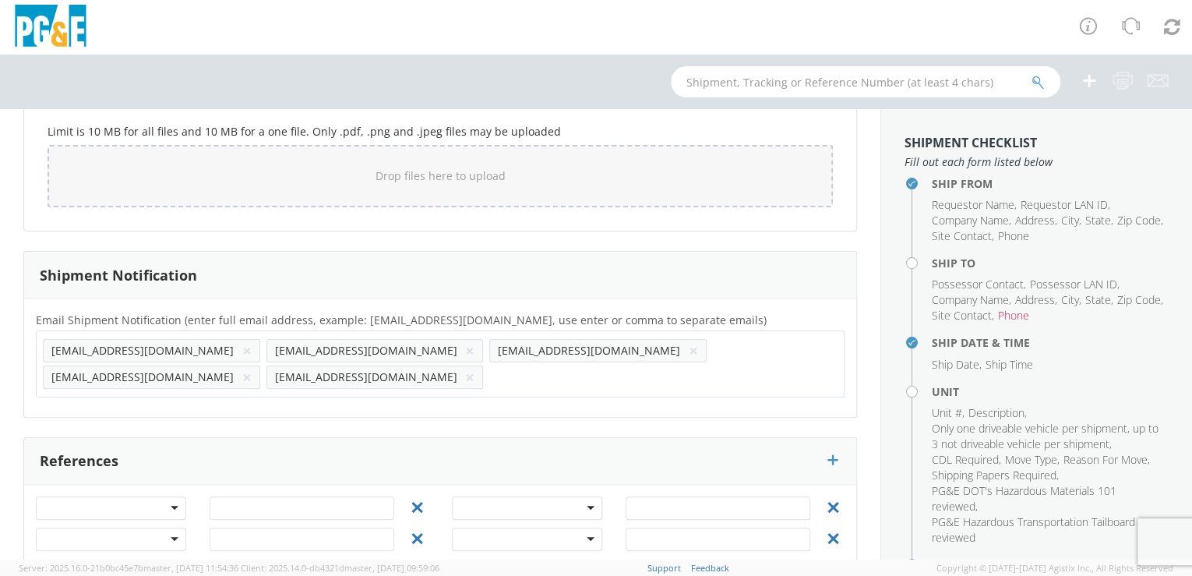
click at [252, 368] on button "×" at bounding box center [246, 377] width 9 height 19
paste input "RXWO"
type input "[EMAIL_ADDRESS][DOMAIN_NAME]"
click at [496, 374] on div "Email Shipment Notification (enter full email address, example: [EMAIL_ADDRESS]…" at bounding box center [440, 357] width 832 height 95
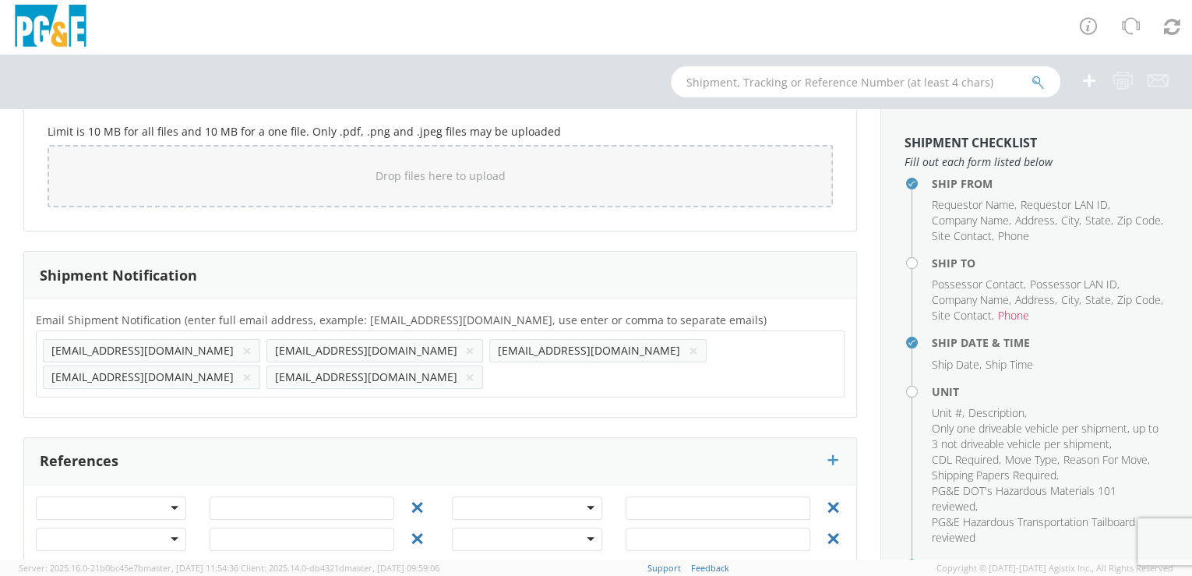
click at [595, 365] on input "text" at bounding box center [542, 376] width 106 height 23
paste input "[EMAIL_ADDRESS][DOMAIN_NAME]"
type input "[EMAIL_ADDRESS][DOMAIN_NAME]"
click at [700, 376] on div "Email Shipment Notification (enter full email address, example: [EMAIL_ADDRESS]…" at bounding box center [440, 357] width 832 height 118
click at [713, 380] on input "text" at bounding box center [766, 376] width 106 height 23
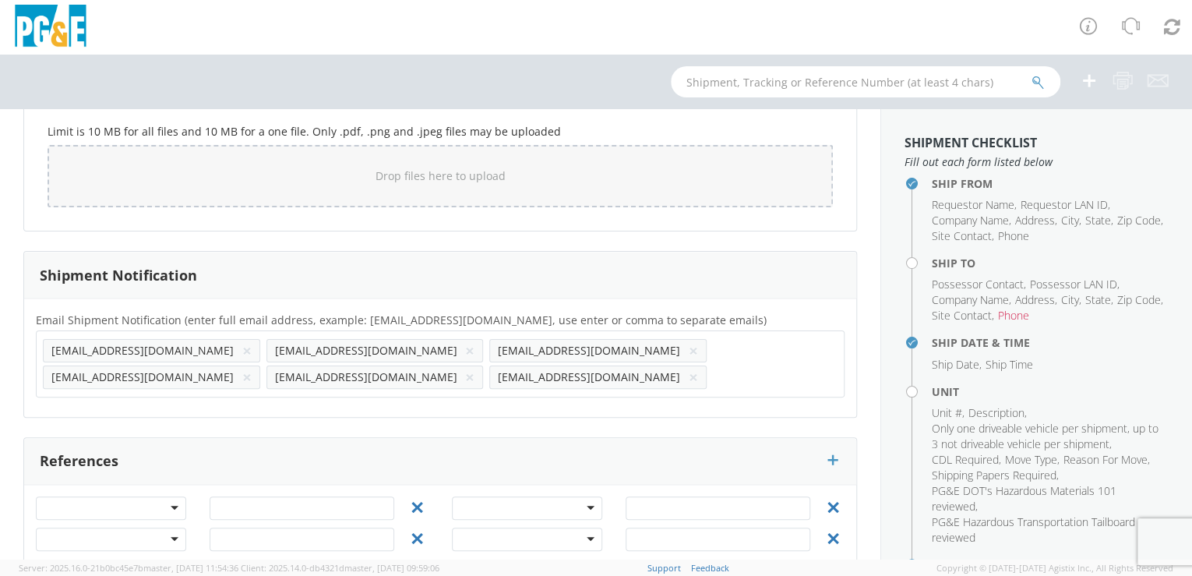
paste input "TMAH"
type input "[EMAIL_ADDRESS][DOMAIN_NAME]"
click at [116, 400] on div "Email Shipment Notification (enter full email address, example: [EMAIL_ADDRESS]…" at bounding box center [440, 357] width 832 height 95
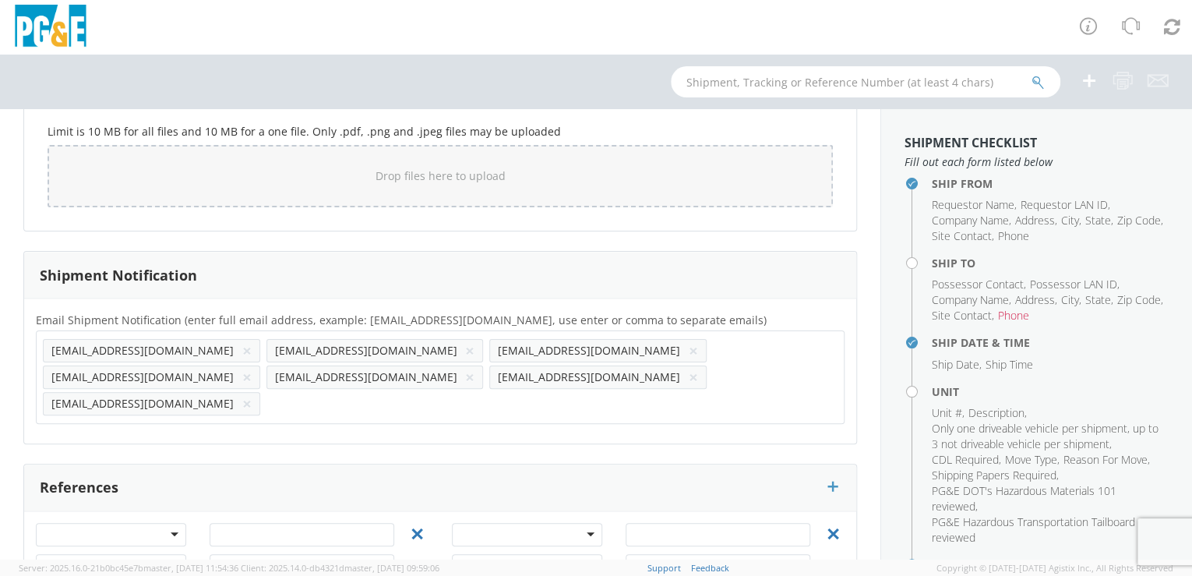
click at [266, 392] on input "text" at bounding box center [318, 403] width 105 height 23
paste input "[EMAIL_ADDRESS][DOMAIN_NAME]"
type input "[EMAIL_ADDRESS][DOMAIN_NAME]"
click at [209, 404] on div "Email Shipment Notification (enter full email address, example: [EMAIL_ADDRESS]…" at bounding box center [440, 370] width 832 height 145
click at [489, 392] on input "text" at bounding box center [541, 403] width 105 height 23
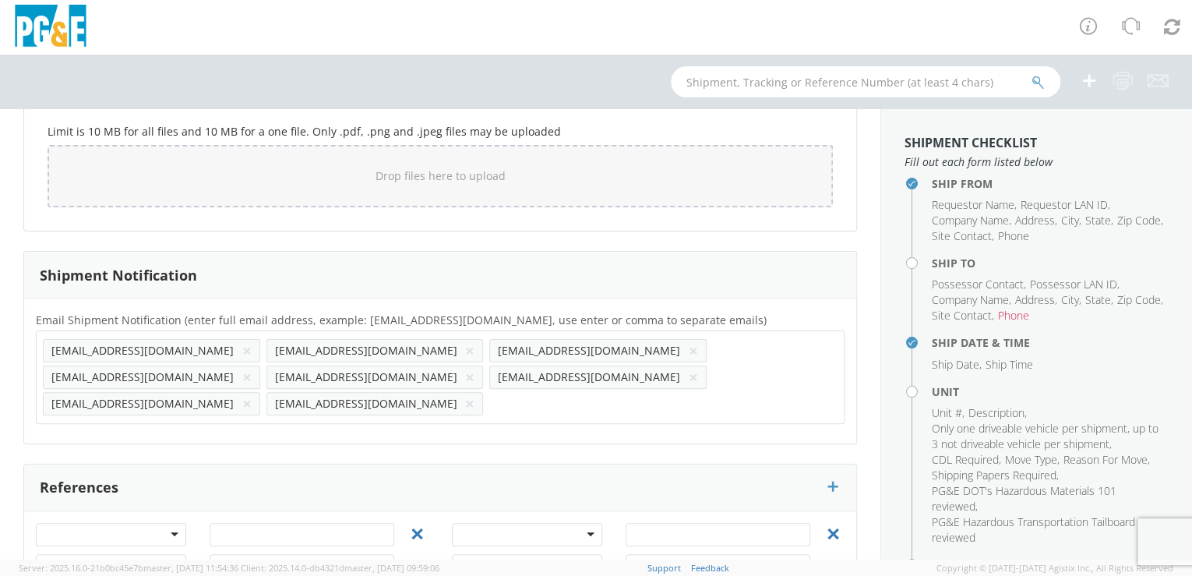
paste input "[EMAIL_ADDRESS][DOMAIN_NAME]"
type input "[EMAIL_ADDRESS][DOMAIN_NAME]"
click at [344, 402] on div "Email Shipment Notification (enter full email address, example: [EMAIL_ADDRESS]…" at bounding box center [440, 370] width 832 height 145
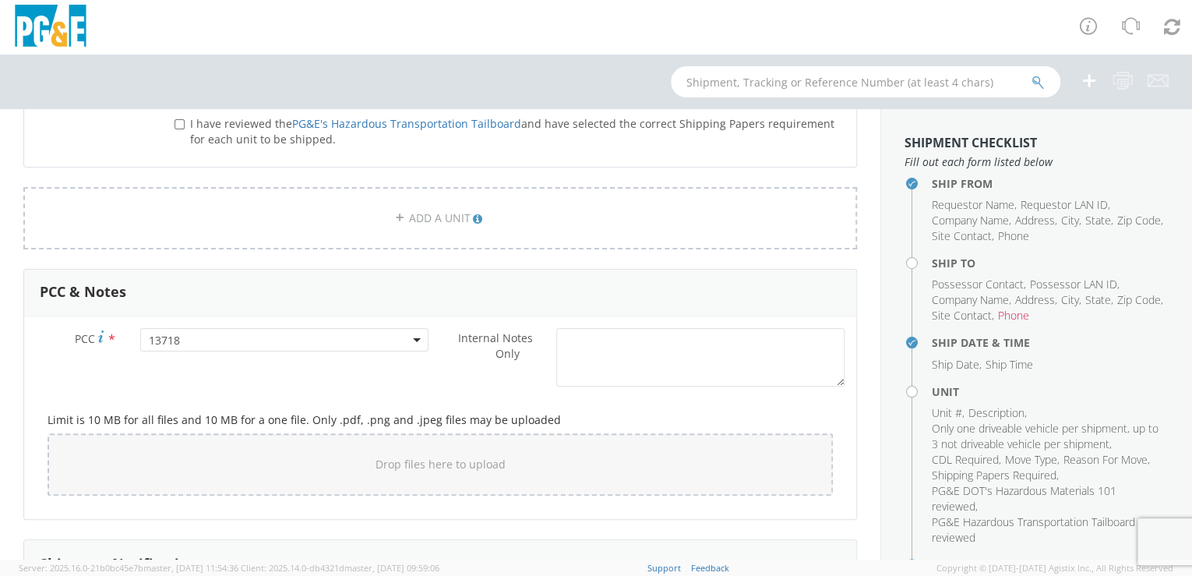
scroll to position [1095, 0]
click at [436, 460] on span "Drop files here to upload" at bounding box center [441, 460] width 130 height 15
type input "C:\fakepath\B29468.jpg"
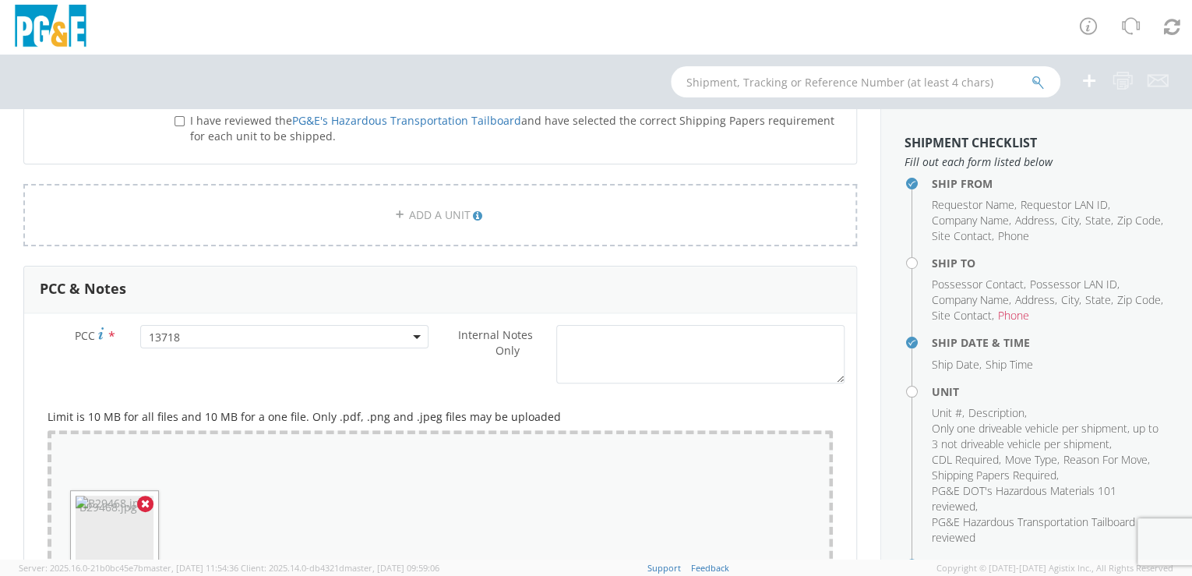
click at [391, 521] on div "Drop files here to upload B29468.jpg 88.2 KB" at bounding box center [440, 524] width 785 height 189
type input "C:\fakepath\PL61 Boom.jpg"
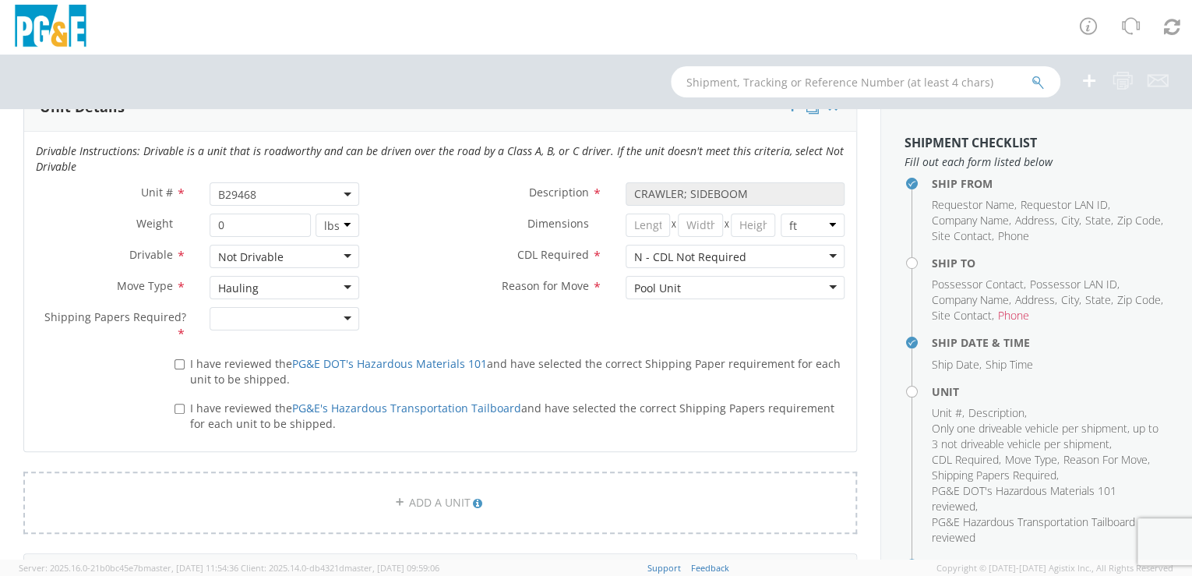
scroll to position [773, 0]
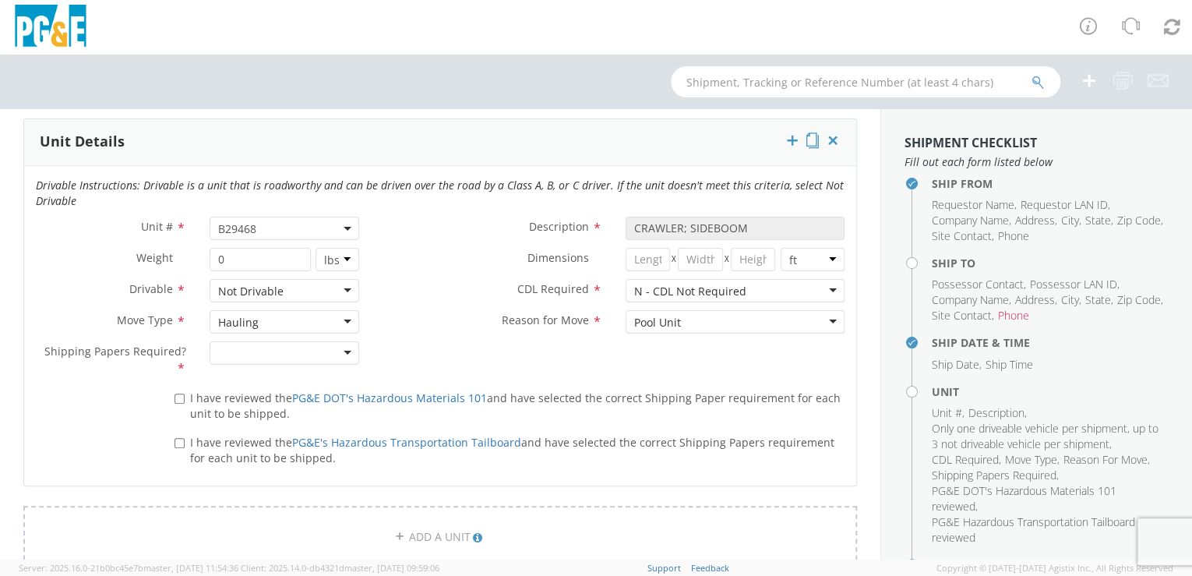
click at [344, 349] on div at bounding box center [285, 352] width 150 height 23
click at [181, 396] on input "I have reviewed the PG&E DOT's Hazardous Materials 101 and have selected the co…" at bounding box center [180, 398] width 10 height 10
checkbox input "true"
click at [178, 438] on input "I have reviewed the PG&E's Hazardous Transportation Tailboard and have selected…" at bounding box center [180, 443] width 10 height 10
checkbox input "true"
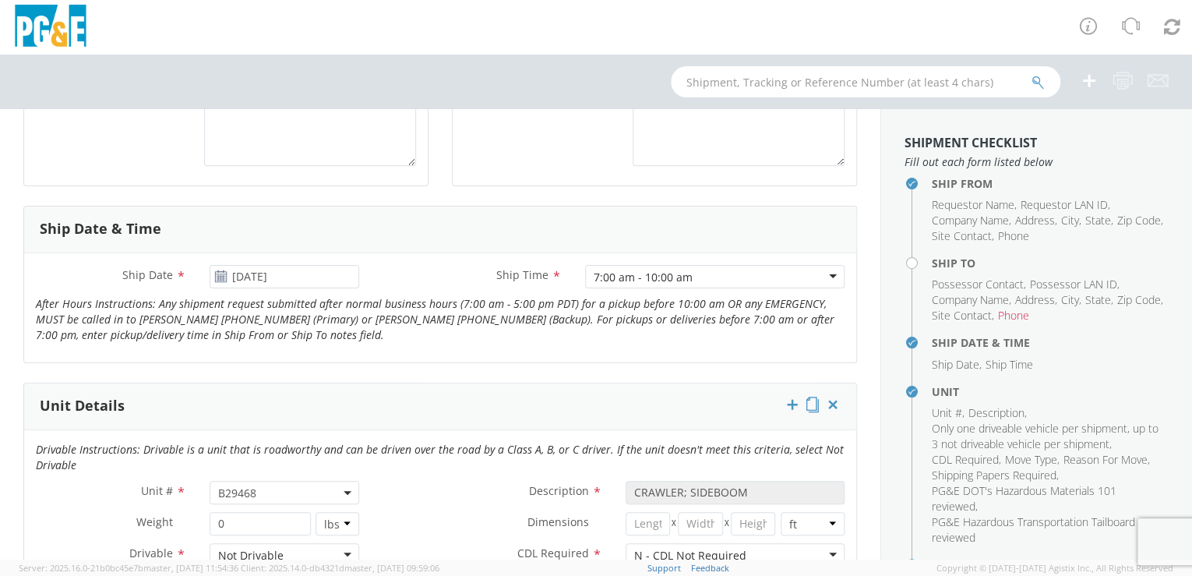
scroll to position [464, 0]
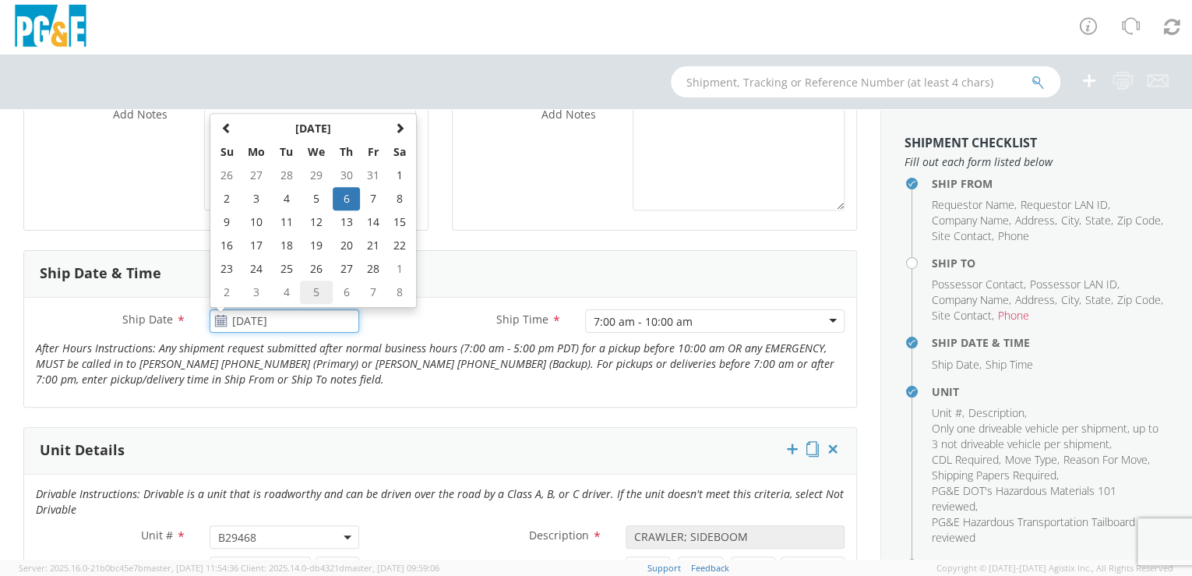
drag, startPoint x: 308, startPoint y: 315, endPoint x: 327, endPoint y: 296, distance: 27.0
click at [315, 312] on input "[DATE]" at bounding box center [285, 320] width 150 height 23
click at [312, 239] on td "19" at bounding box center [316, 245] width 33 height 23
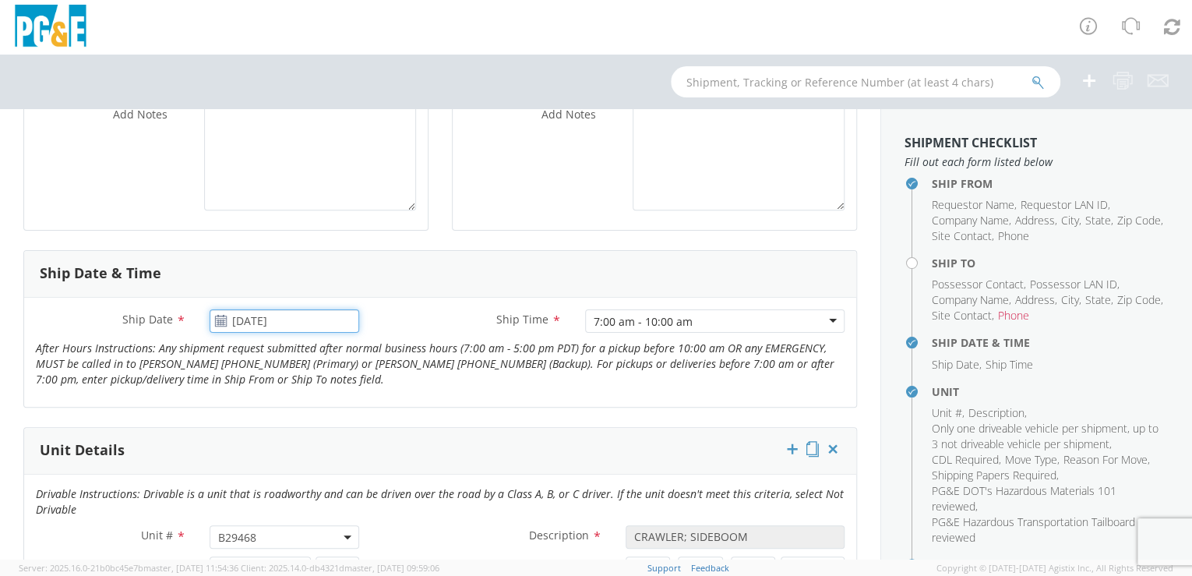
click at [333, 321] on input "[DATE]" at bounding box center [285, 320] width 150 height 23
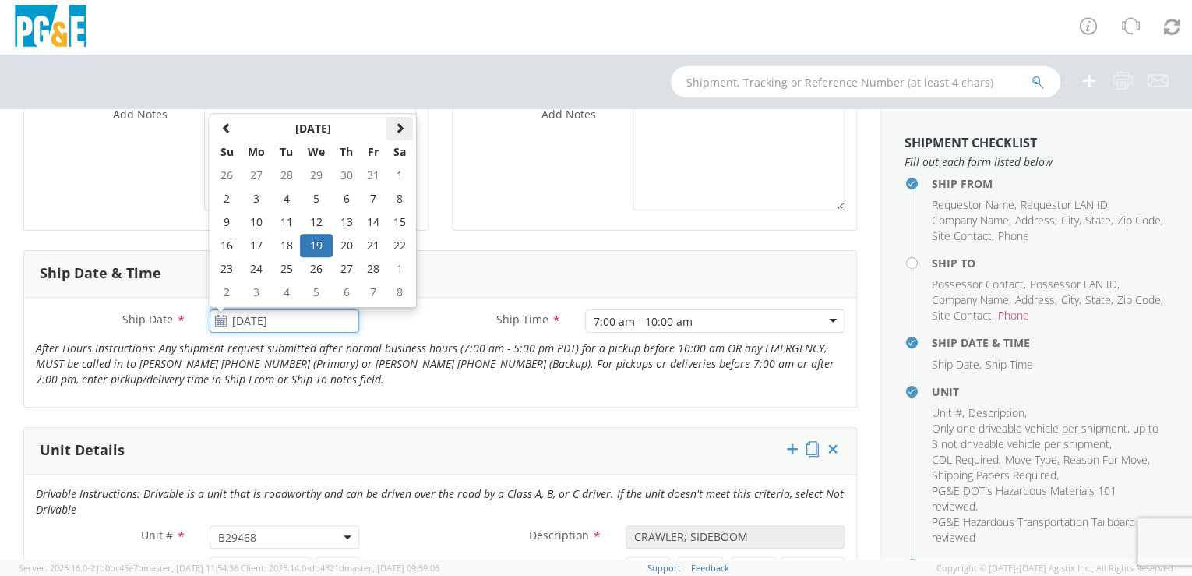
click at [397, 128] on span at bounding box center [399, 127] width 11 height 11
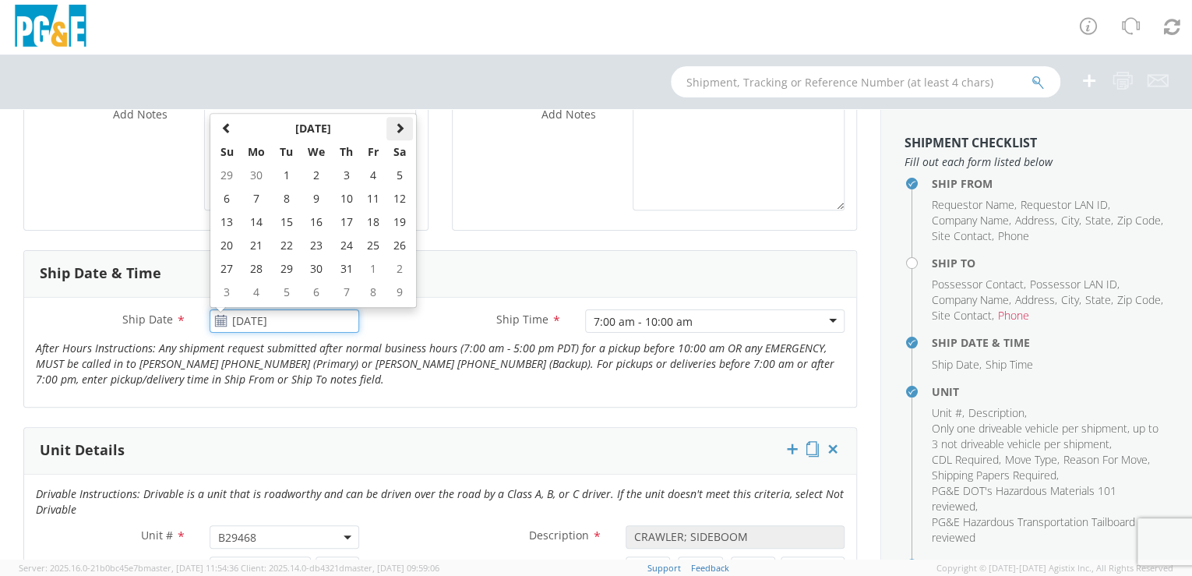
click at [398, 128] on span at bounding box center [399, 127] width 11 height 11
click at [290, 245] on td "19" at bounding box center [286, 245] width 27 height 23
type input "[DATE]"
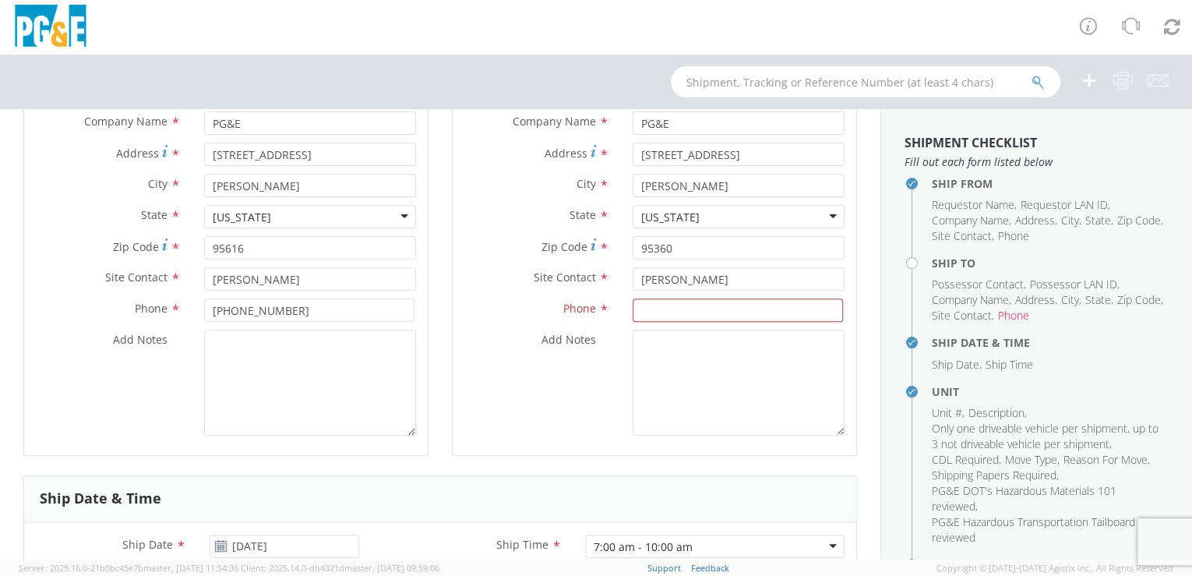
scroll to position [234, 0]
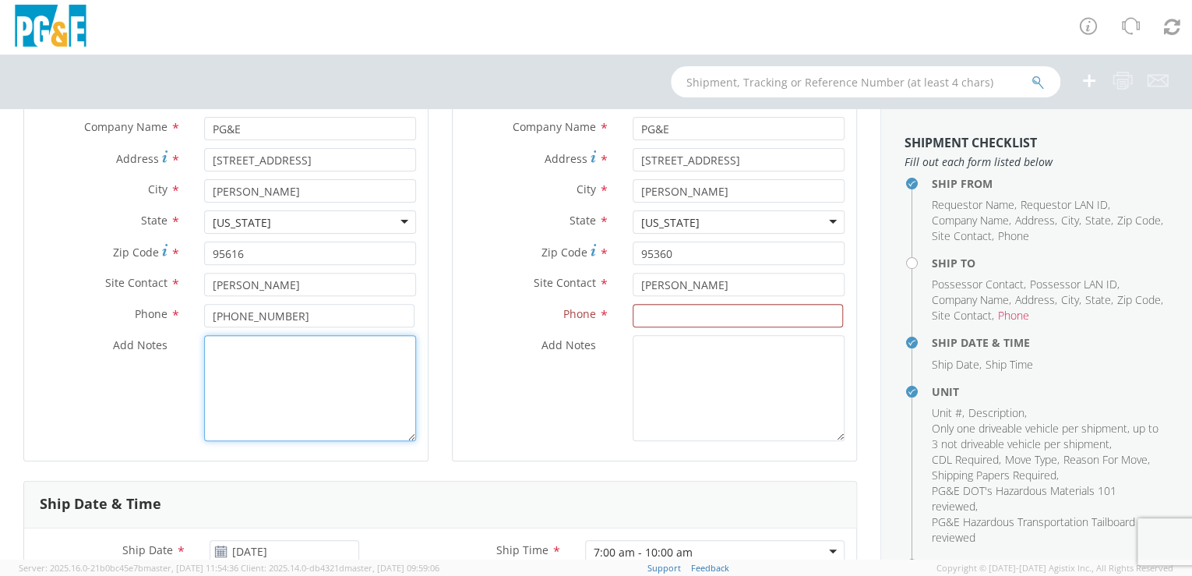
click at [290, 346] on textarea "Add Notes *" at bounding box center [310, 388] width 212 height 106
drag, startPoint x: 358, startPoint y: 346, endPoint x: 365, endPoint y: 355, distance: 10.6
click at [359, 347] on textarea "This will require 2 lowbeds, One for the crawler and one for the boom. Please u…" at bounding box center [310, 388] width 212 height 106
type textarea "This will require 2 lowbeds, one for the crawler and one for the boom. Please u…"
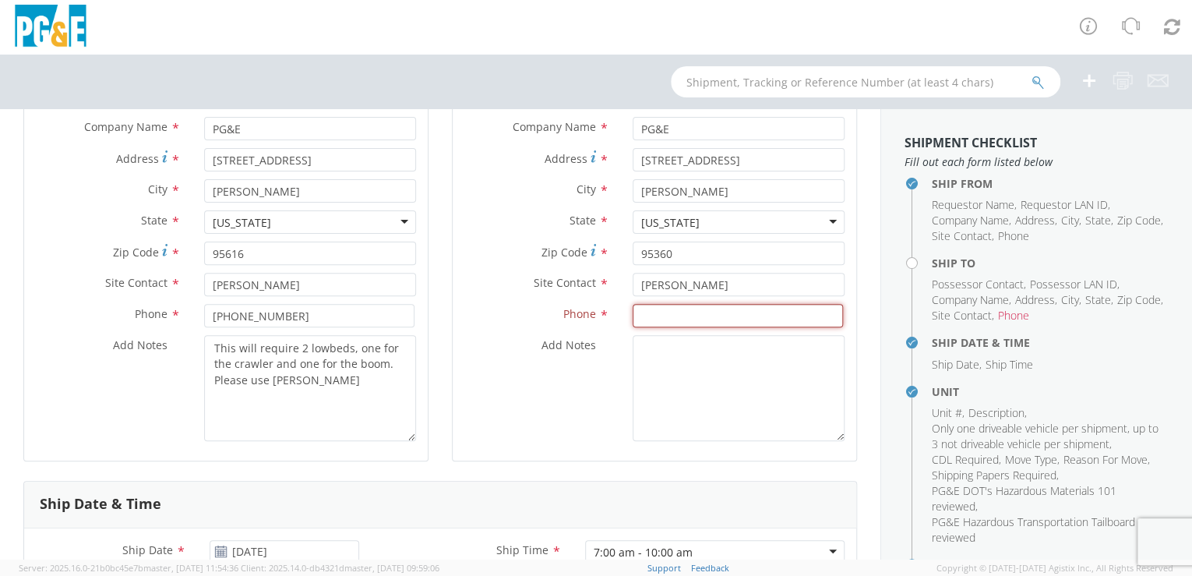
paste input "[PHONE_NUMBER]"
click at [636, 313] on input "[PHONE_NUMBER]" at bounding box center [738, 315] width 210 height 23
type input "[PHONE_NUMBER]"
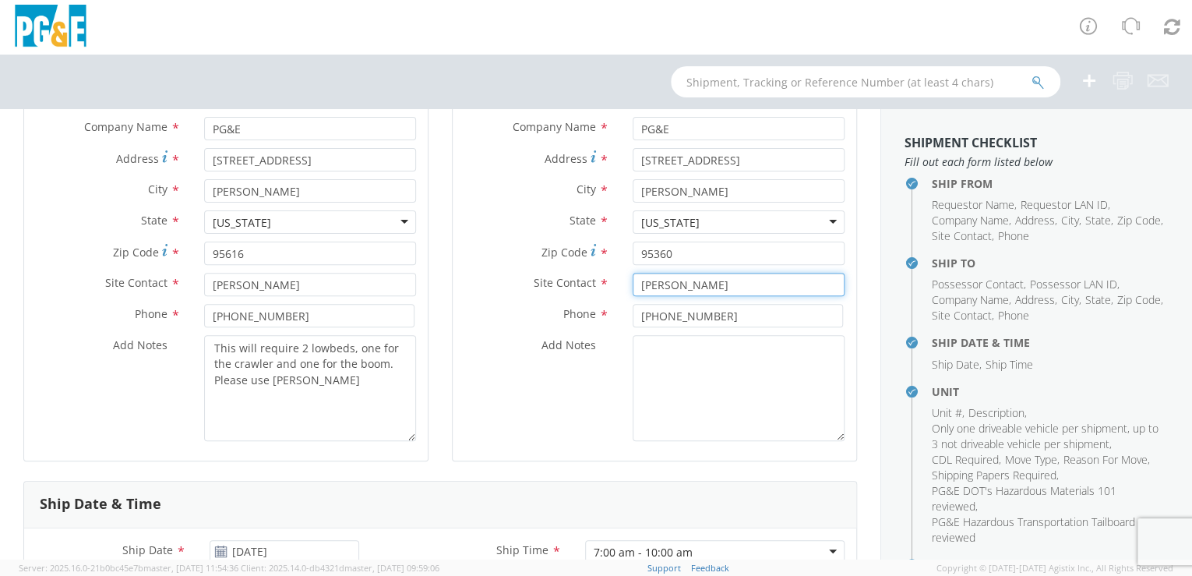
click at [659, 284] on input "[PERSON_NAME]" at bounding box center [739, 284] width 212 height 23
type input "[PERSON_NAME]"
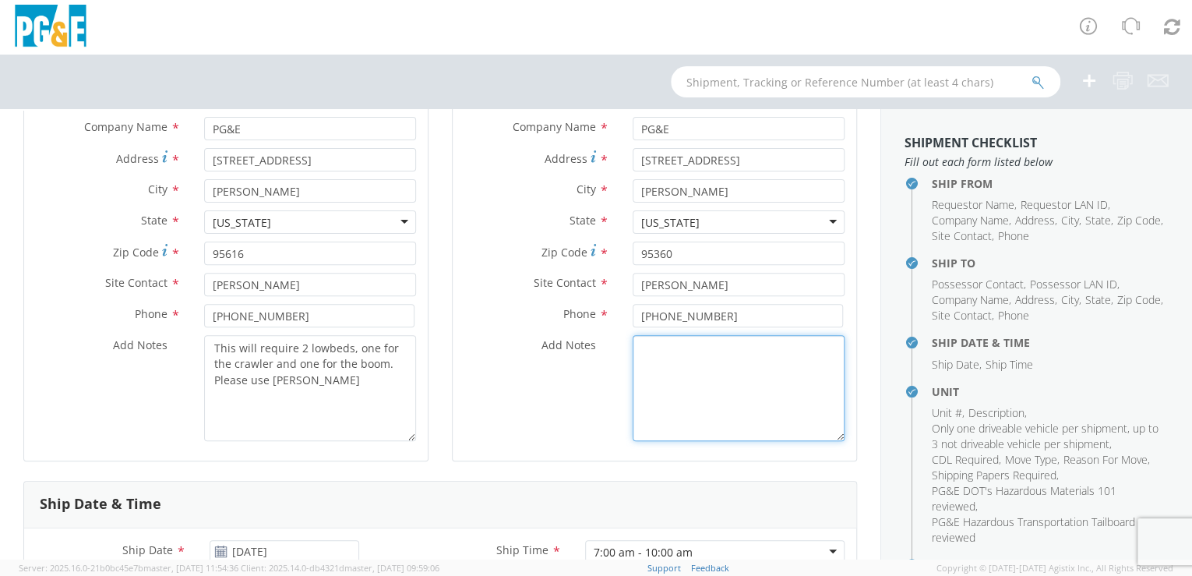
click at [708, 401] on textarea "Add Notes *" at bounding box center [739, 388] width 212 height 106
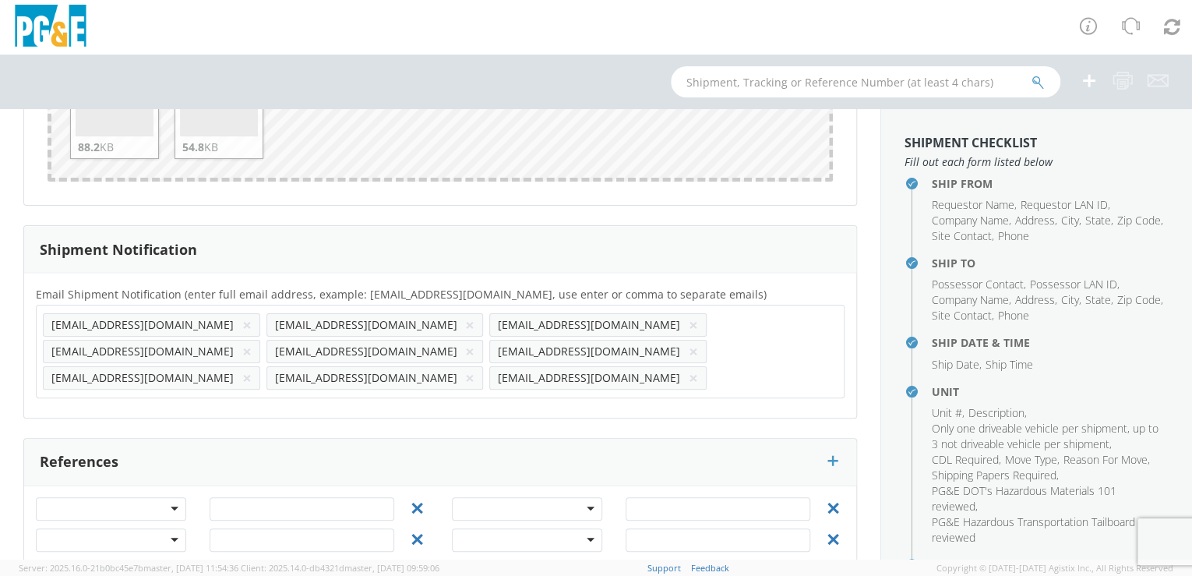
scroll to position [168, 0]
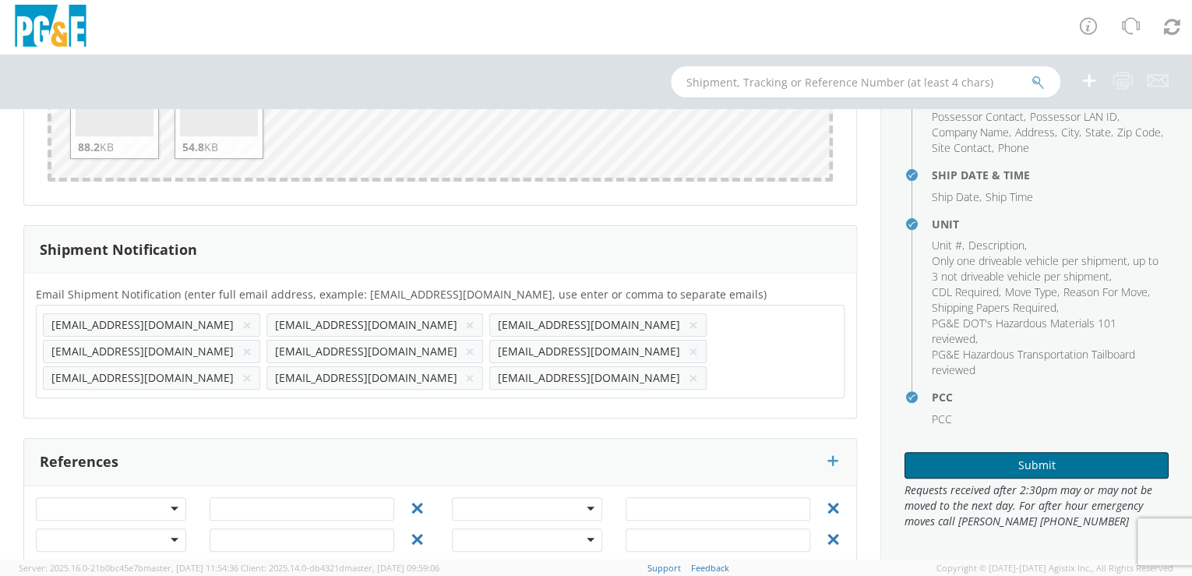
click at [1028, 464] on button "Submit" at bounding box center [1037, 465] width 264 height 26
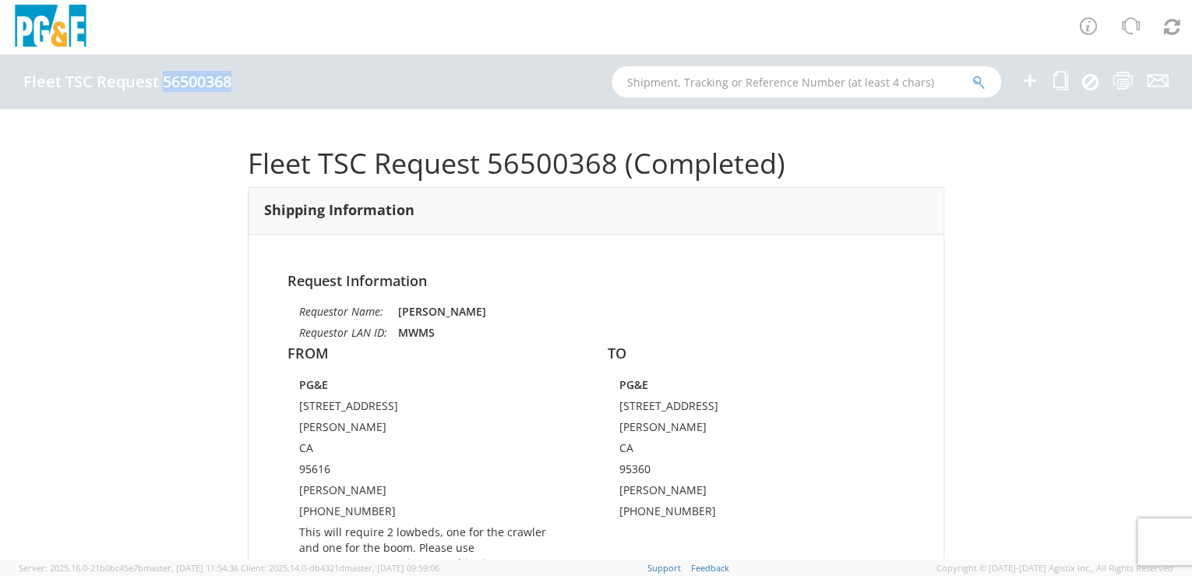
drag, startPoint x: 164, startPoint y: 83, endPoint x: 231, endPoint y: 83, distance: 66.2
click at [231, 83] on h4 "Fleet TSC Request 56500368" at bounding box center [127, 81] width 208 height 17
drag, startPoint x: 231, startPoint y: 83, endPoint x: 208, endPoint y: 83, distance: 22.6
copy h4 "56500368"
